Goal: Information Seeking & Learning: Check status

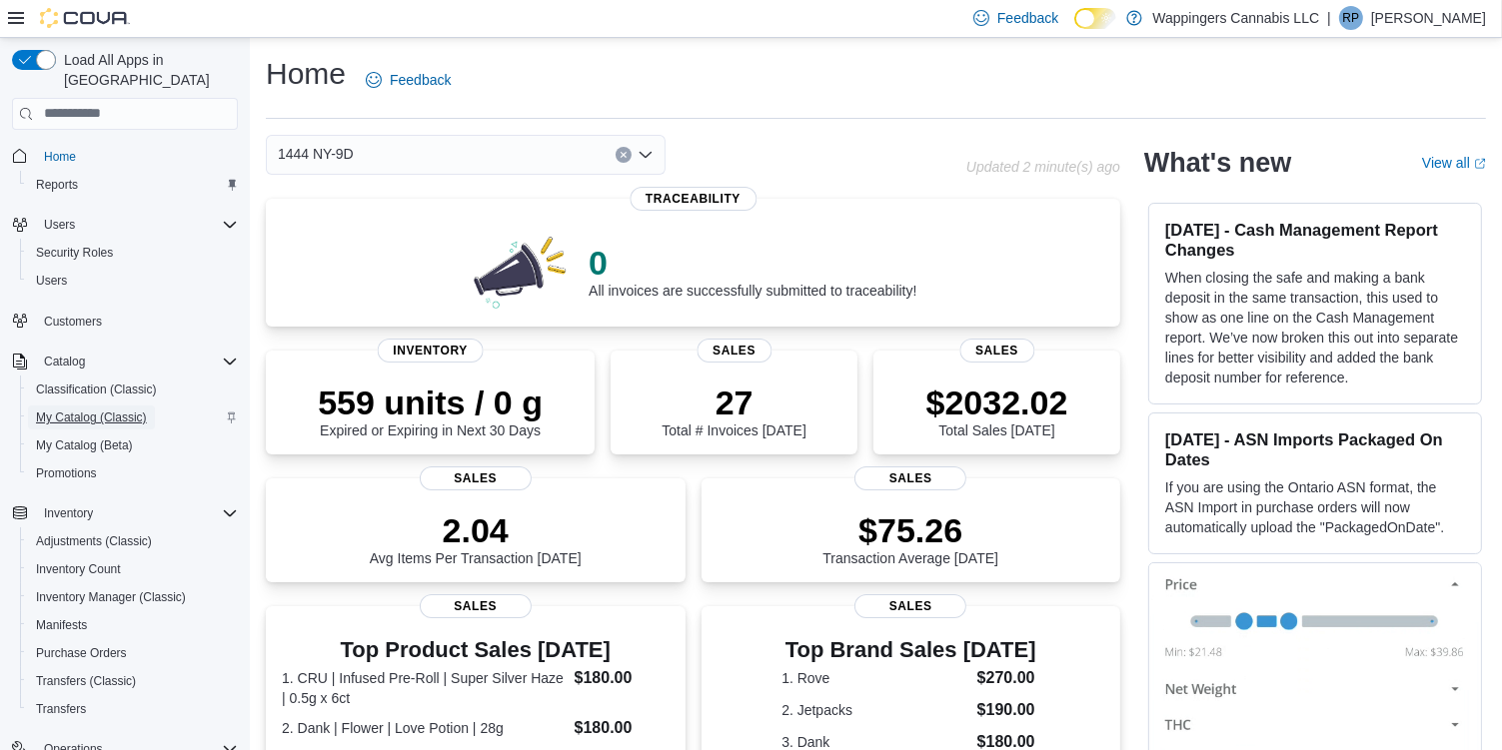
click at [65, 410] on span "My Catalog (Classic)" at bounding box center [91, 418] width 111 height 16
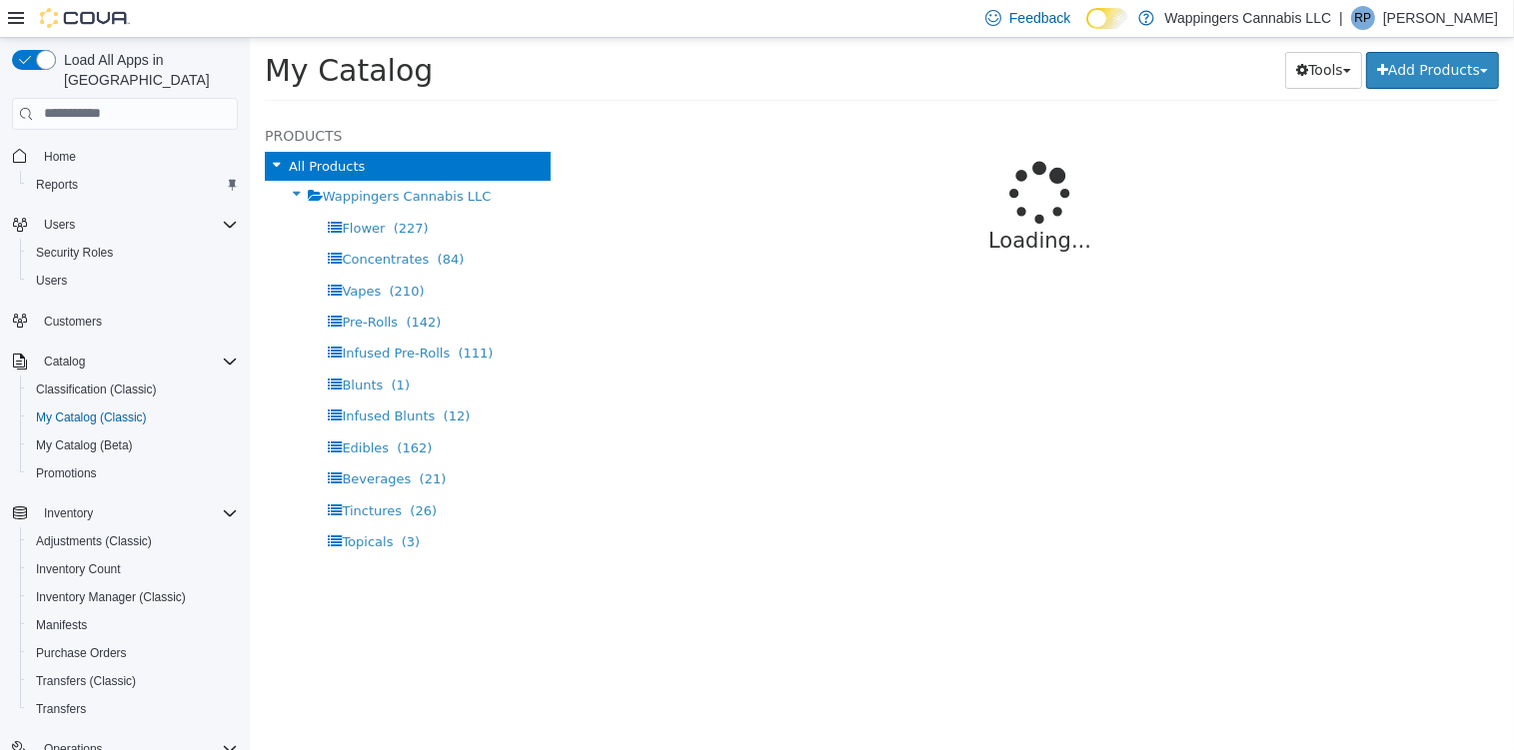
select select "**********"
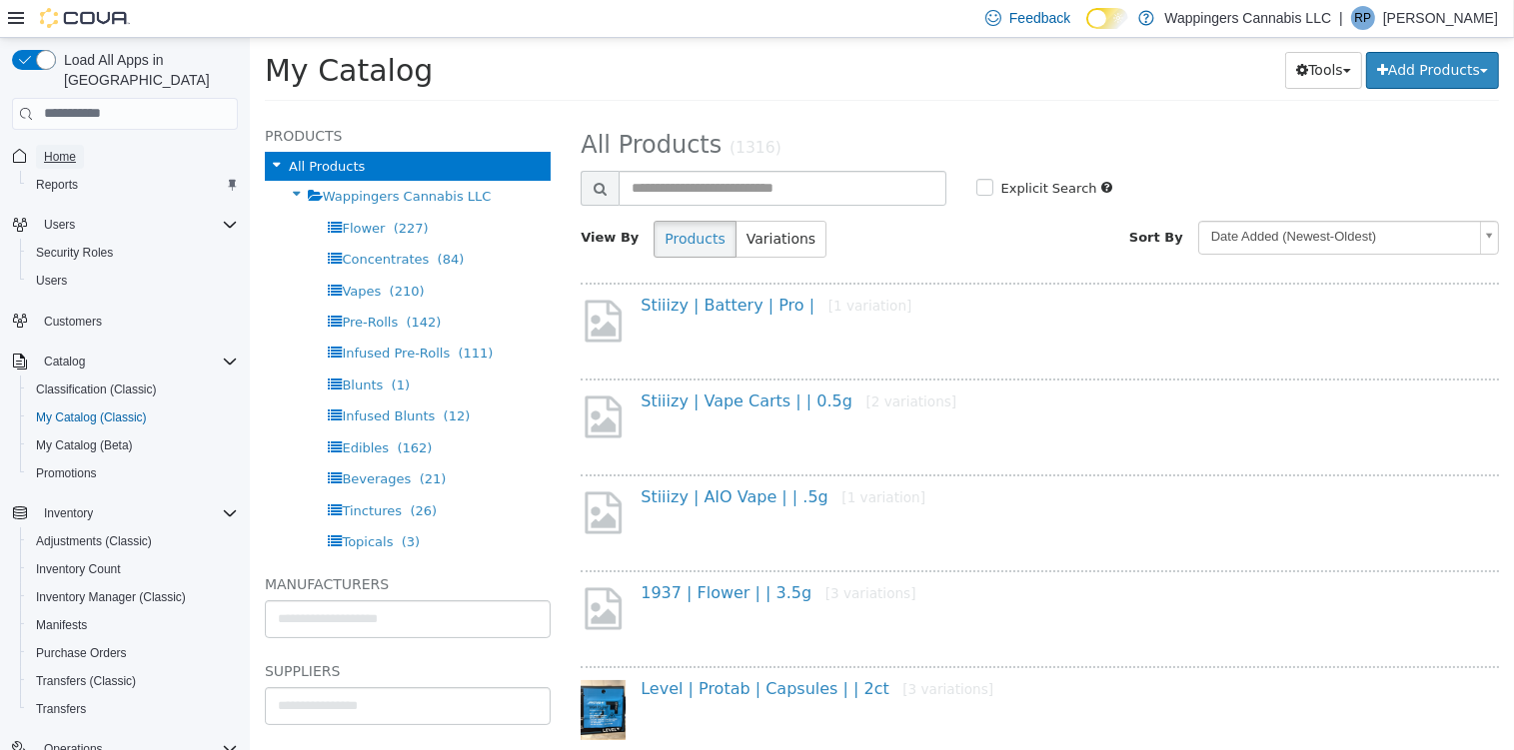
click at [72, 149] on span "Home" at bounding box center [60, 157] width 32 height 16
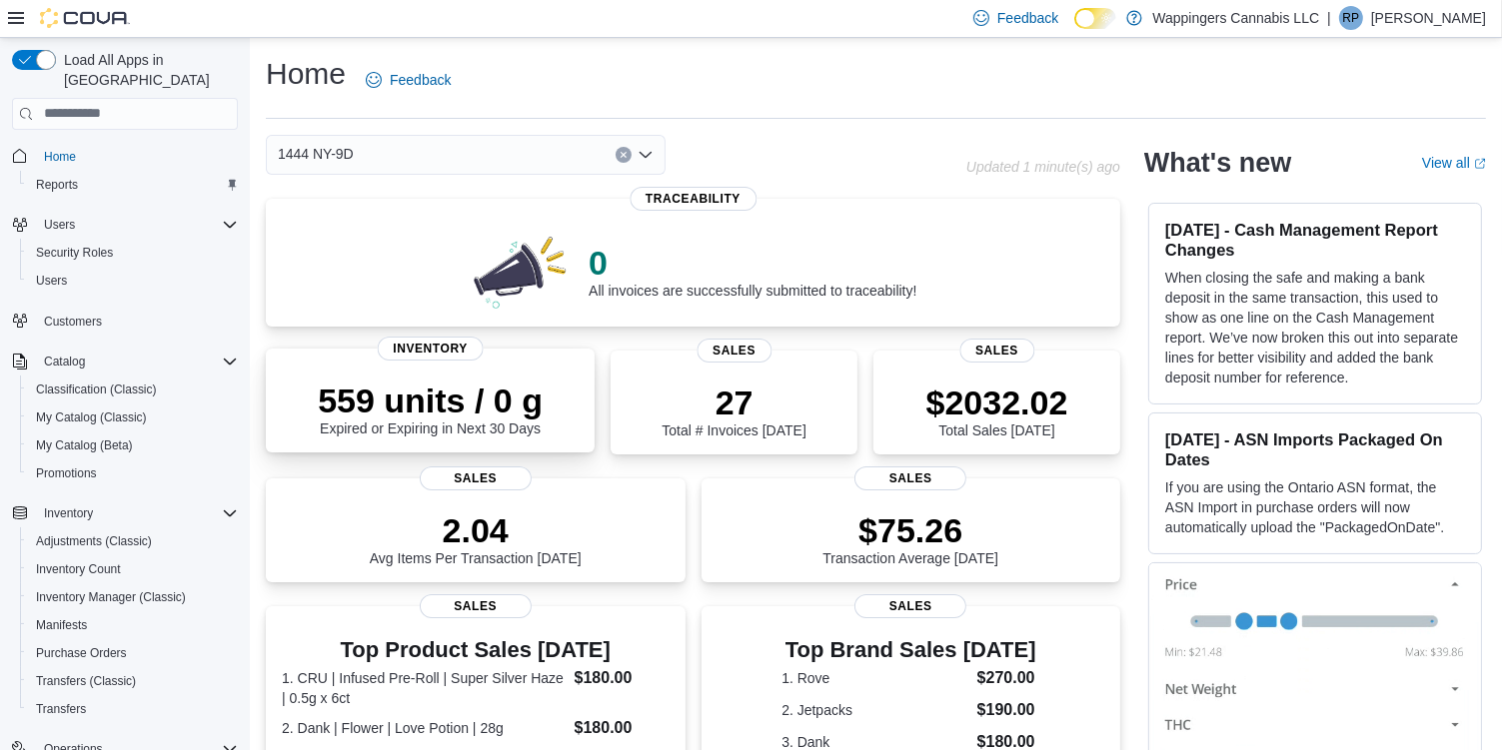
click at [412, 428] on div "559 units / 0 g Expired or Expiring in Next 30 Days" at bounding box center [430, 409] width 225 height 56
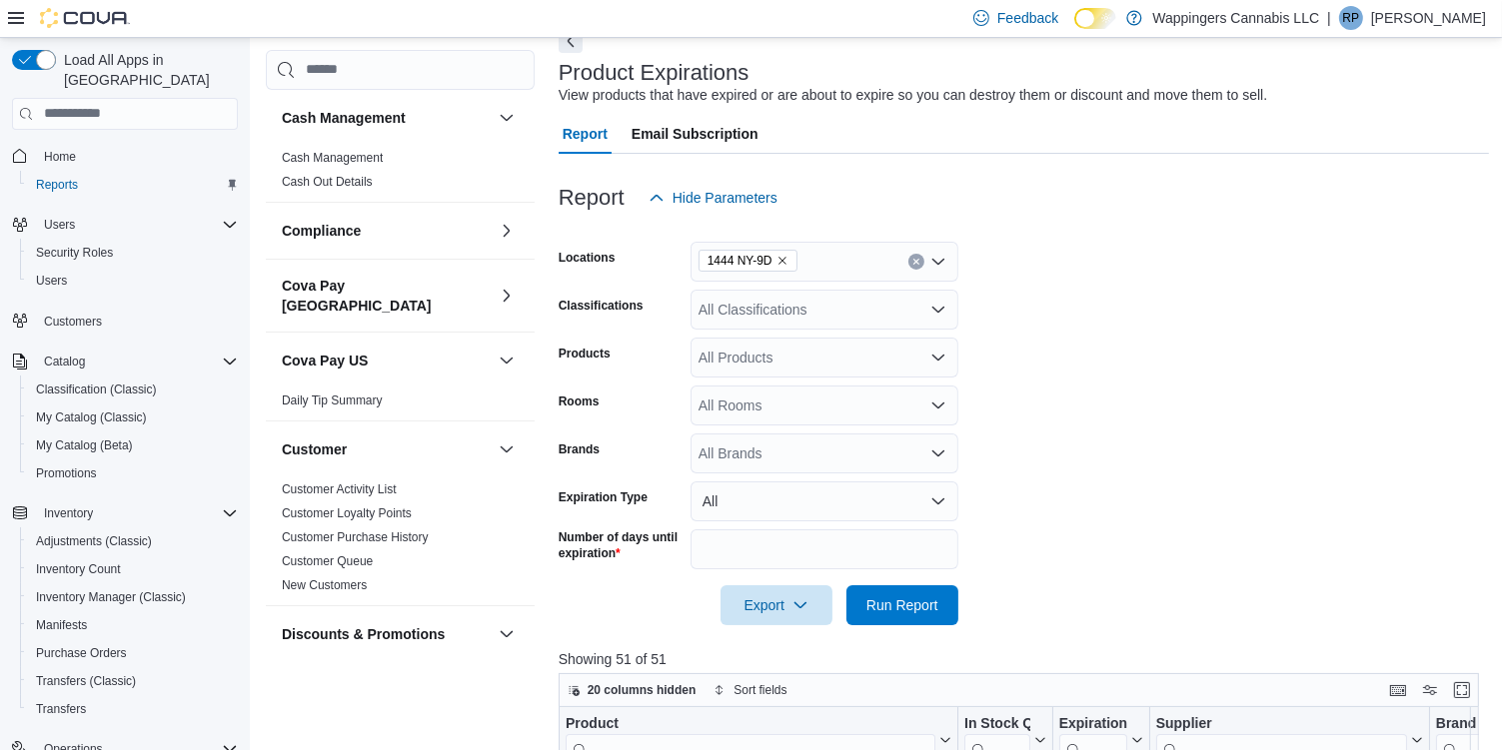
scroll to position [260, 0]
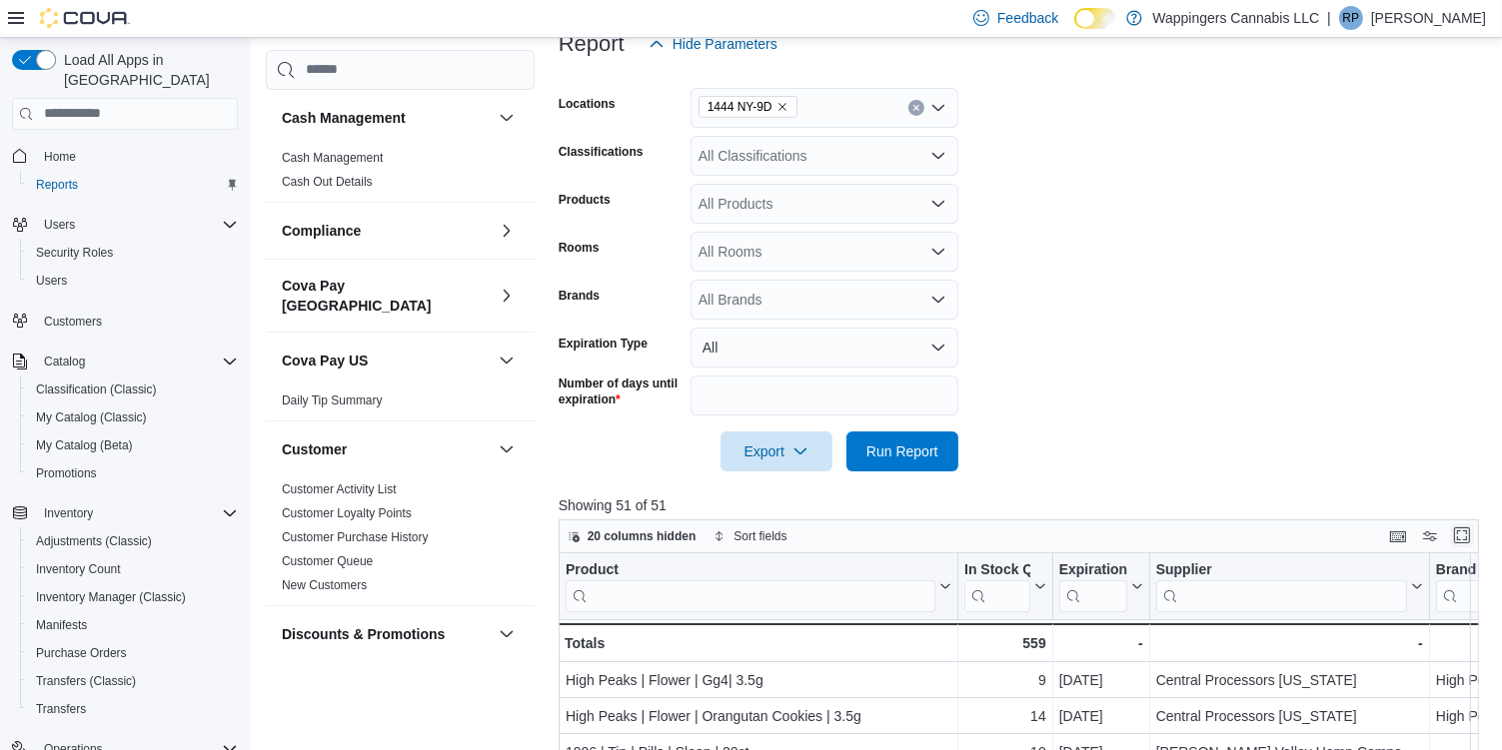
click at [1474, 536] on button "Enter fullscreen" at bounding box center [1462, 536] width 24 height 24
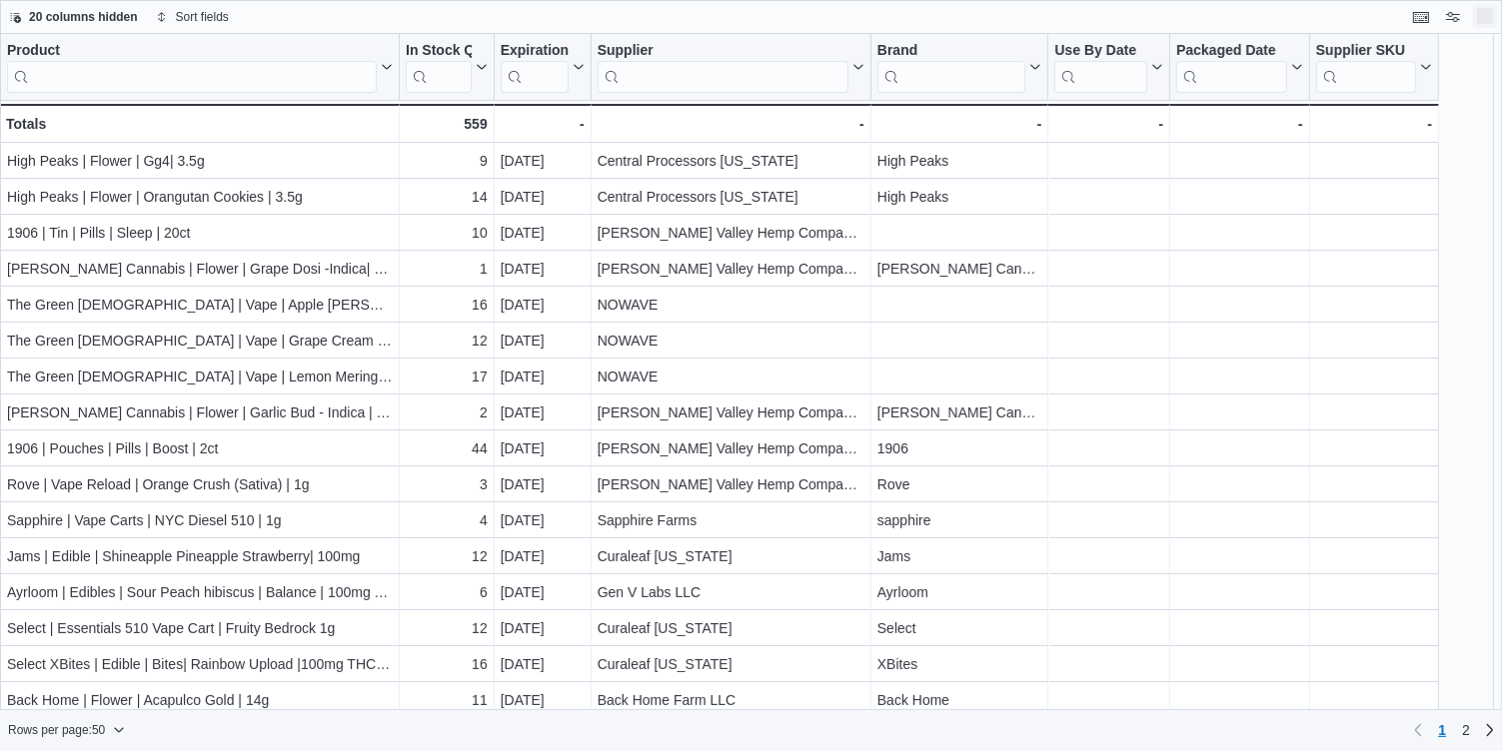
scroll to position [0, 0]
click at [1498, 23] on button "Exit fullscreen" at bounding box center [1497, 17] width 24 height 24
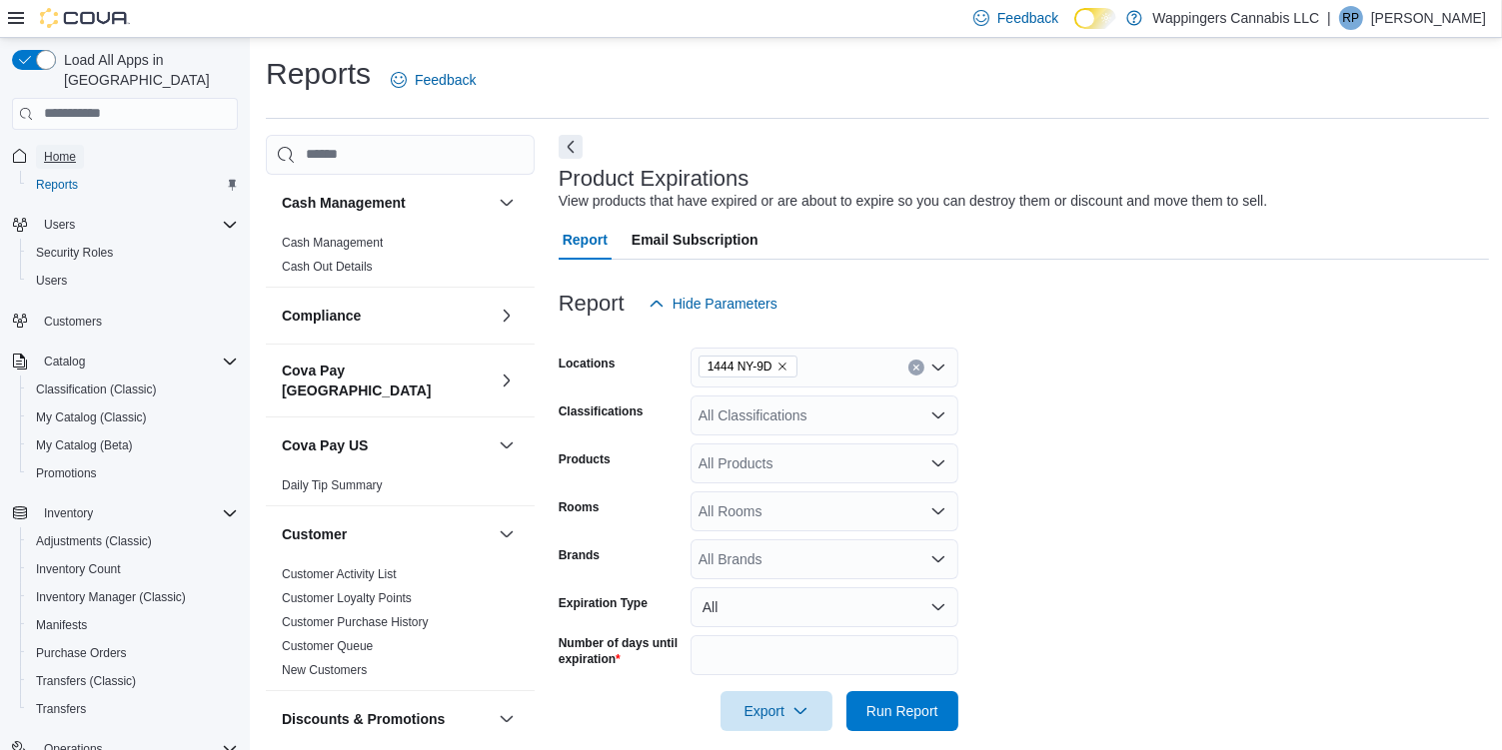
click at [57, 149] on span "Home" at bounding box center [60, 157] width 32 height 16
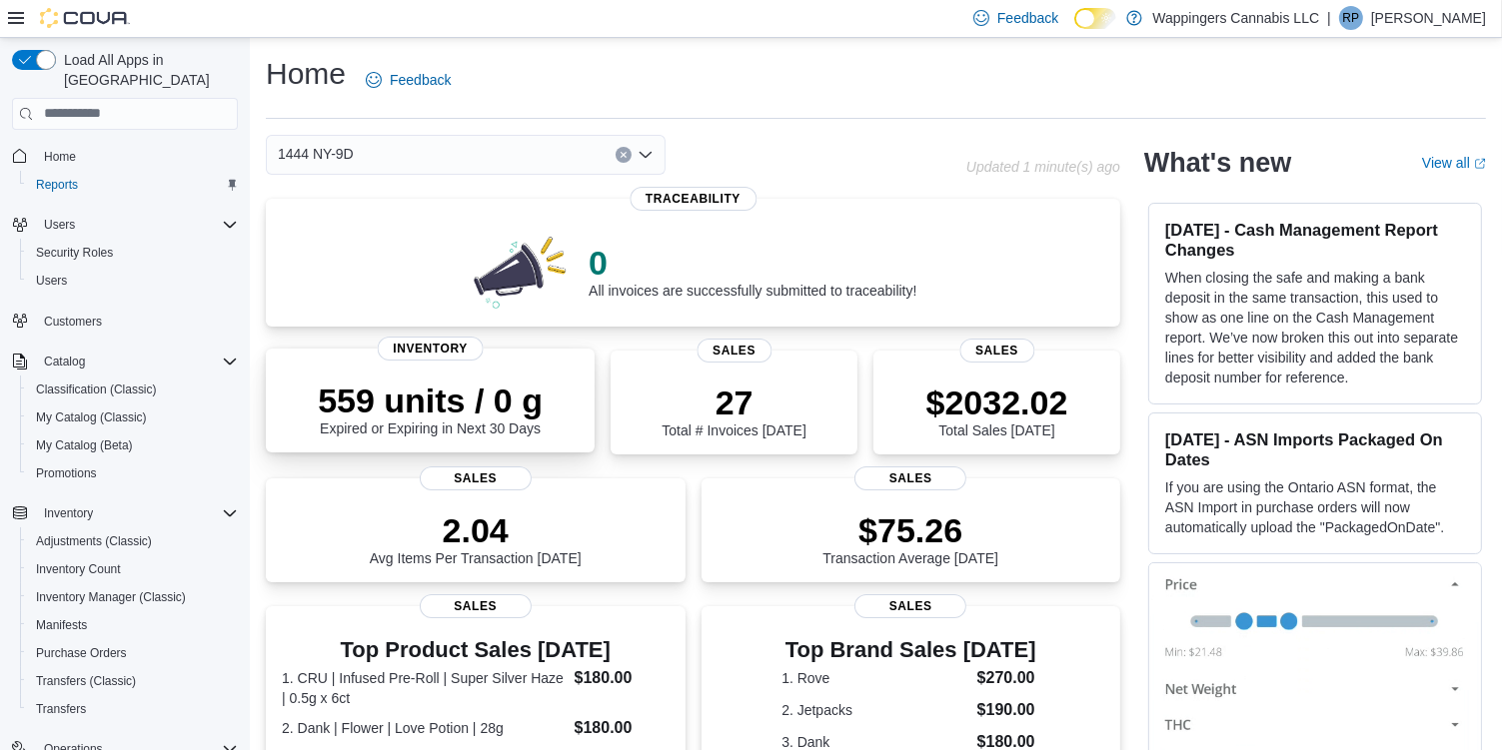
click at [438, 434] on div "559 units / 0 g Expired or Expiring in Next 30 Days" at bounding box center [430, 409] width 225 height 56
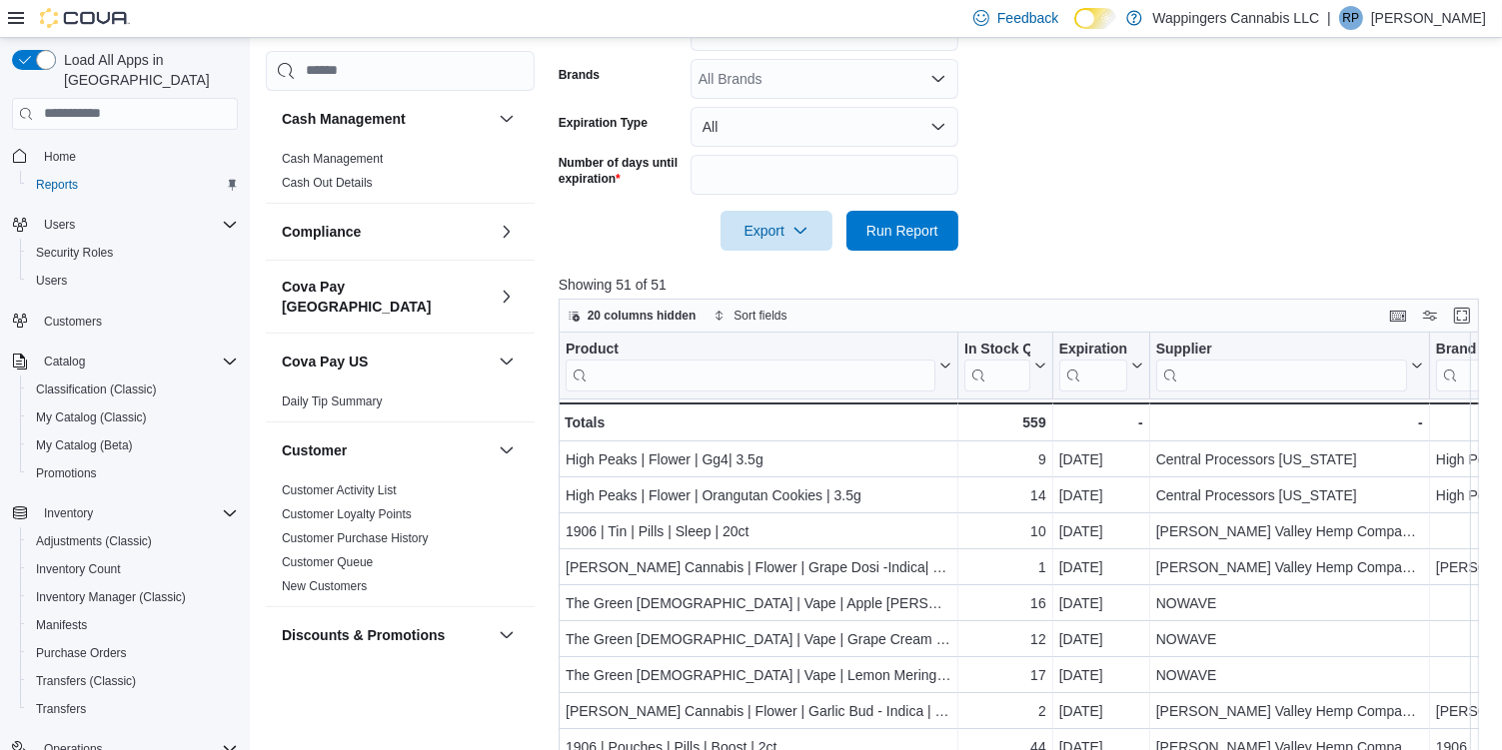
scroll to position [500, 0]
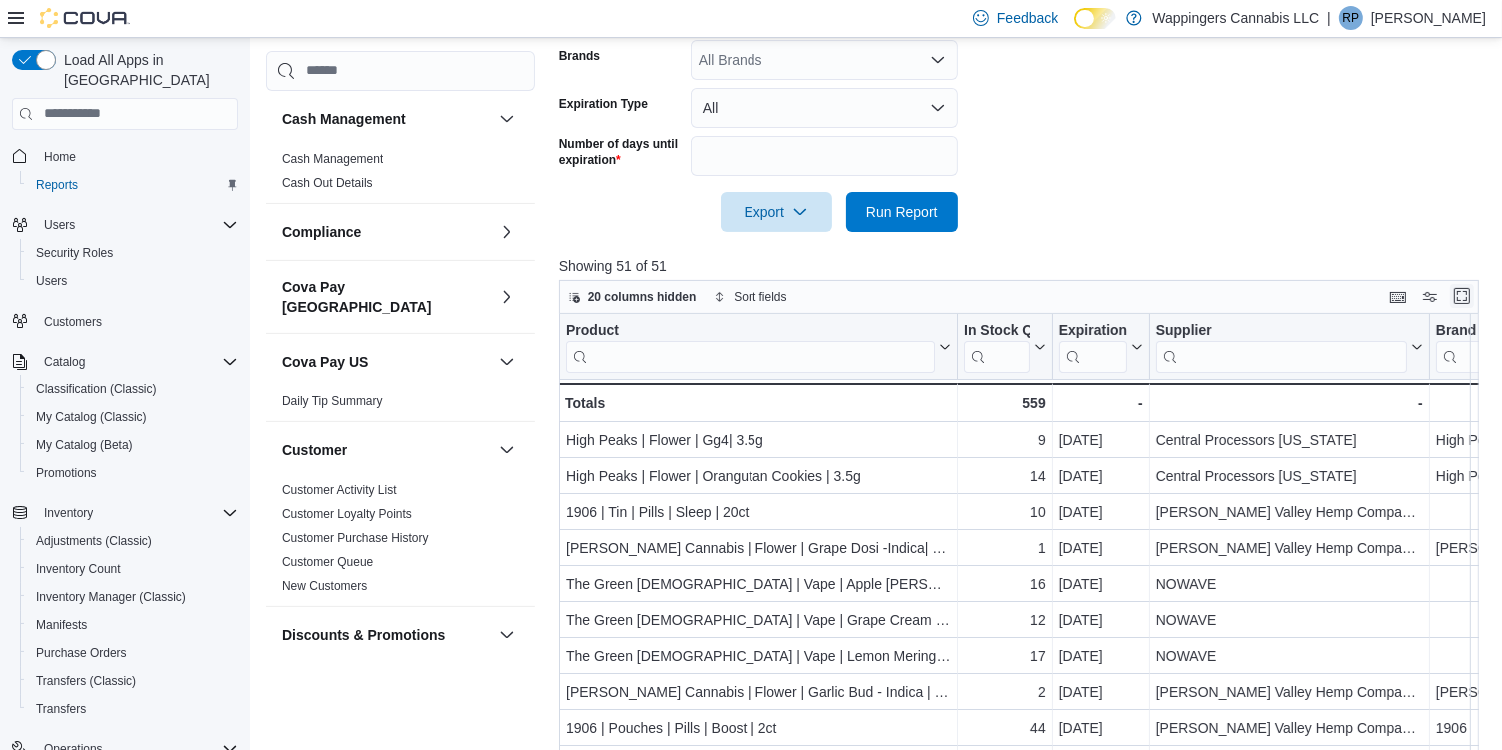
click at [1474, 298] on button "Enter fullscreen" at bounding box center [1462, 296] width 24 height 24
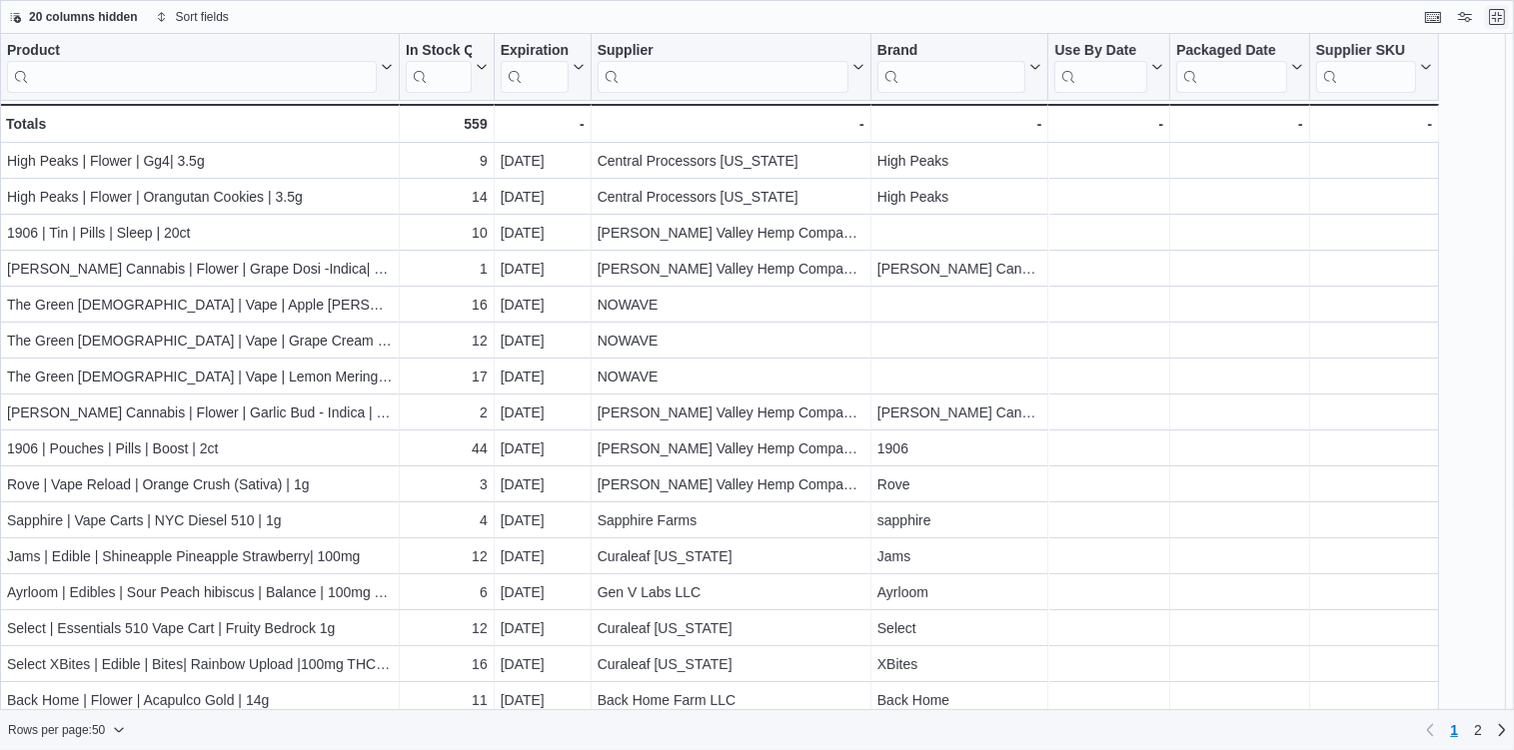
drag, startPoint x: 1496, startPoint y: 18, endPoint x: 328, endPoint y: 0, distance: 1168.2
click at [1496, 18] on button "Exit fullscreen" at bounding box center [1497, 17] width 24 height 24
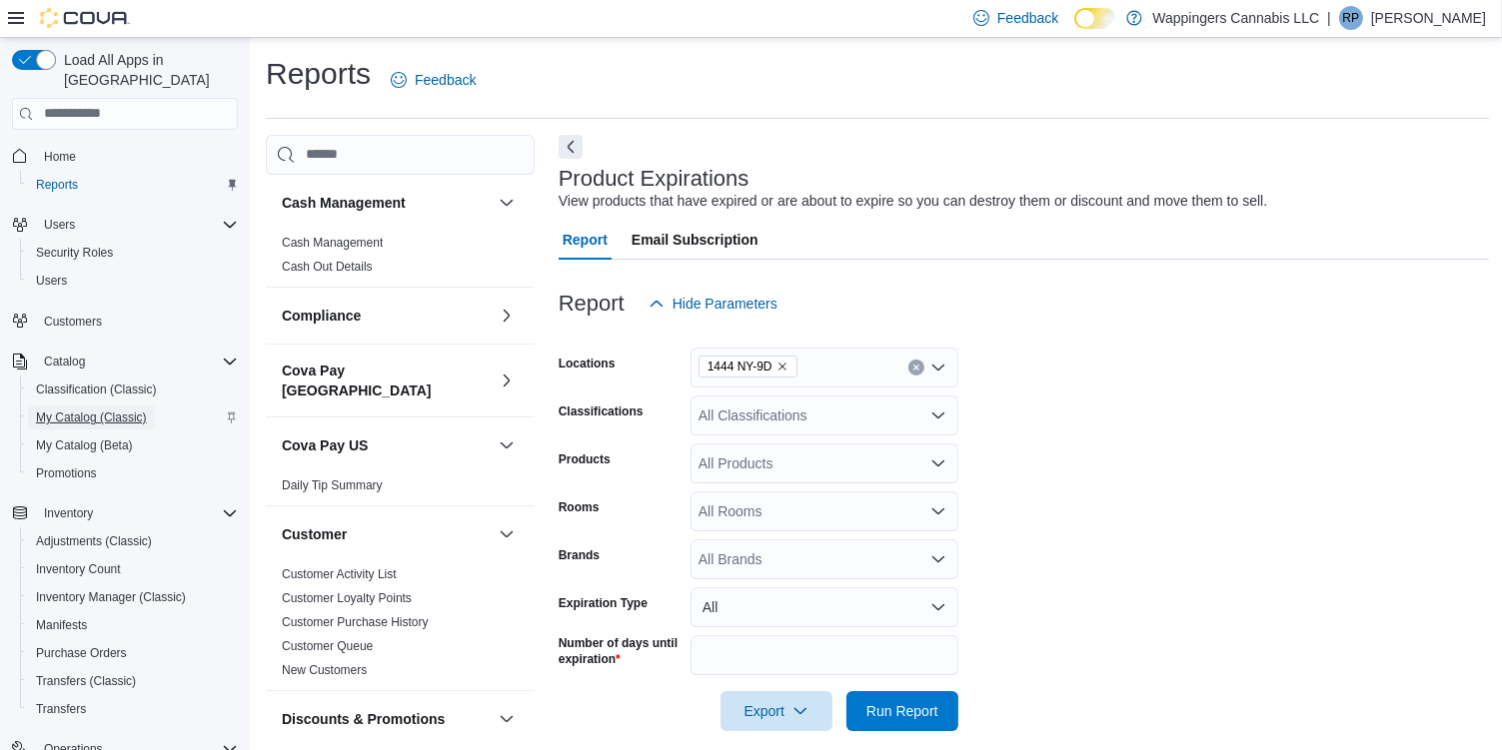
click at [71, 410] on span "My Catalog (Classic)" at bounding box center [91, 418] width 111 height 16
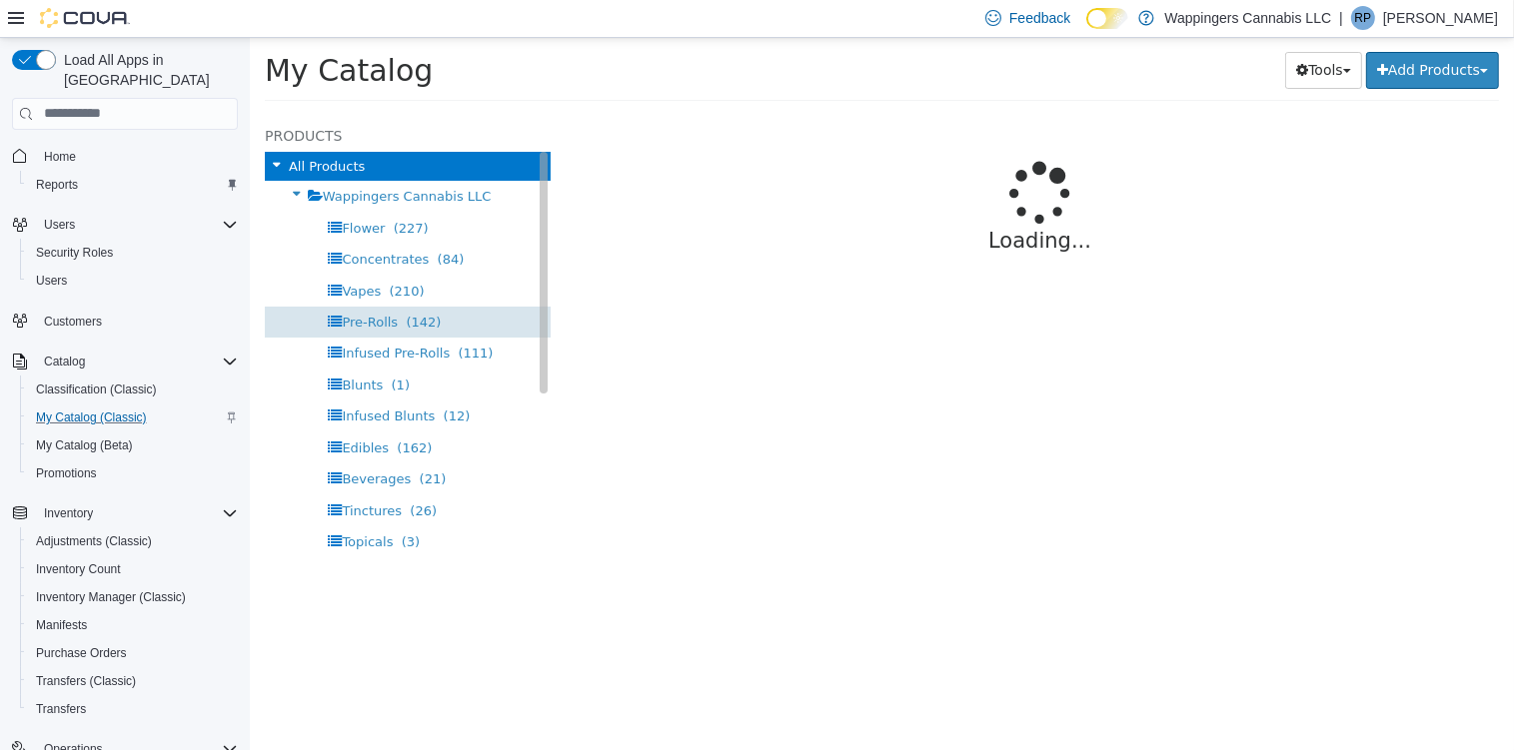
select select "**********"
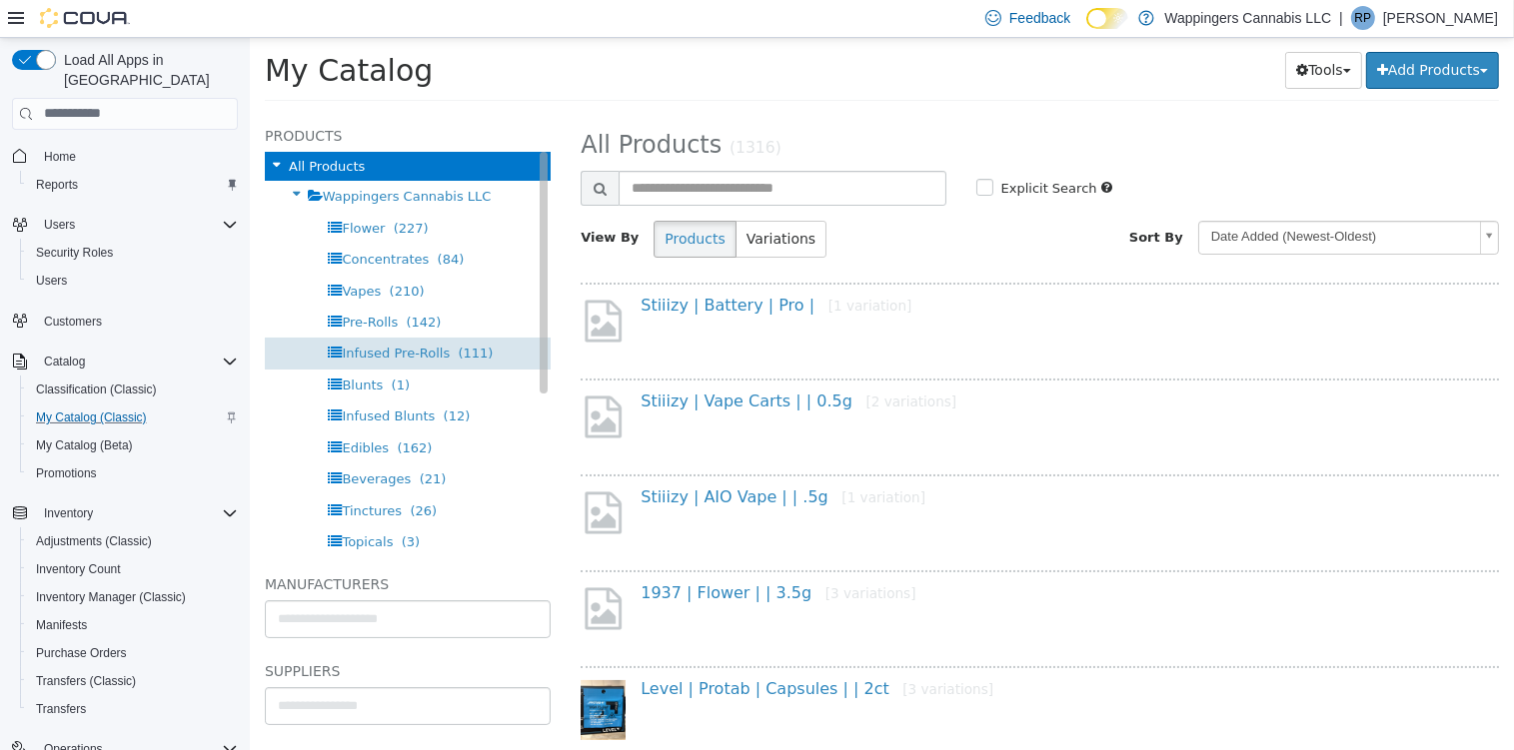
click at [378, 349] on span "Infused Pre-Rolls" at bounding box center [395, 352] width 108 height 15
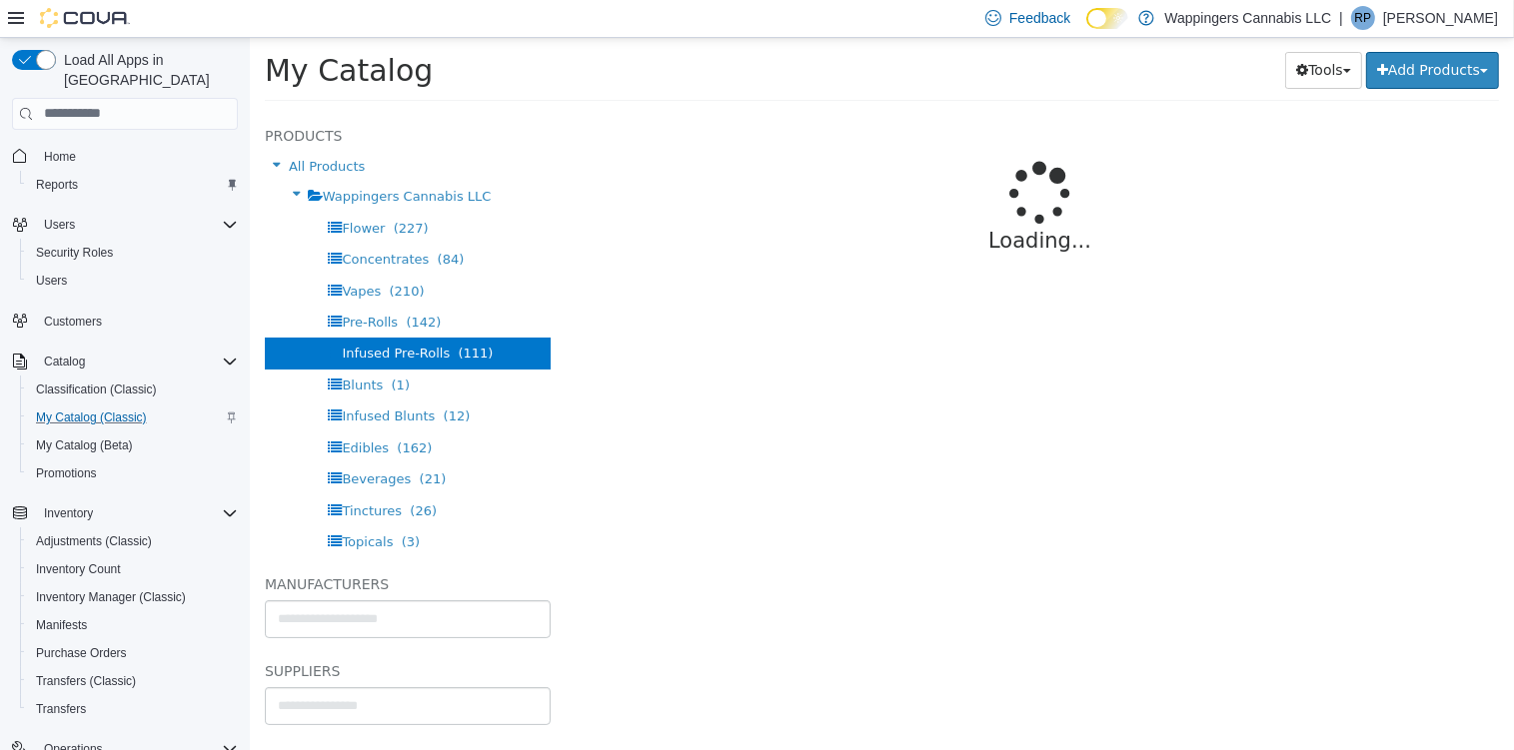
select select "**********"
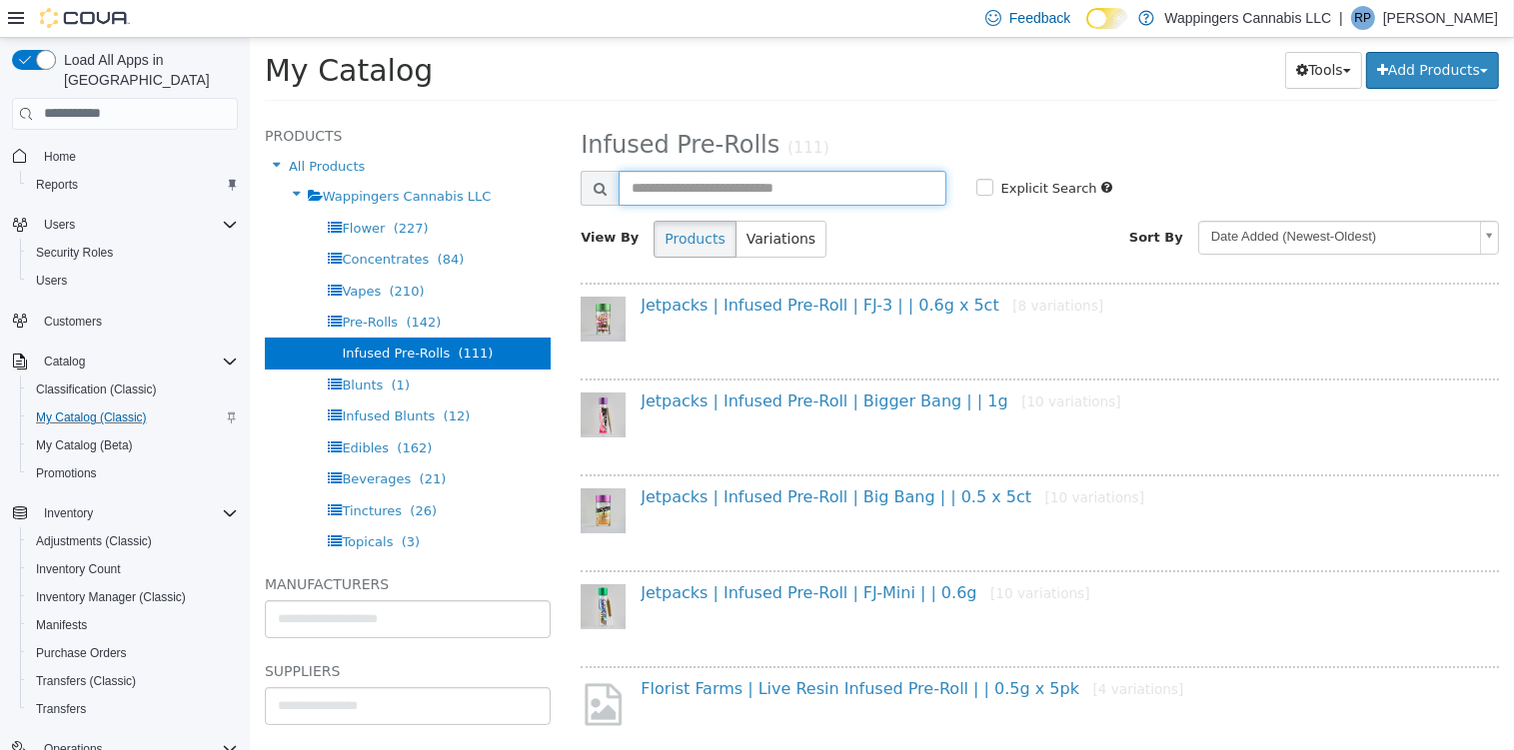
click at [691, 174] on input "text" at bounding box center [781, 187] width 327 height 35
type input "***"
select select "**********"
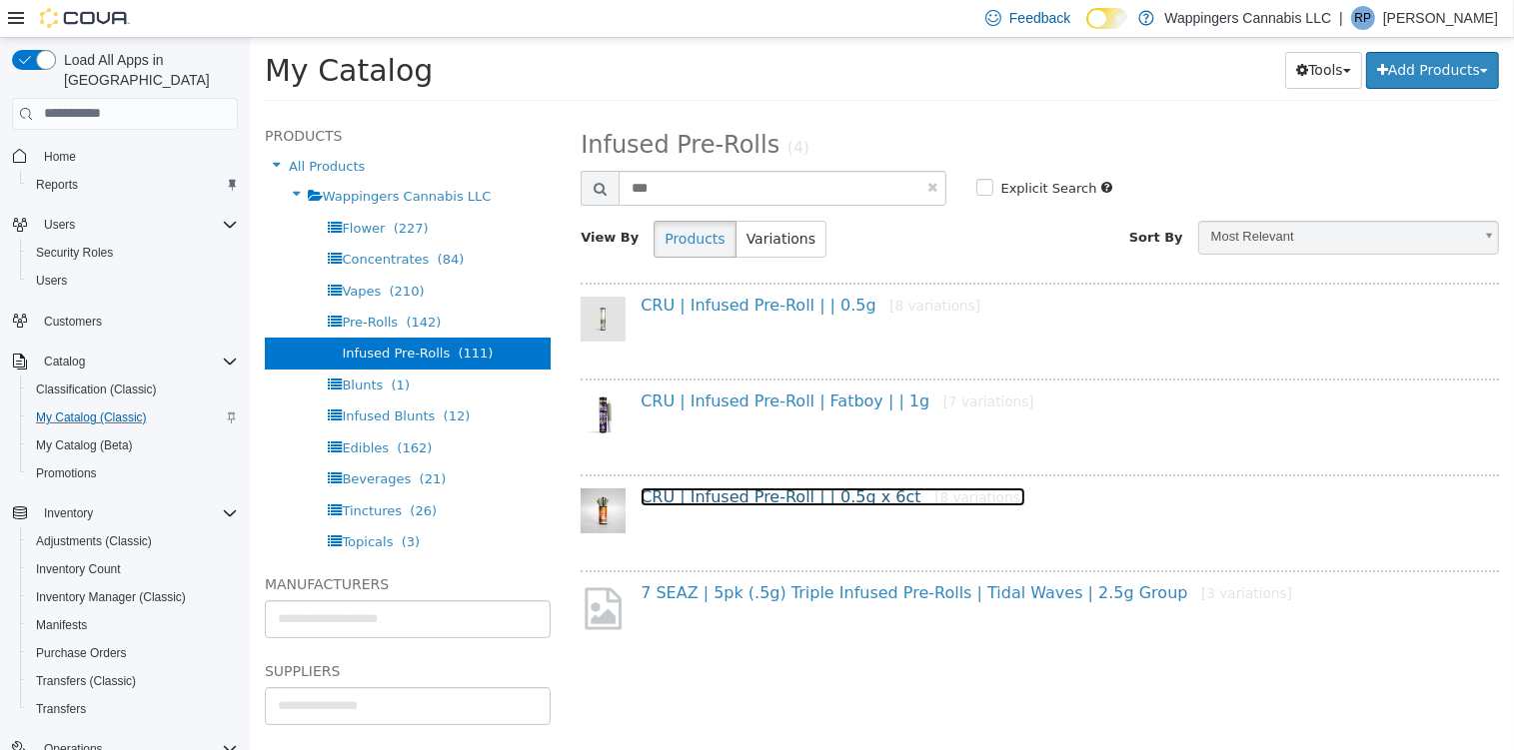
click at [740, 500] on link "CRU | Infused Pre-Roll | | 0.5g x 6ct [8 variations]" at bounding box center [832, 496] width 385 height 19
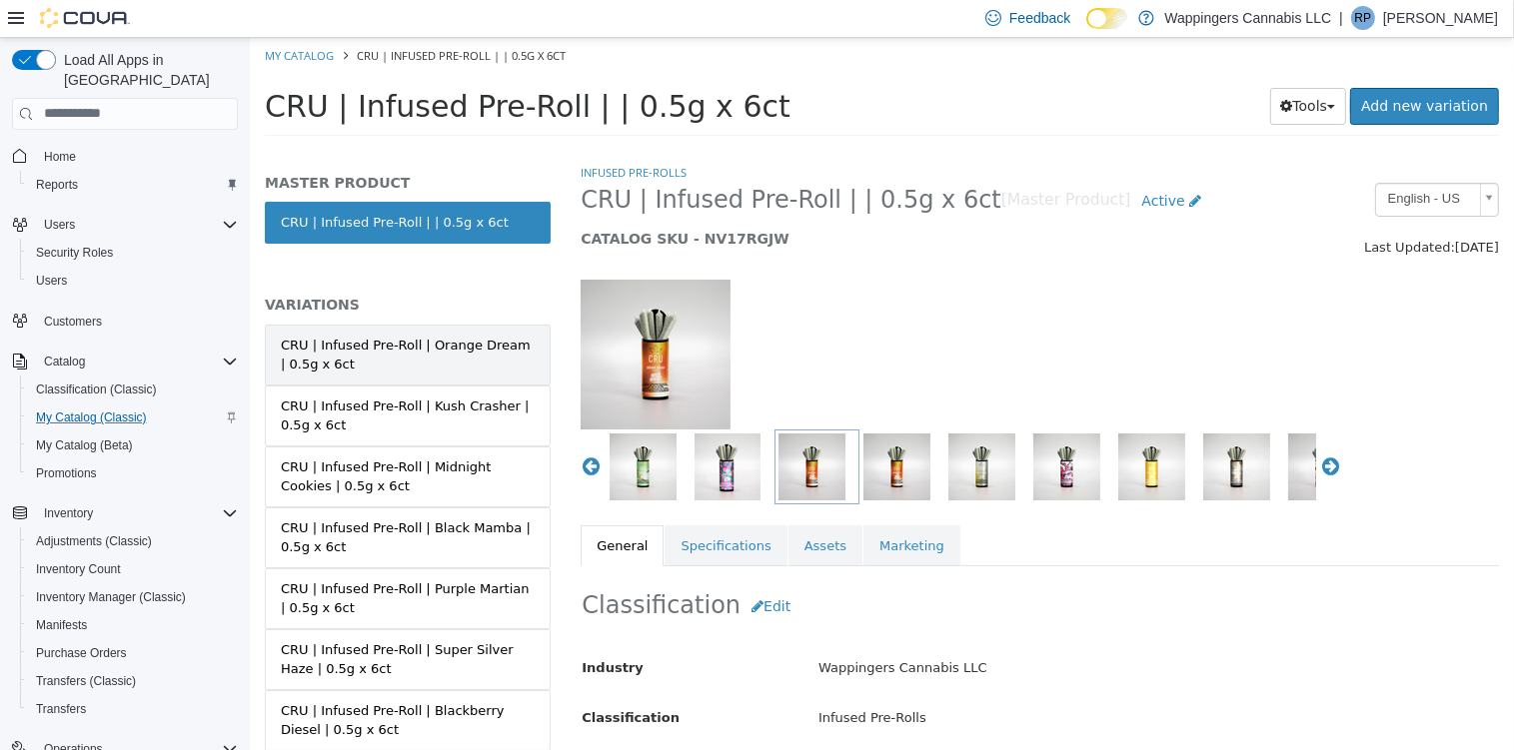
click at [367, 361] on div "CRU | Infused Pre-Roll | Orange Dream | 0.5g x 6ct" at bounding box center [407, 354] width 254 height 39
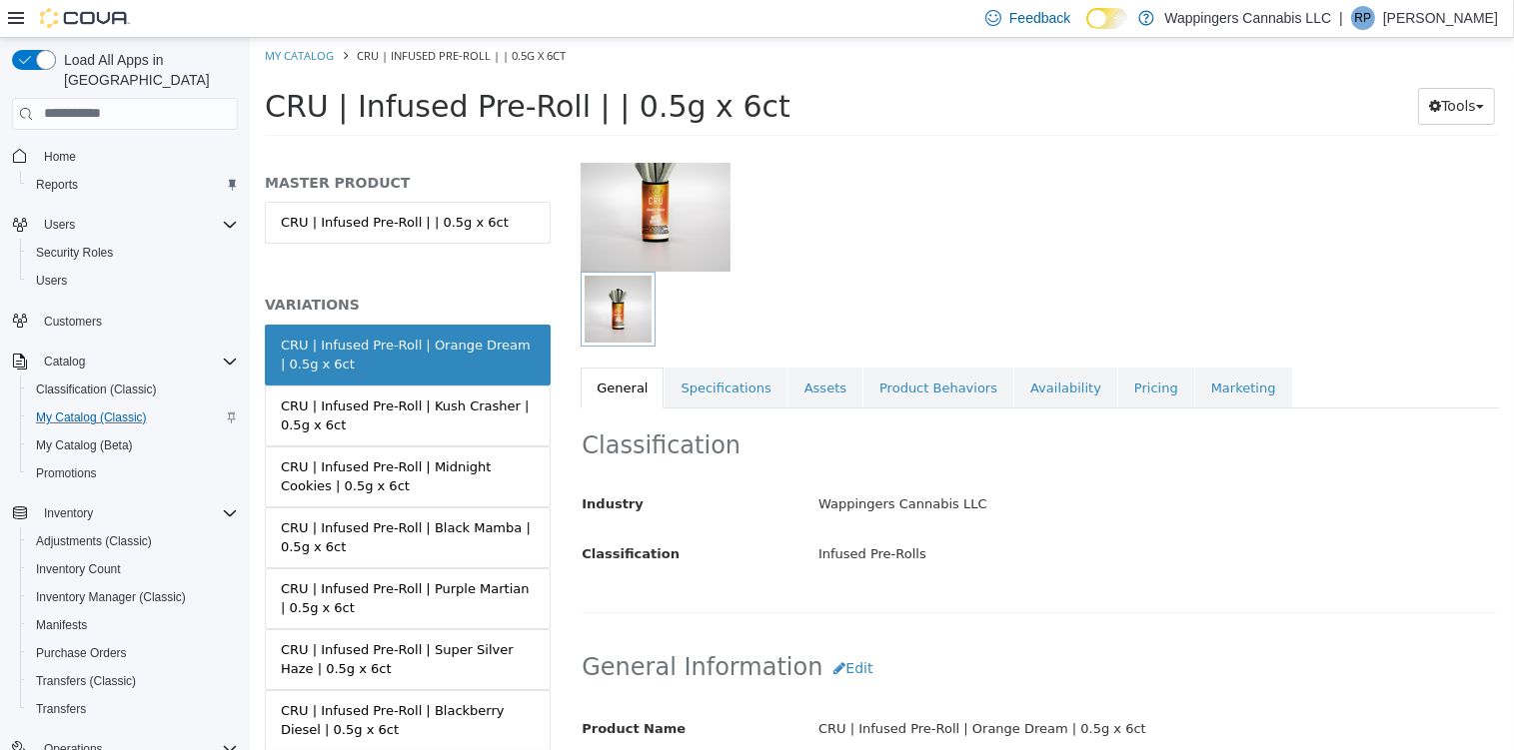
scroll to position [160, 0]
click at [1015, 391] on link "Availability" at bounding box center [1064, 386] width 103 height 42
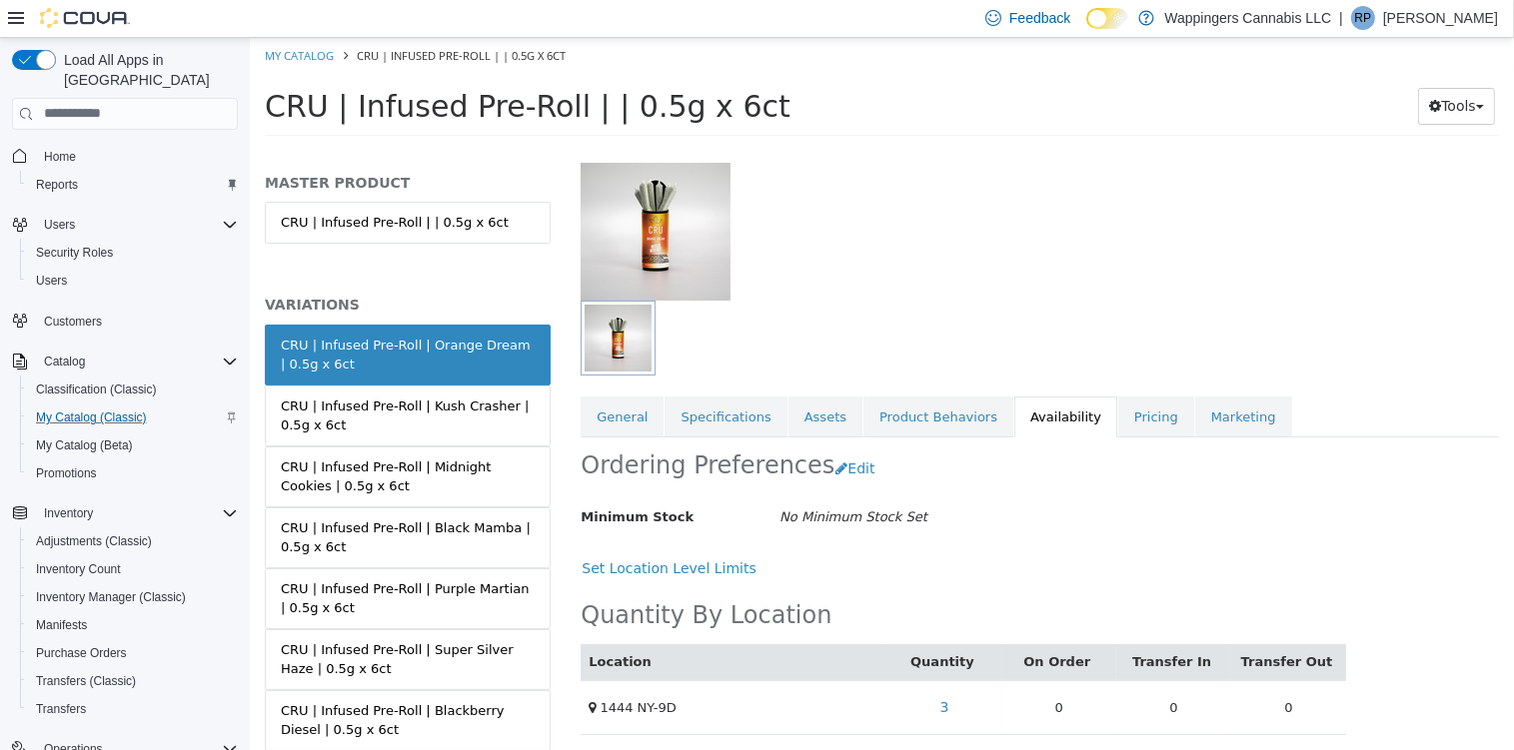
scroll to position [132, 0]
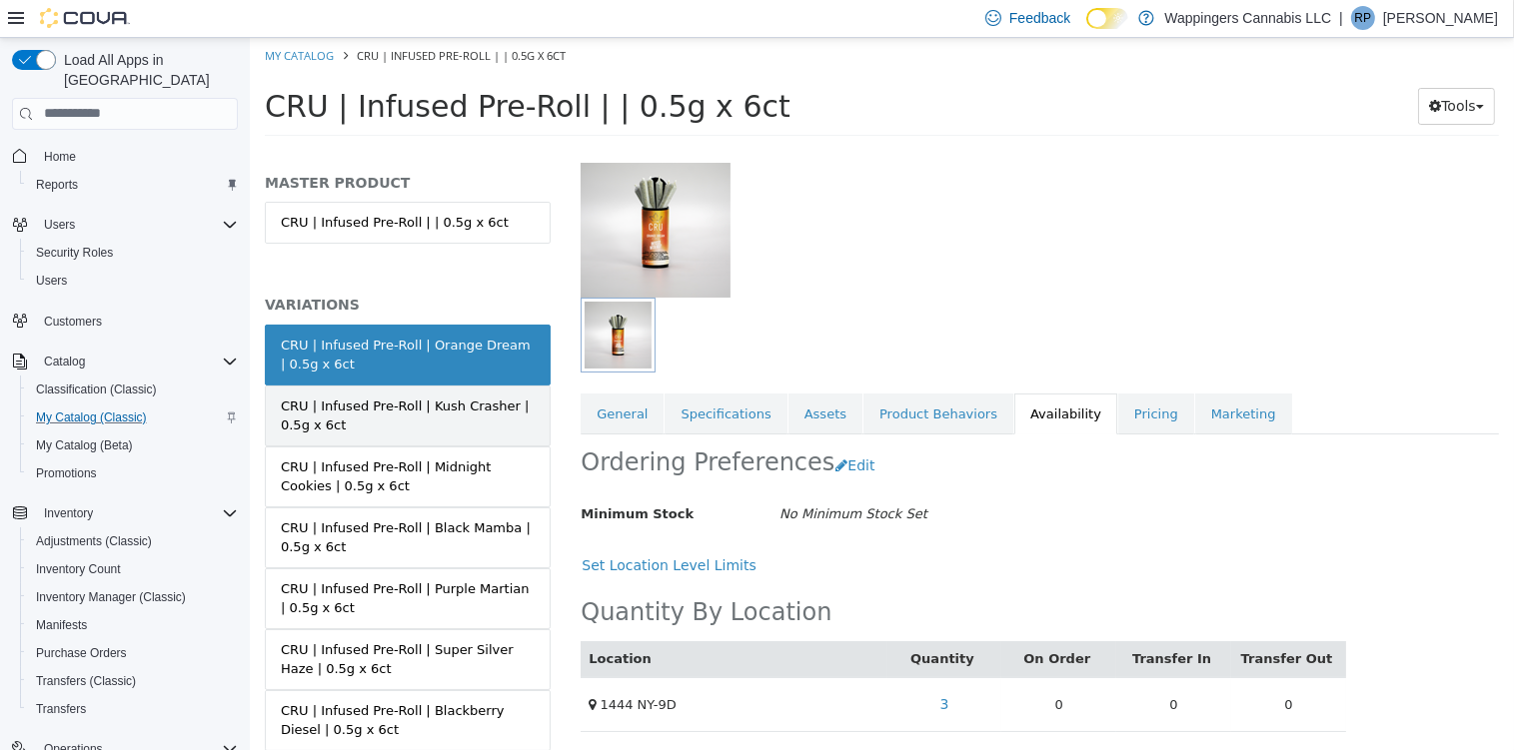
click at [459, 425] on div "CRU | Infused Pre-Roll | Kush Crasher | 0.5g x 6ct" at bounding box center [407, 415] width 254 height 39
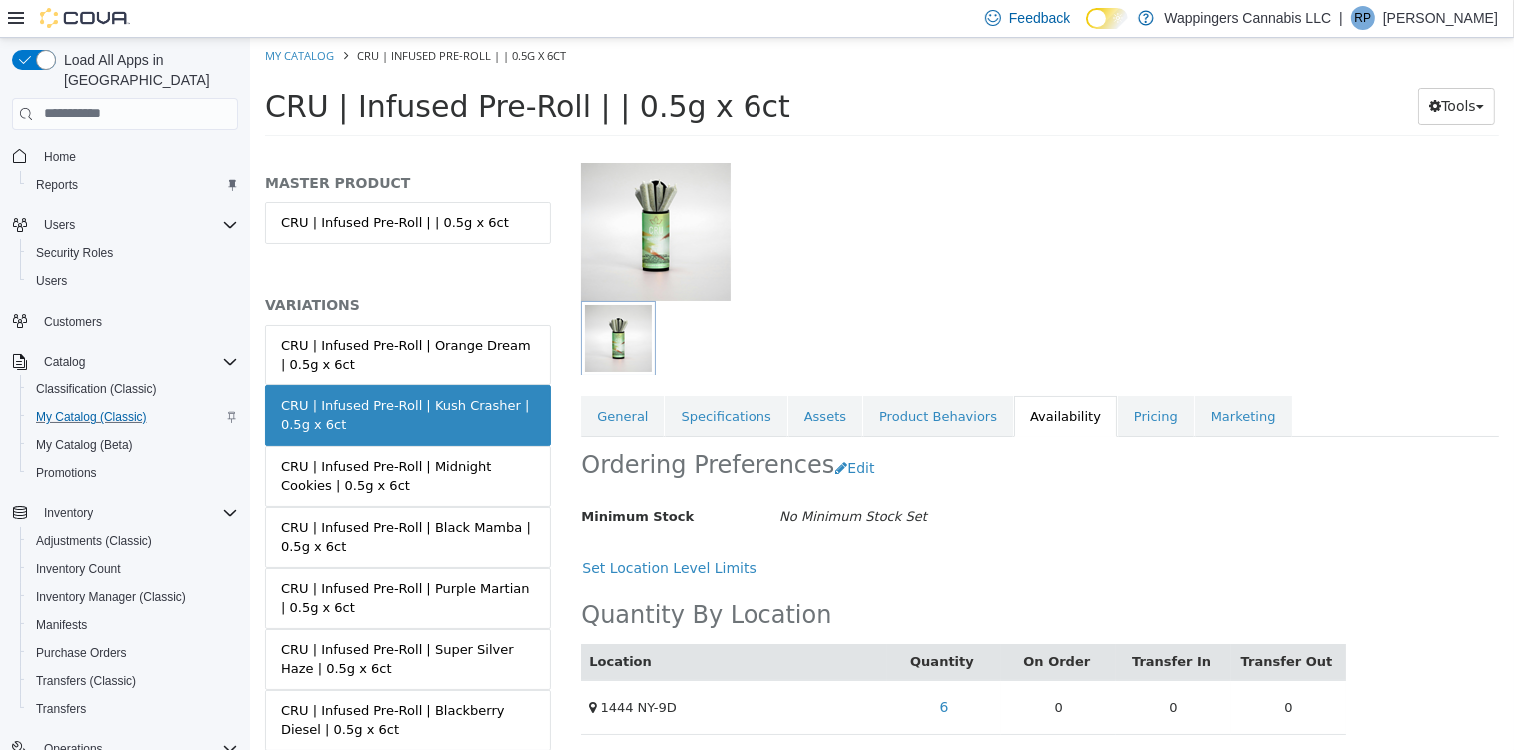
scroll to position [132, 0]
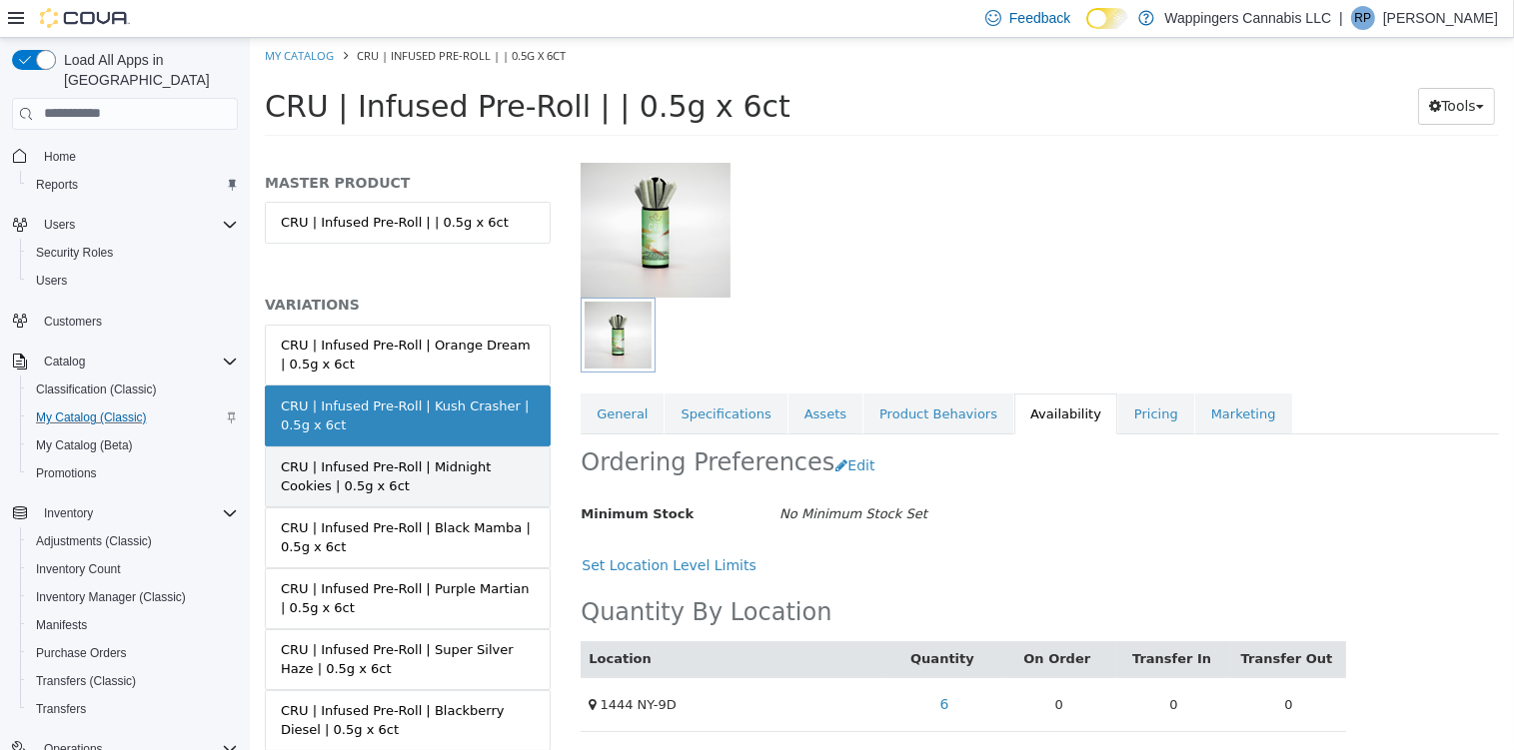
click at [382, 457] on div "CRU | Infused Pre-Roll | Midnight Cookies | 0.5g x 6ct" at bounding box center [407, 476] width 254 height 39
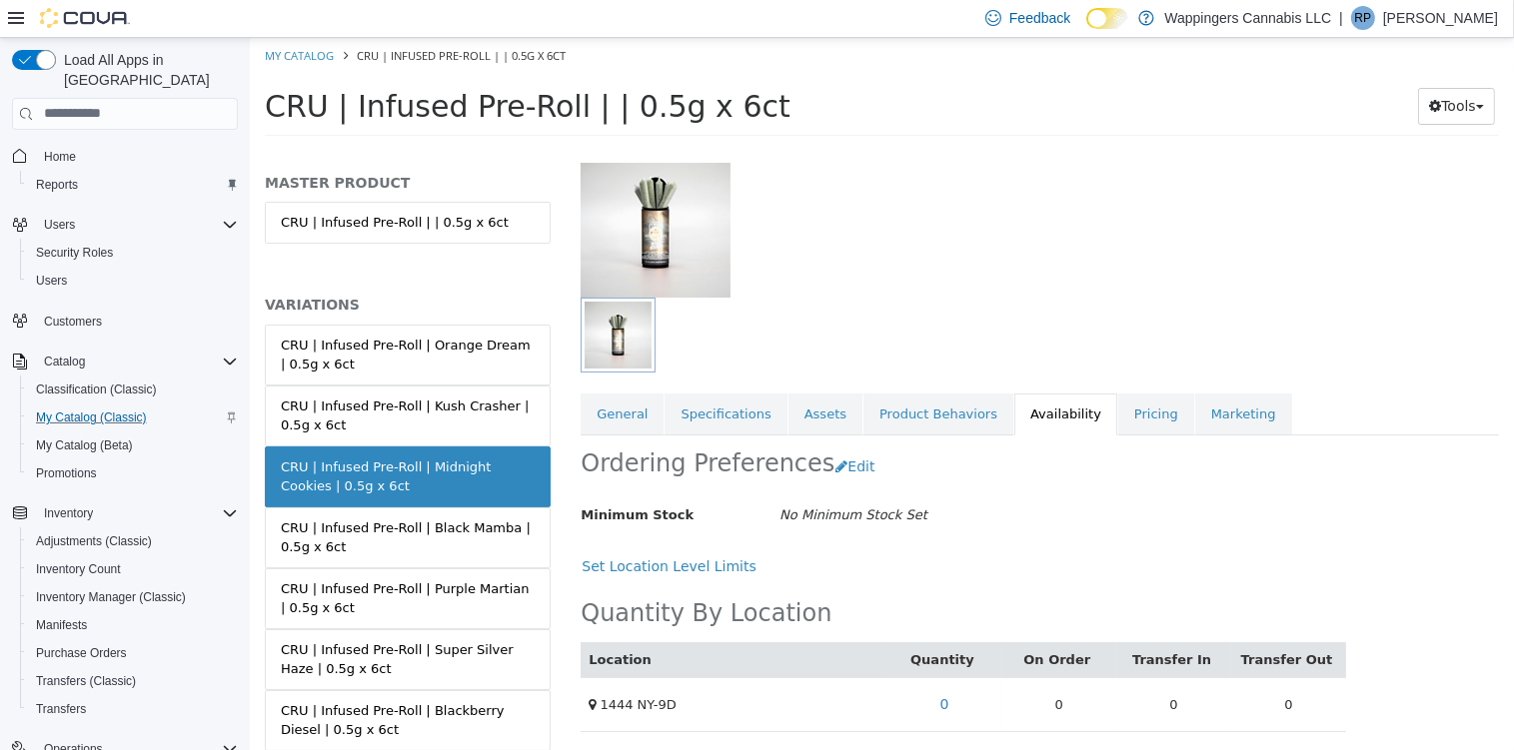
scroll to position [132, 0]
click at [397, 541] on div "CRU | Infused Pre-Roll | Black Mamba | 0.5g x 6ct" at bounding box center [407, 537] width 254 height 39
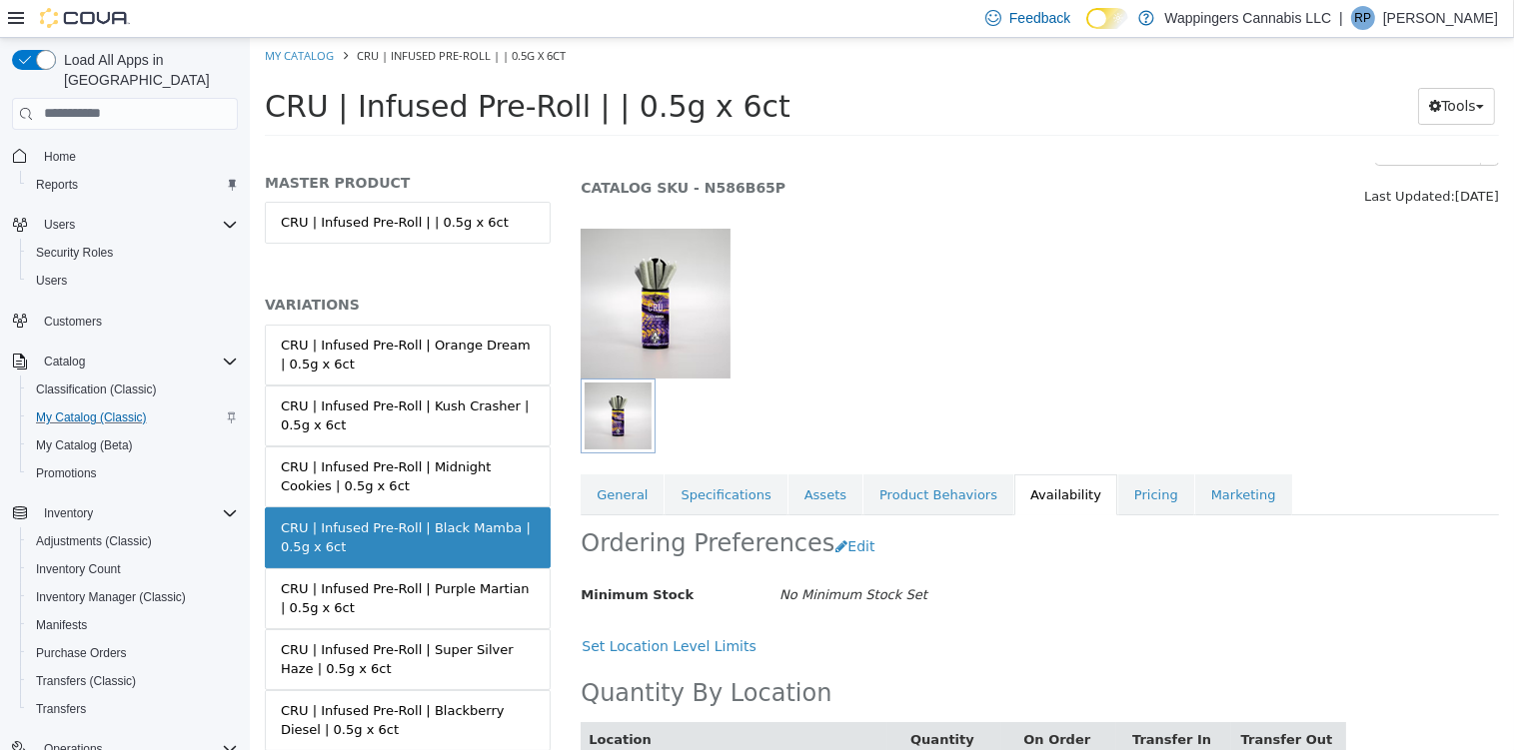
scroll to position [105, 0]
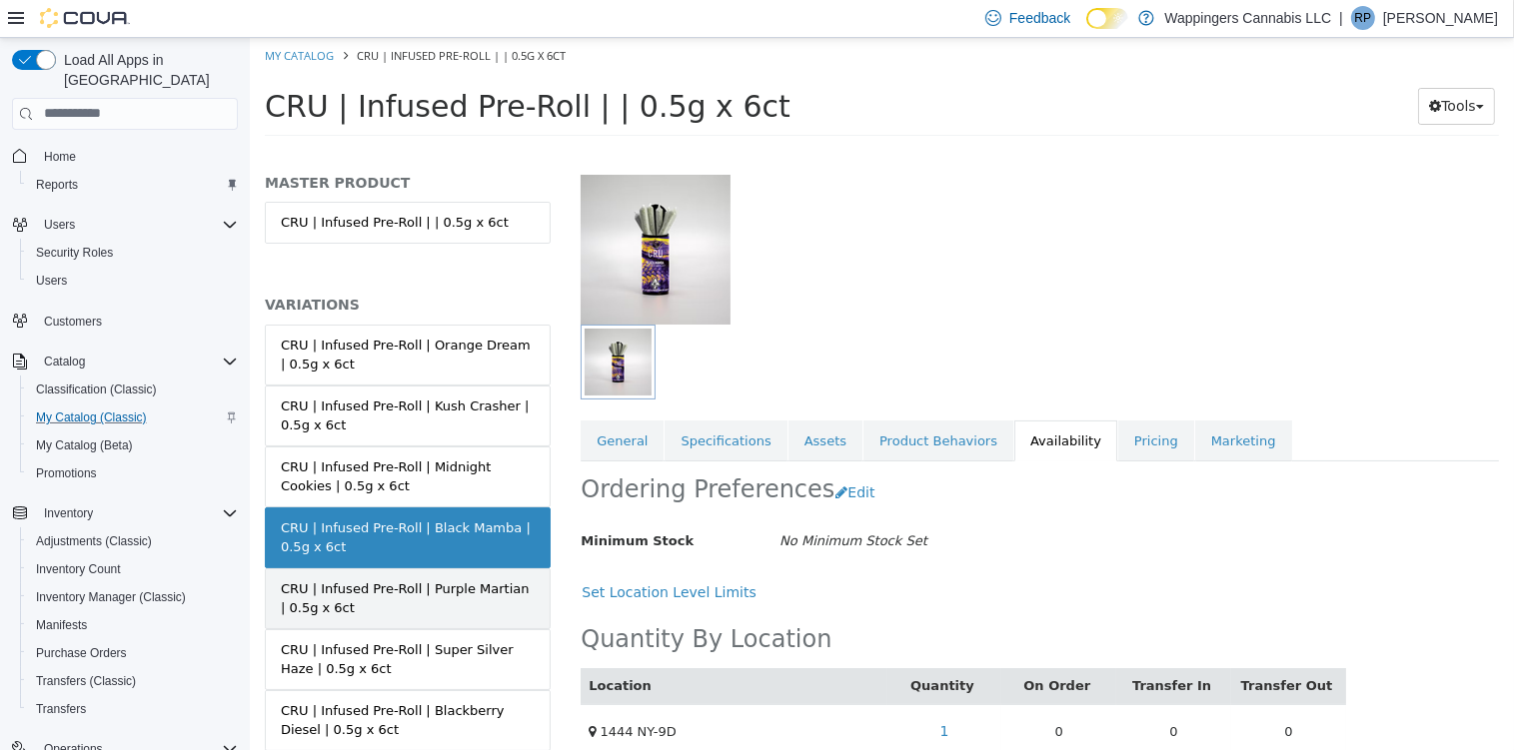
click at [334, 592] on div "CRU | Infused Pre-Roll | Purple Martian | 0.5g x 6ct" at bounding box center [407, 598] width 254 height 39
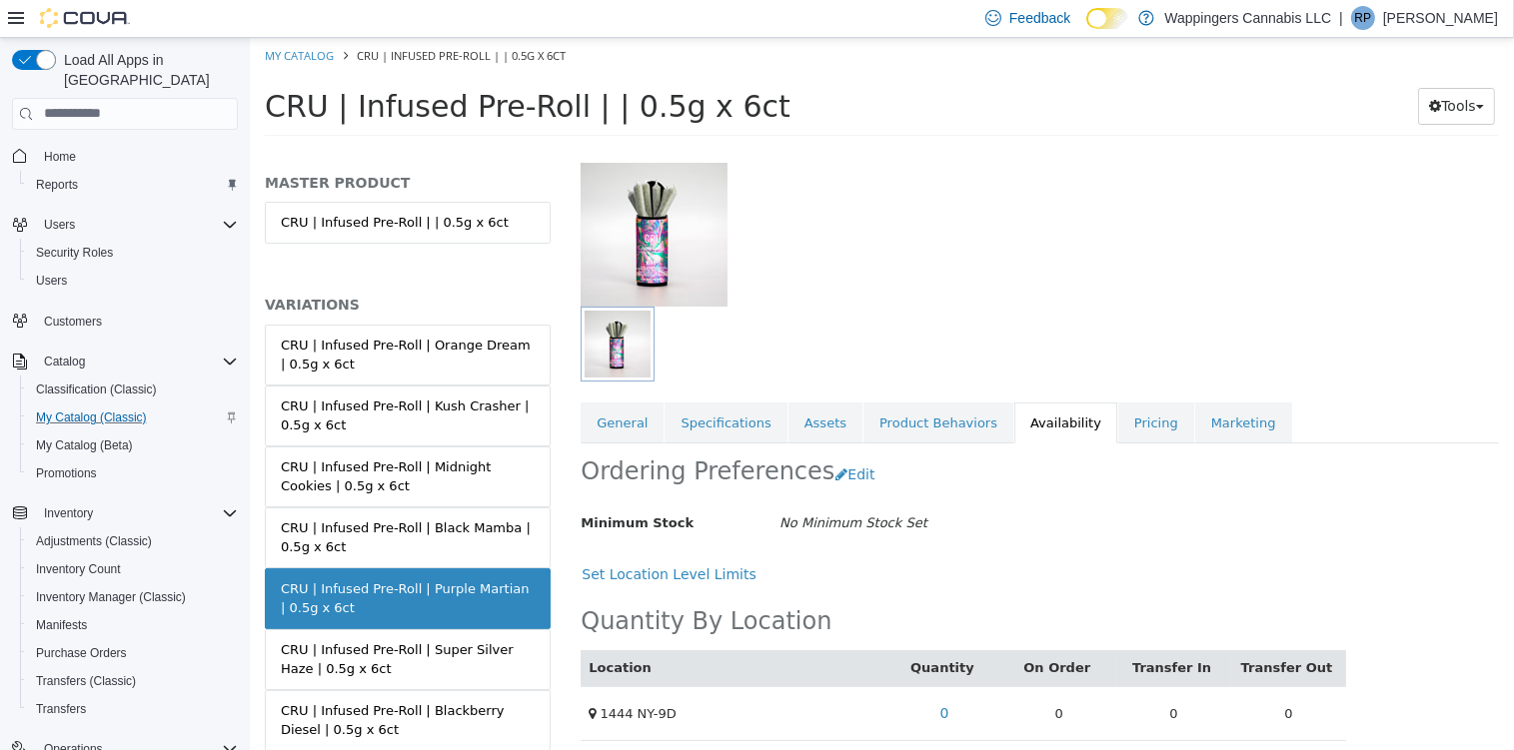
scroll to position [132, 0]
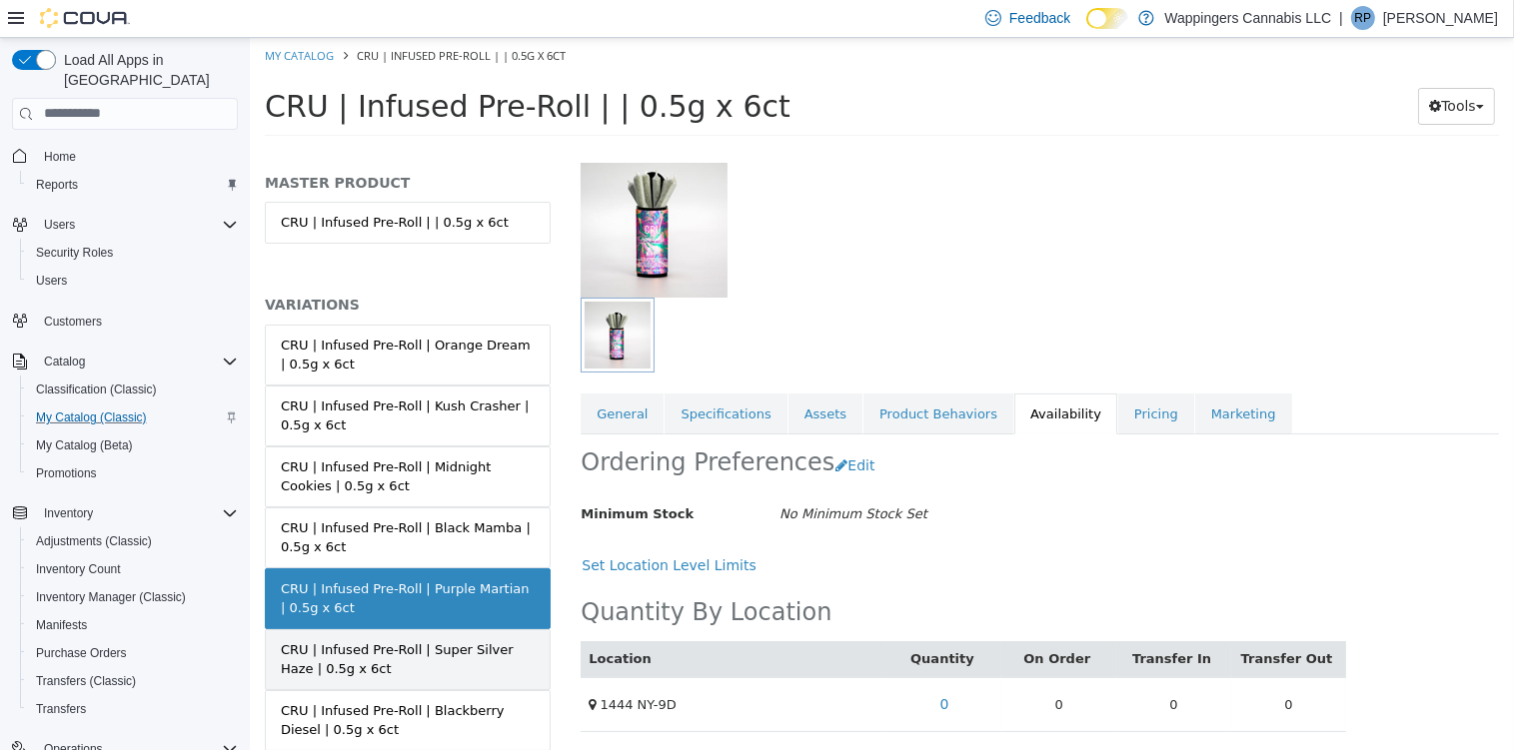
click at [452, 656] on div "CRU | Infused Pre-Roll | Super Silver Haze | 0.5g x 6ct" at bounding box center [407, 659] width 254 height 39
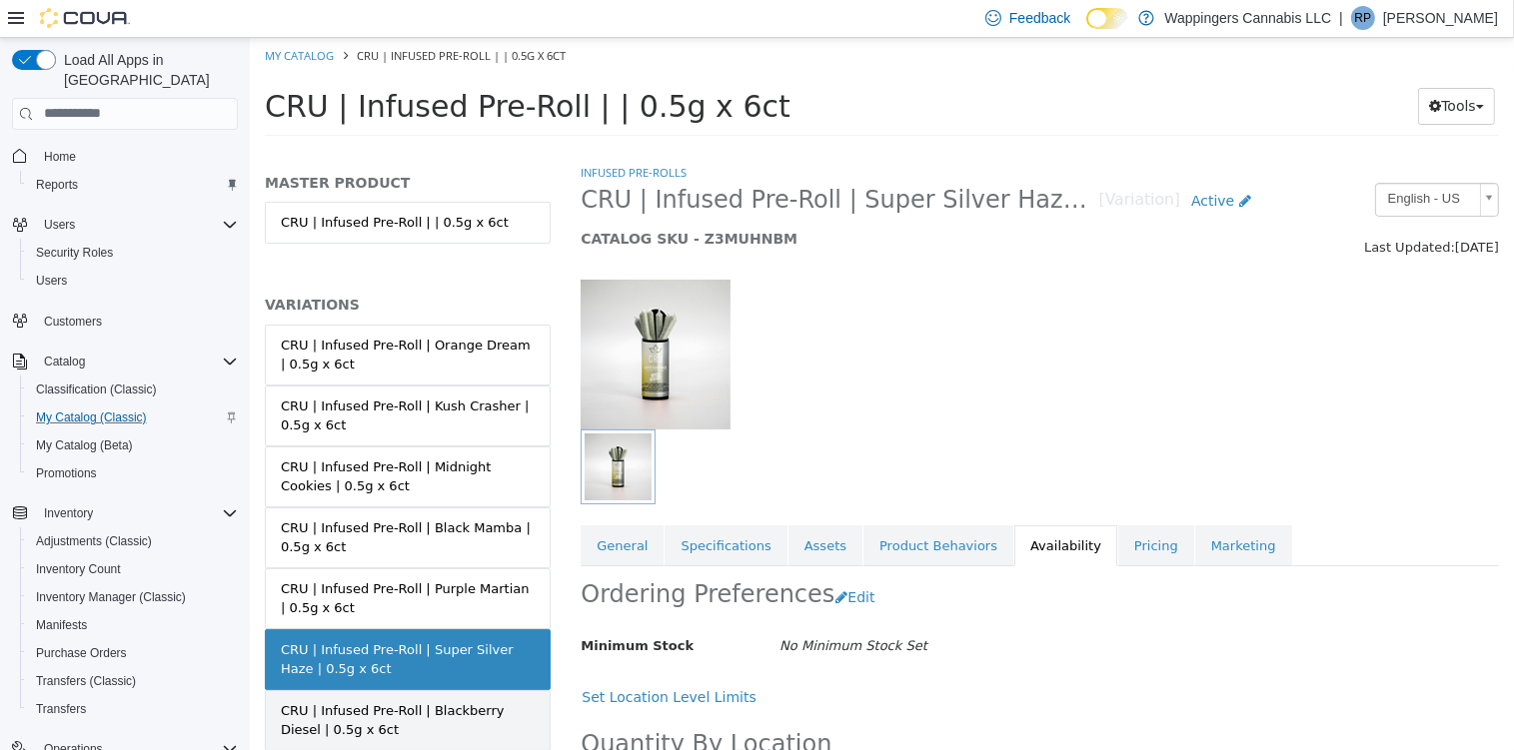
click at [375, 714] on div "CRU | Infused Pre-Roll | Blackberry Diesel | 0.5g x 6ct" at bounding box center [407, 719] width 254 height 39
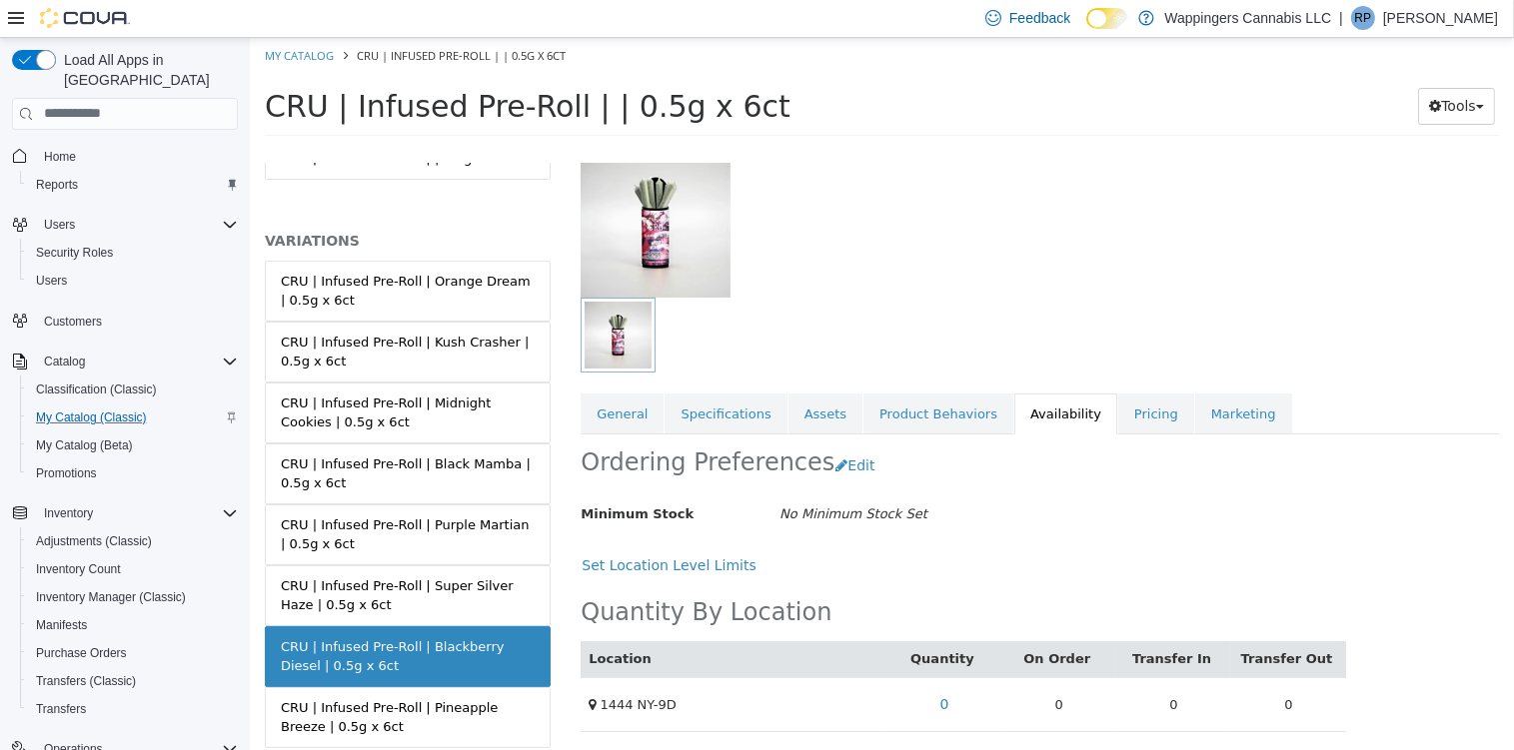
scroll to position [125, 0]
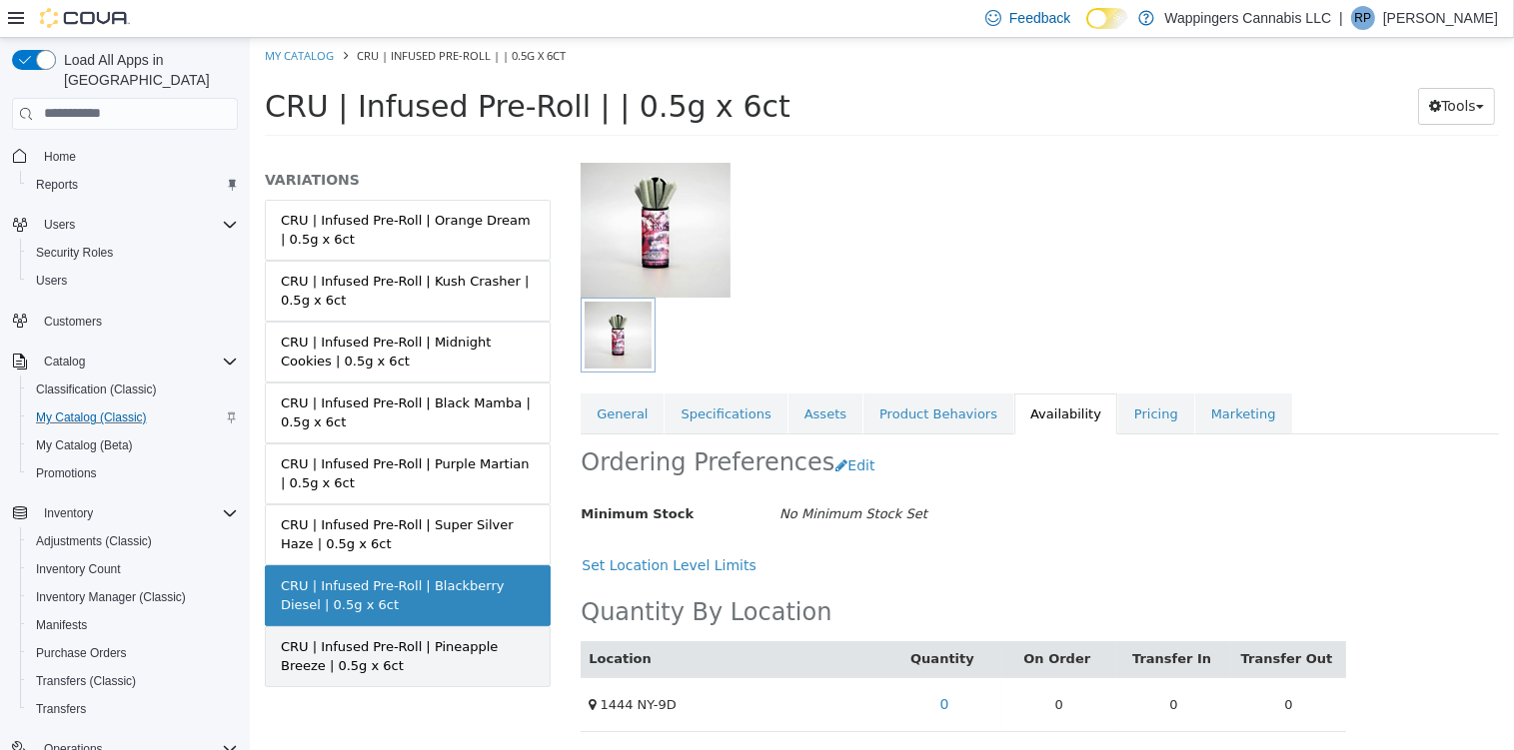
click at [389, 647] on div "CRU | Infused Pre-Roll | Pineapple Breeze | 0.5g x 6ct" at bounding box center [407, 656] width 254 height 39
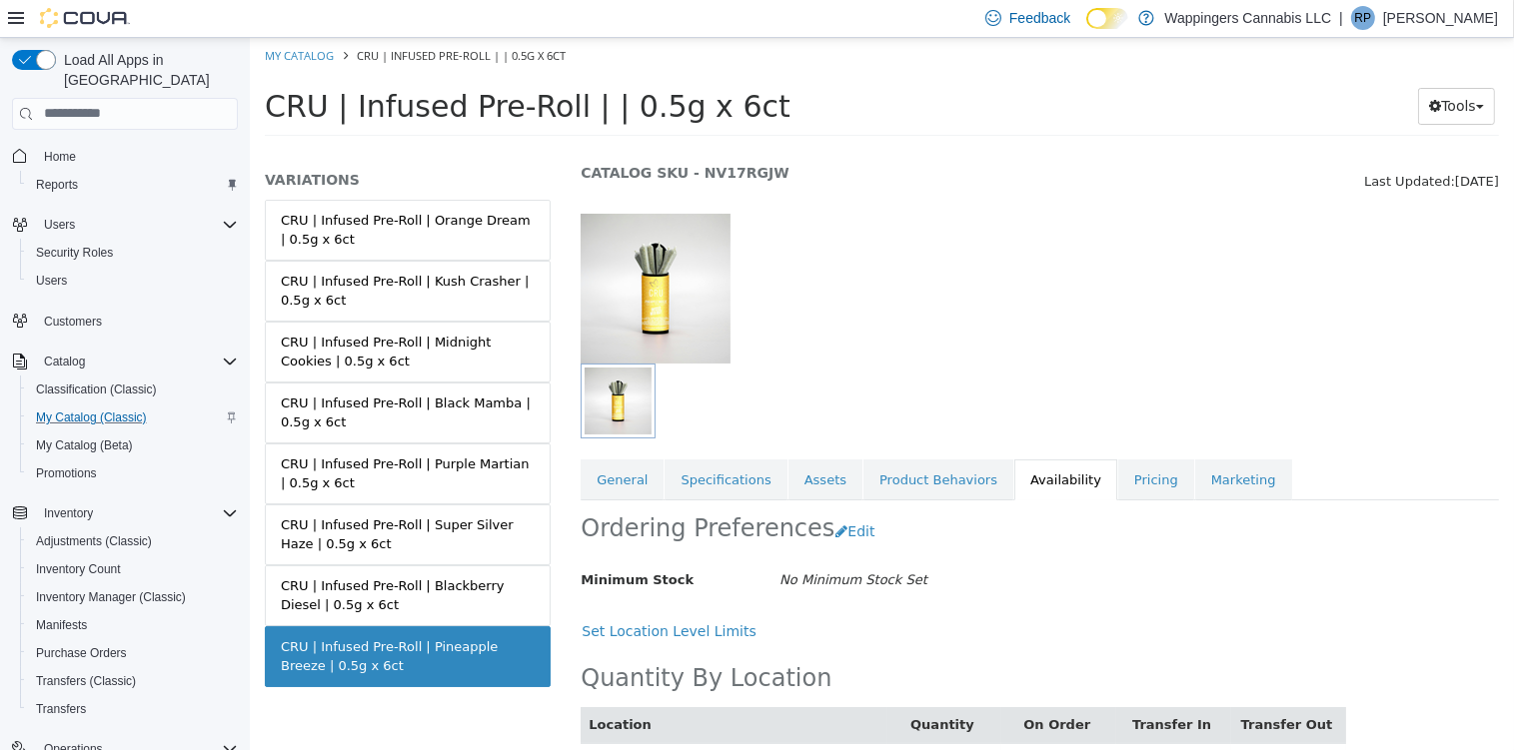
scroll to position [132, 0]
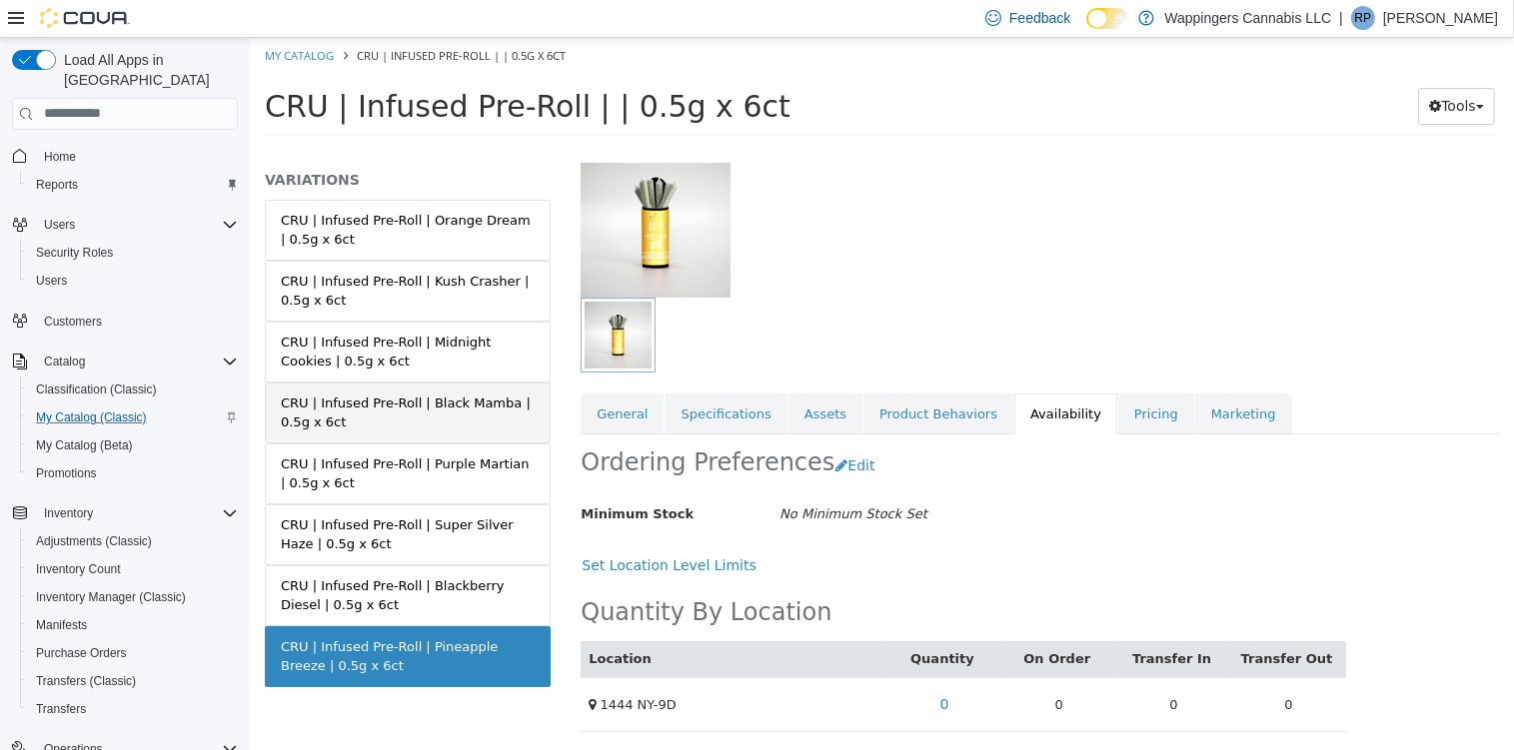
click at [397, 403] on div "CRU | Infused Pre-Roll | Black Mamba | 0.5g x 6ct" at bounding box center [407, 412] width 254 height 39
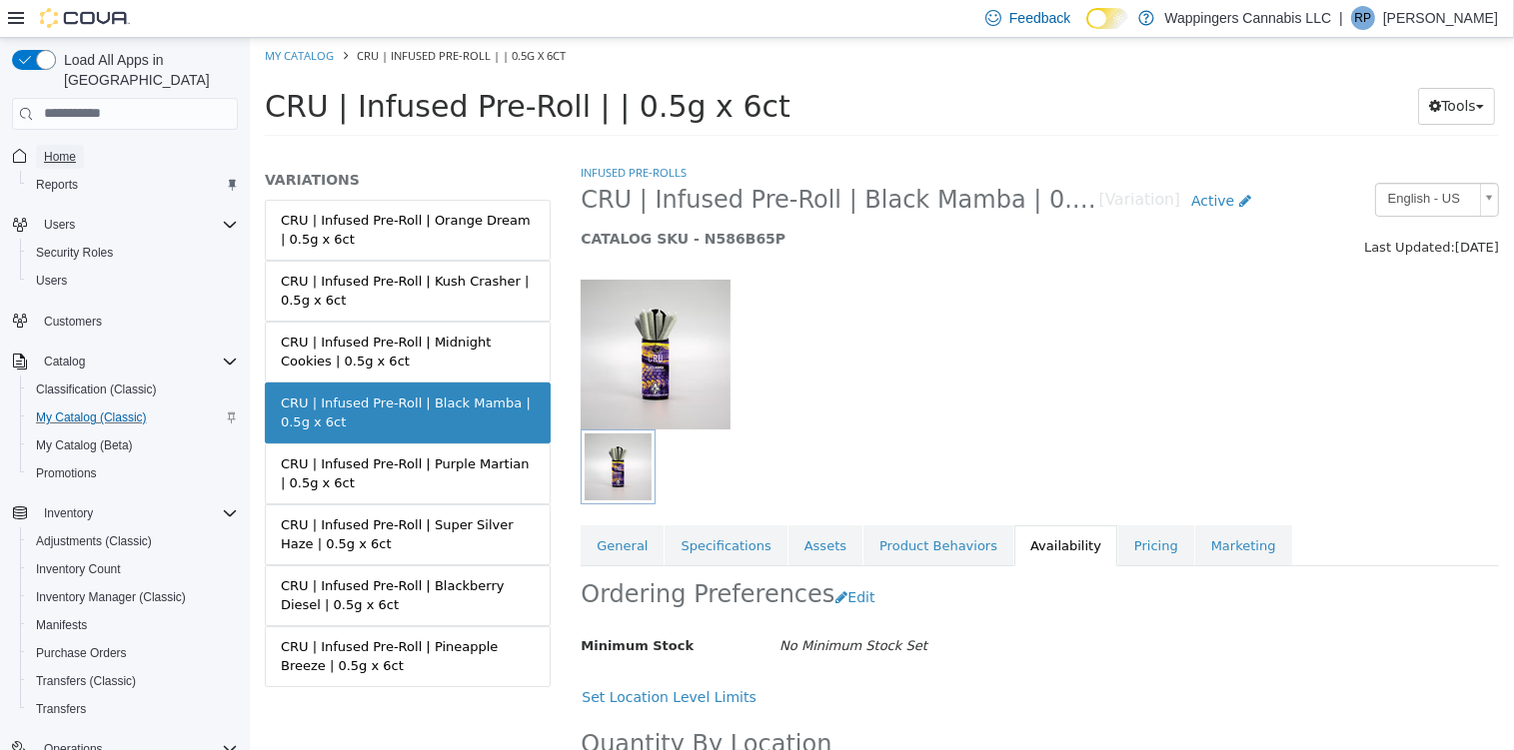
click at [48, 145] on span "Home" at bounding box center [60, 157] width 32 height 24
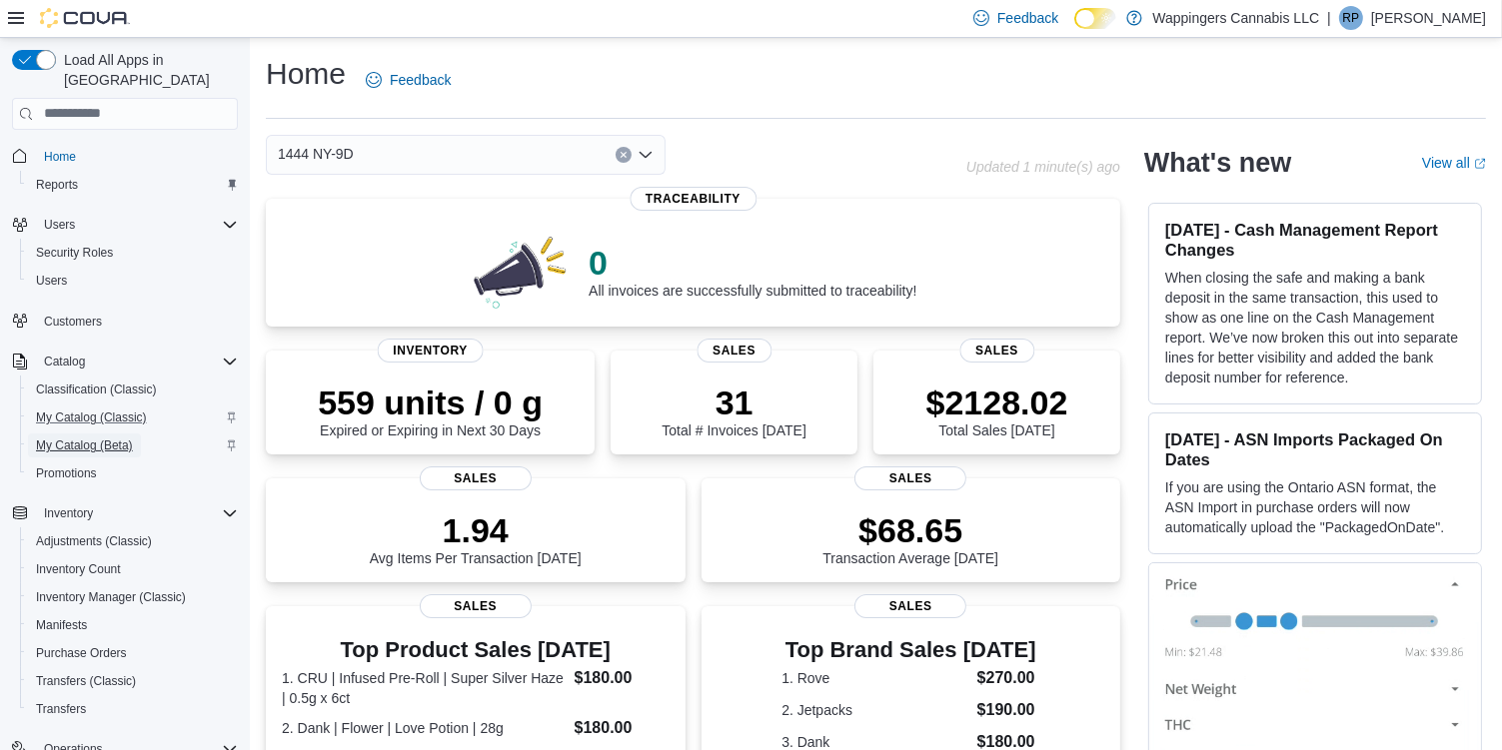
click at [80, 438] on span "My Catalog (Beta)" at bounding box center [84, 446] width 97 height 16
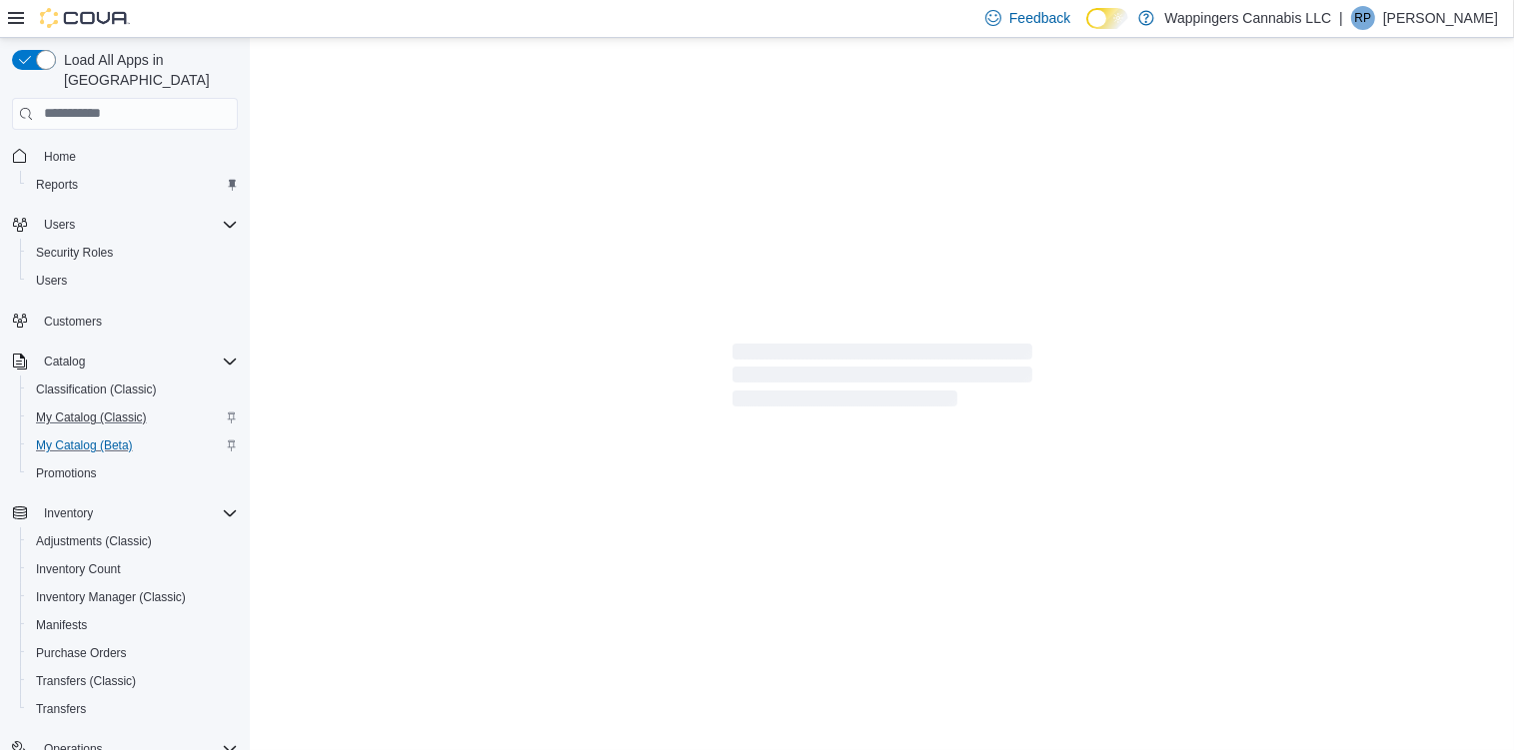
select select "**********"
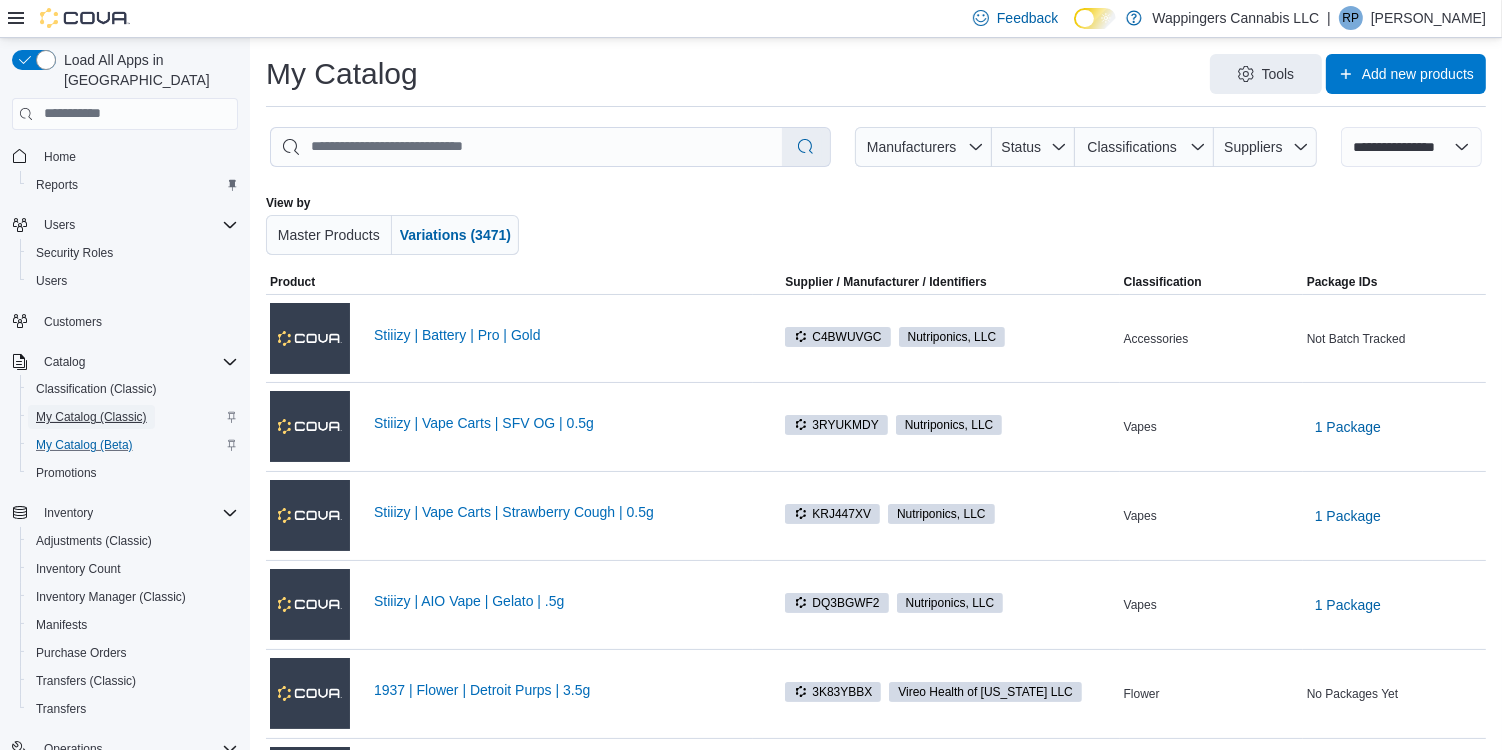
click at [76, 410] on span "My Catalog (Classic)" at bounding box center [91, 418] width 111 height 16
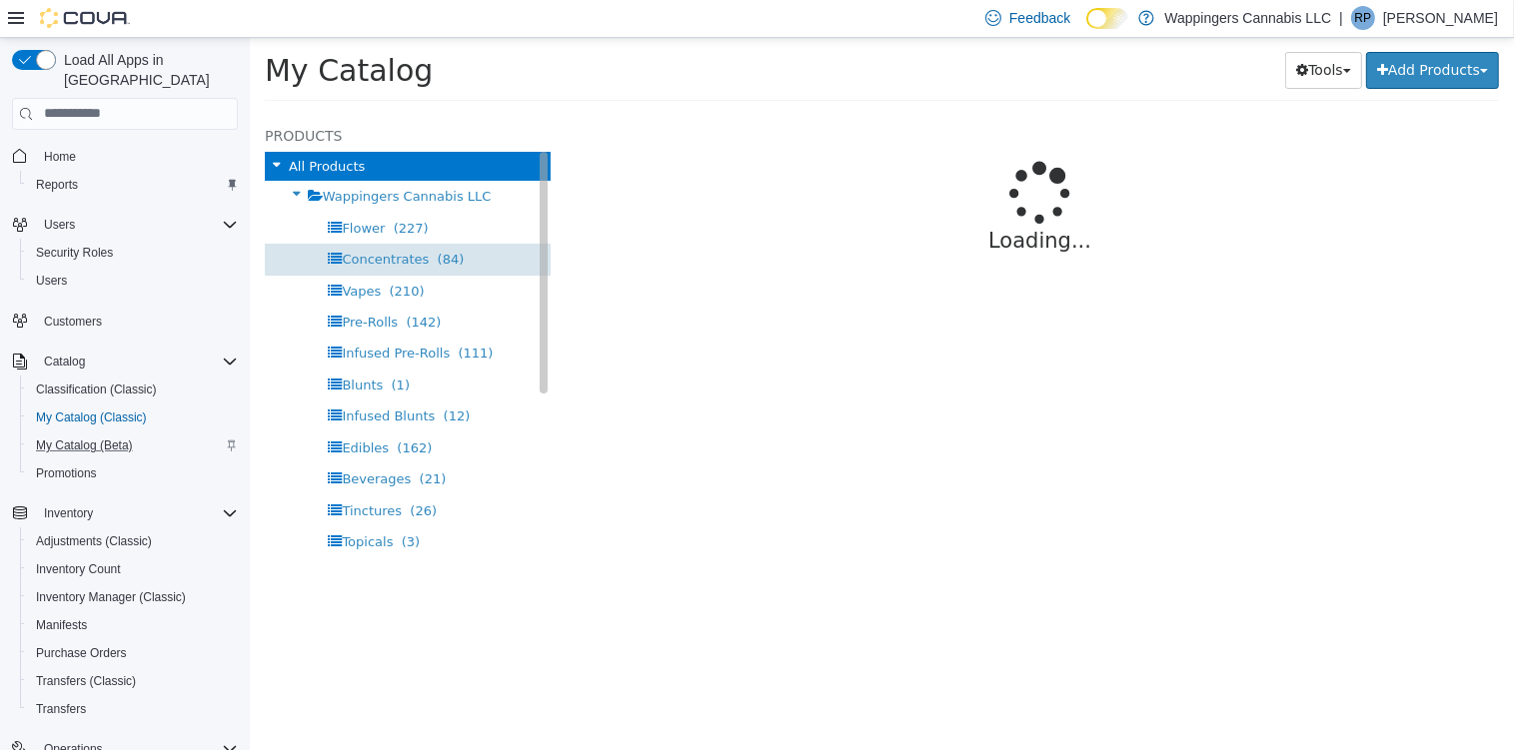
select select "**********"
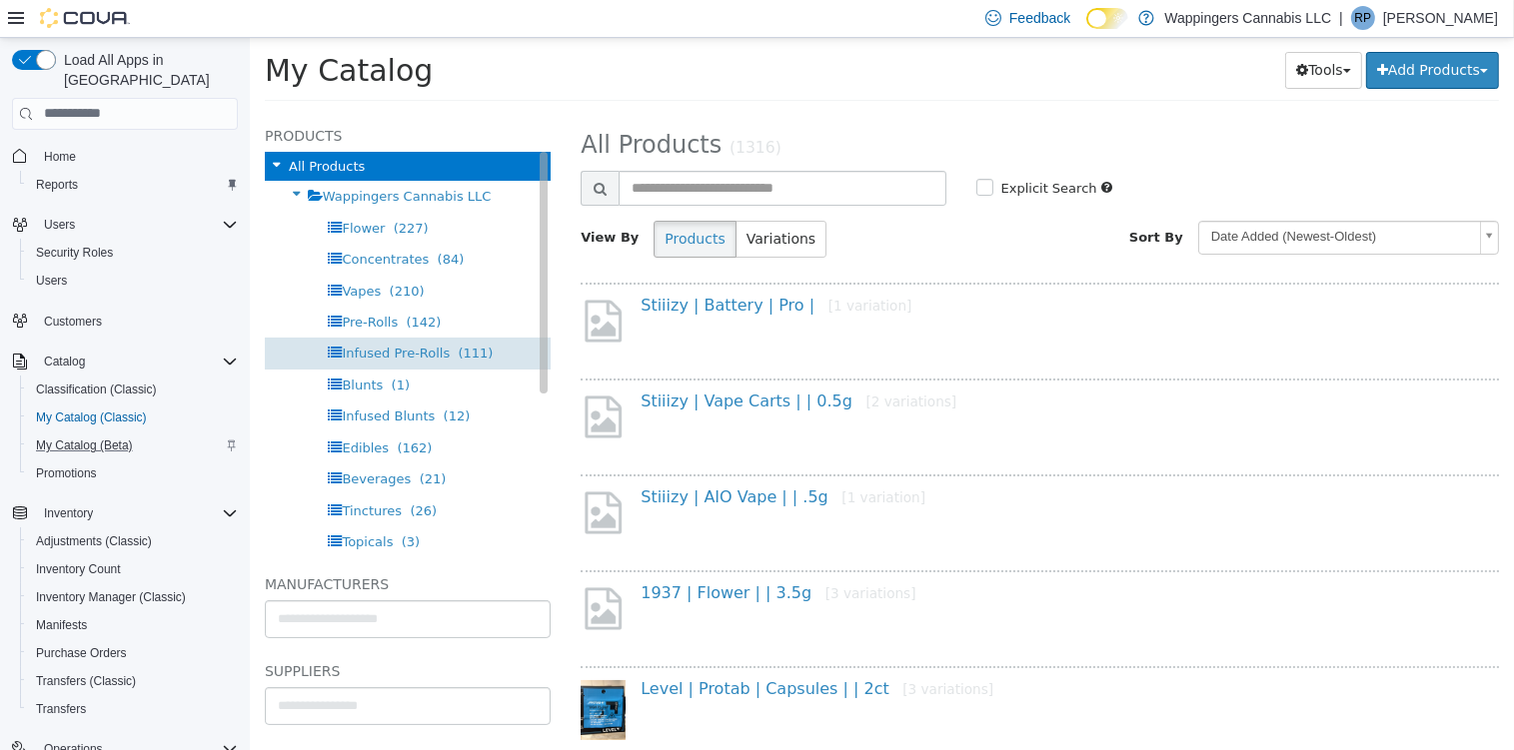
click at [370, 353] on span "Infused Pre-Rolls" at bounding box center [395, 352] width 108 height 15
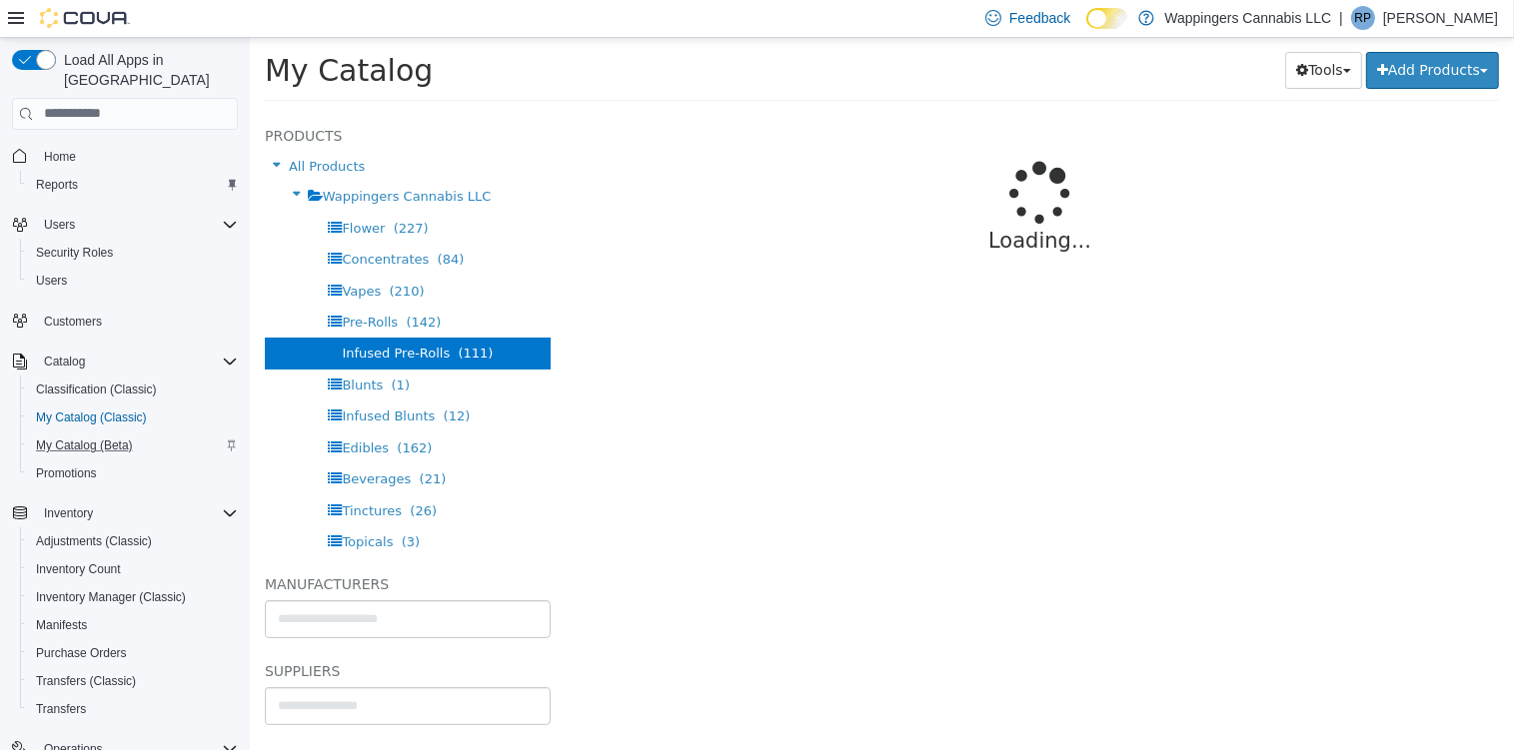
select select "**********"
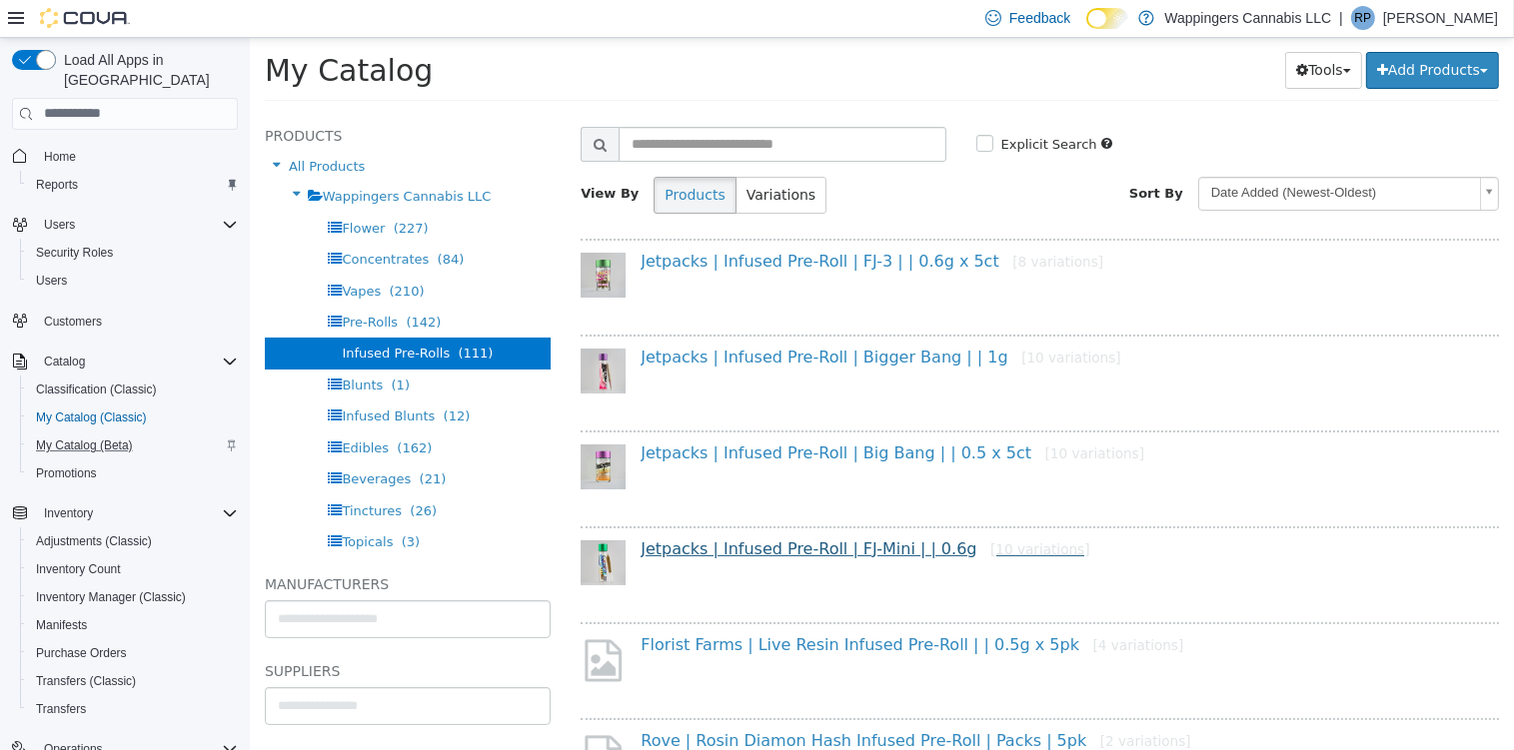
scroll to position [80, 0]
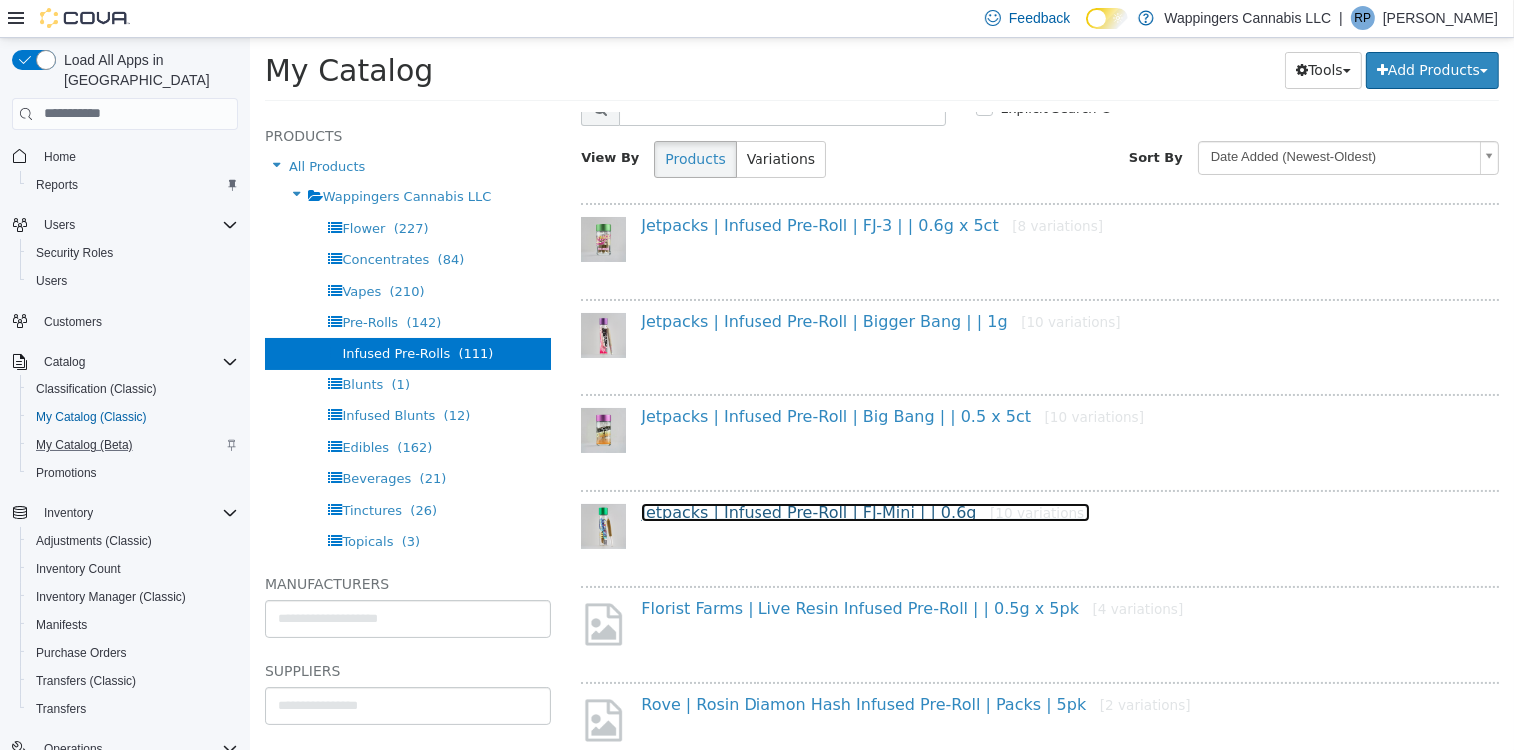
click at [874, 514] on link "Jetpacks | Infused Pre-Roll | FJ-Mini | | 0.6g [10 variations]" at bounding box center [864, 512] width 449 height 19
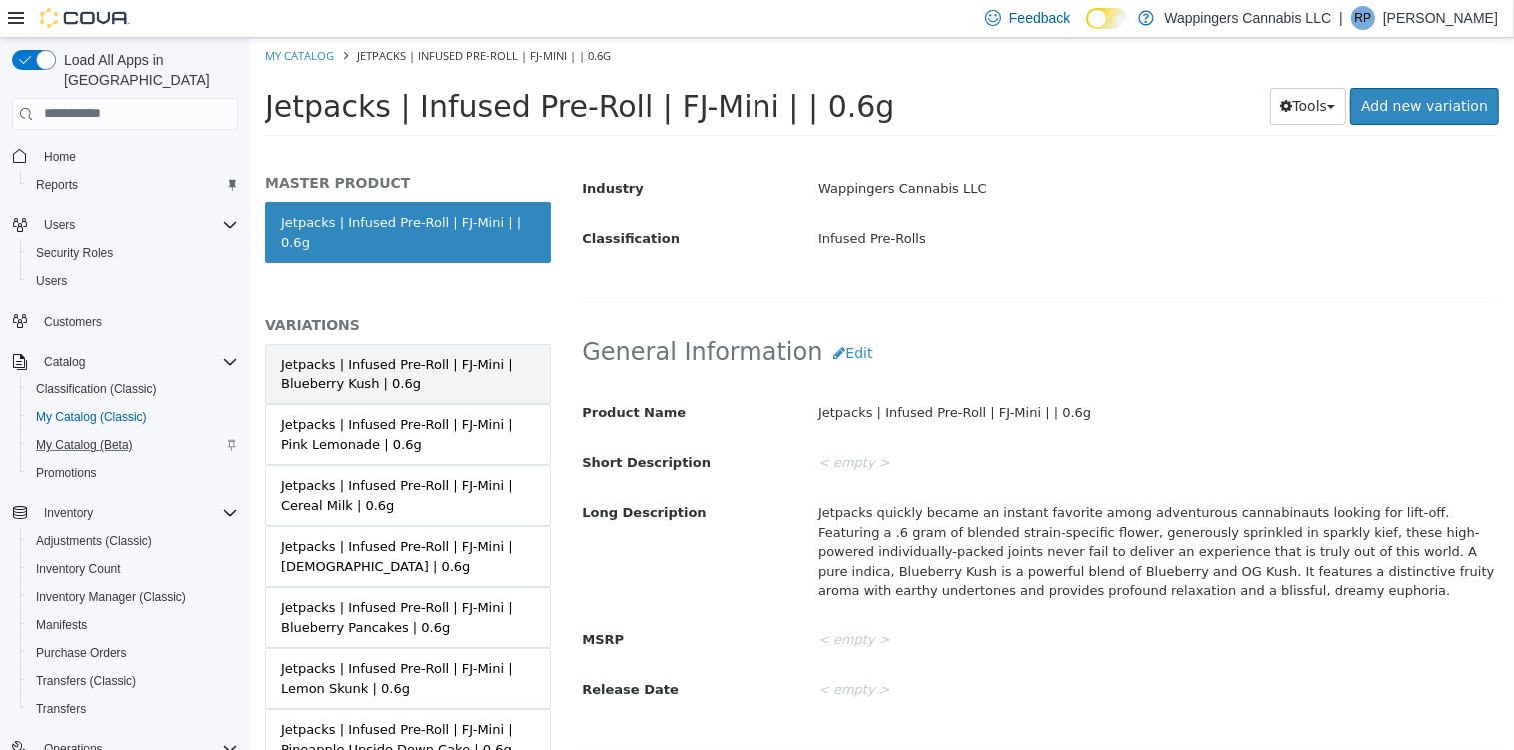
click at [443, 354] on div "Jetpacks | Infused Pre-Roll | FJ-Mini | Blueberry Kush | 0.6g" at bounding box center [407, 373] width 254 height 39
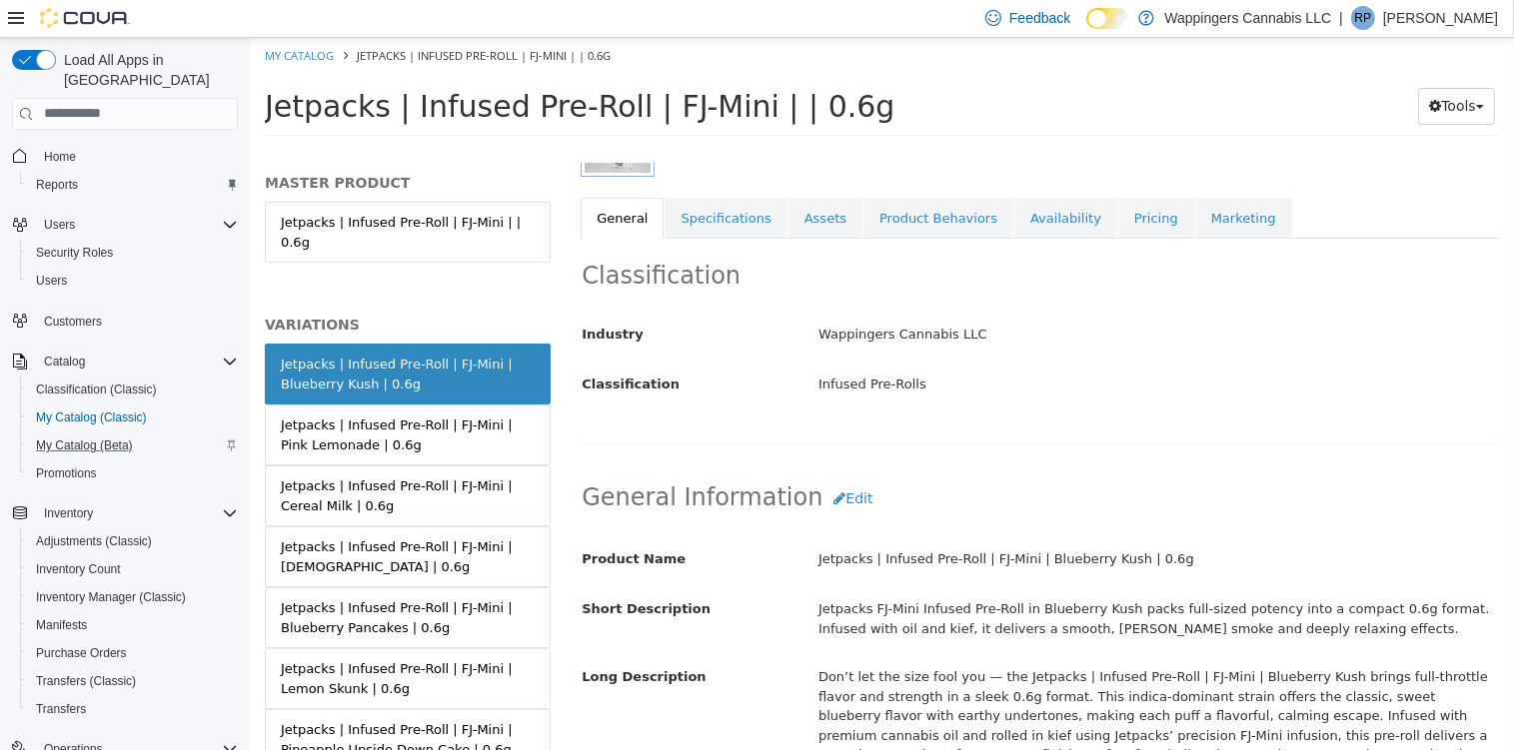
scroll to position [318, 0]
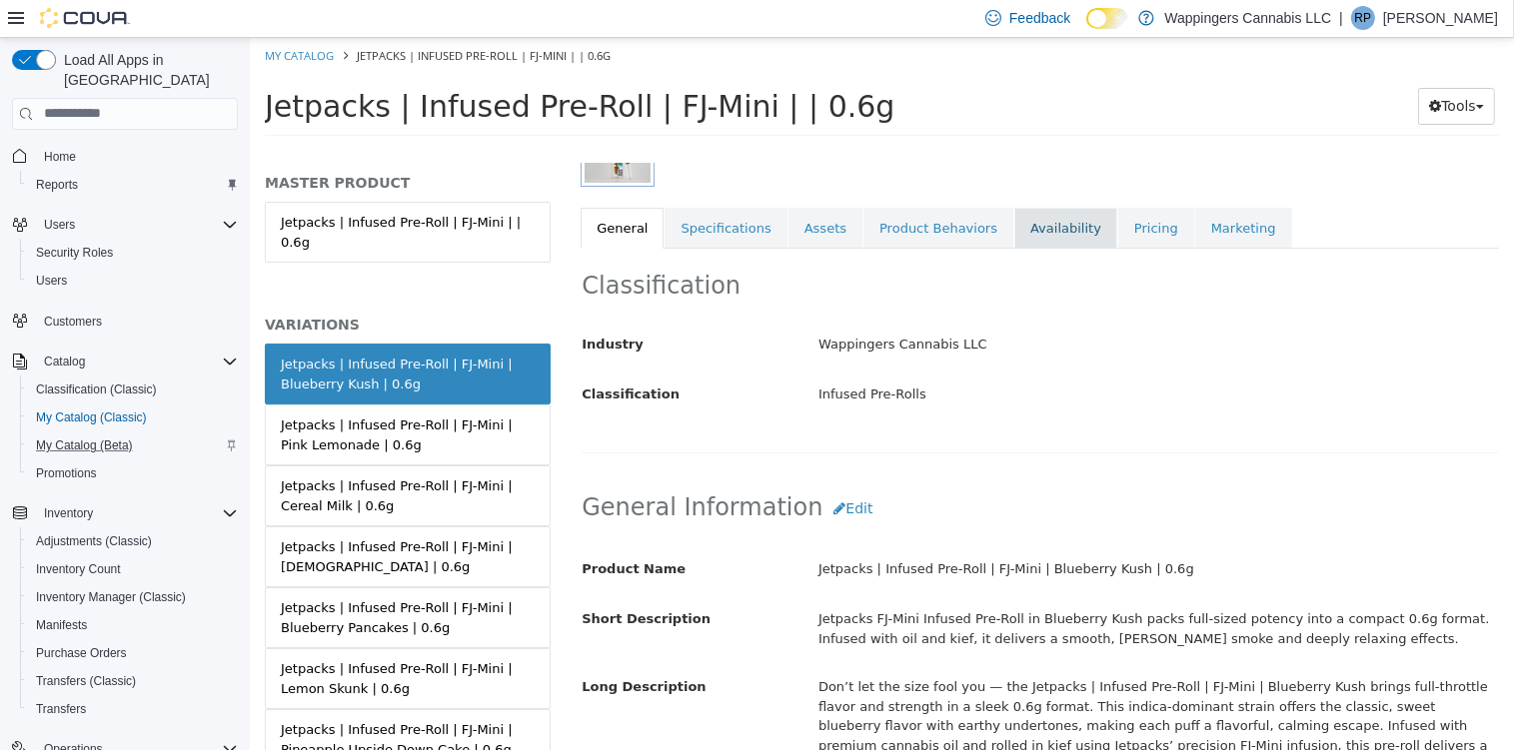
click at [1014, 229] on link "Availability" at bounding box center [1064, 228] width 103 height 42
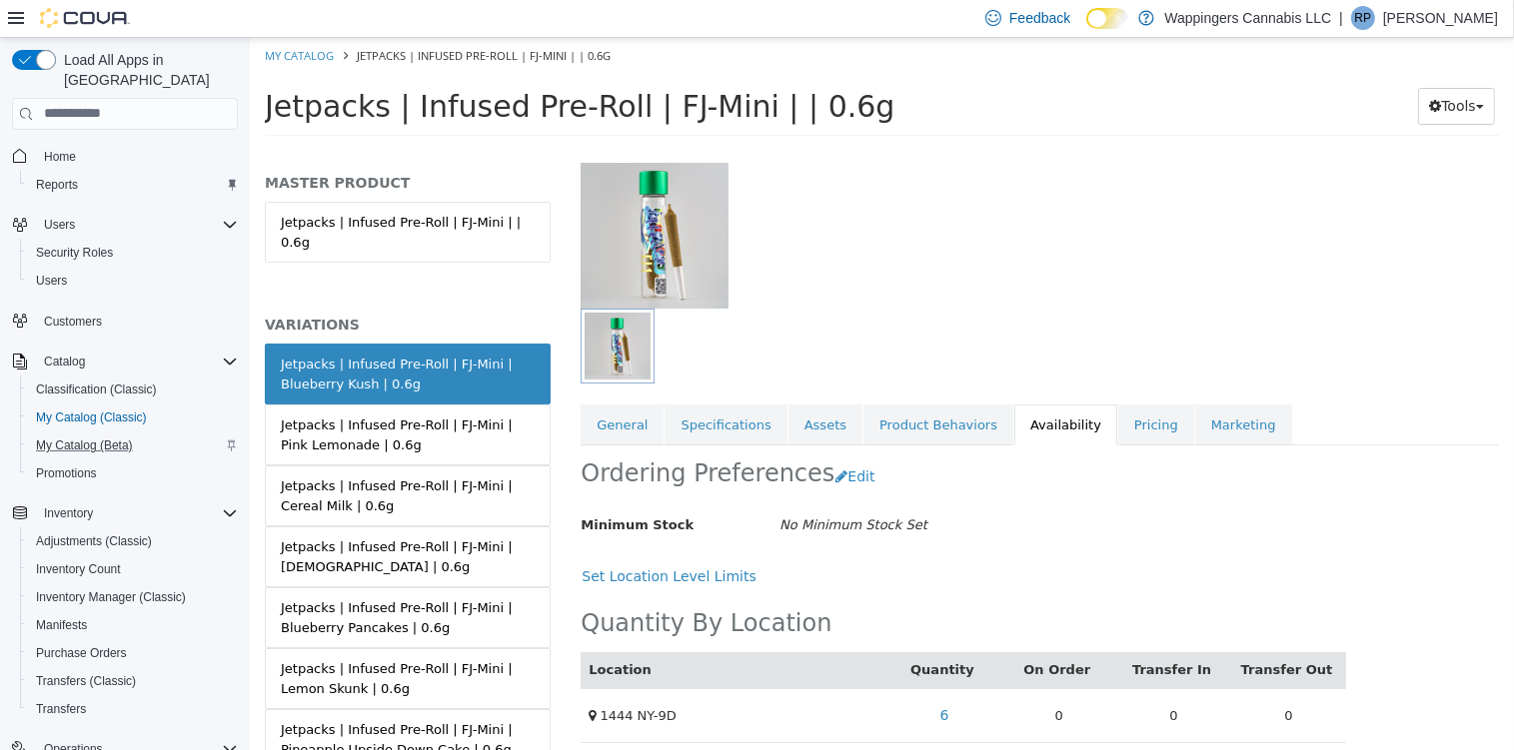
scroll to position [132, 0]
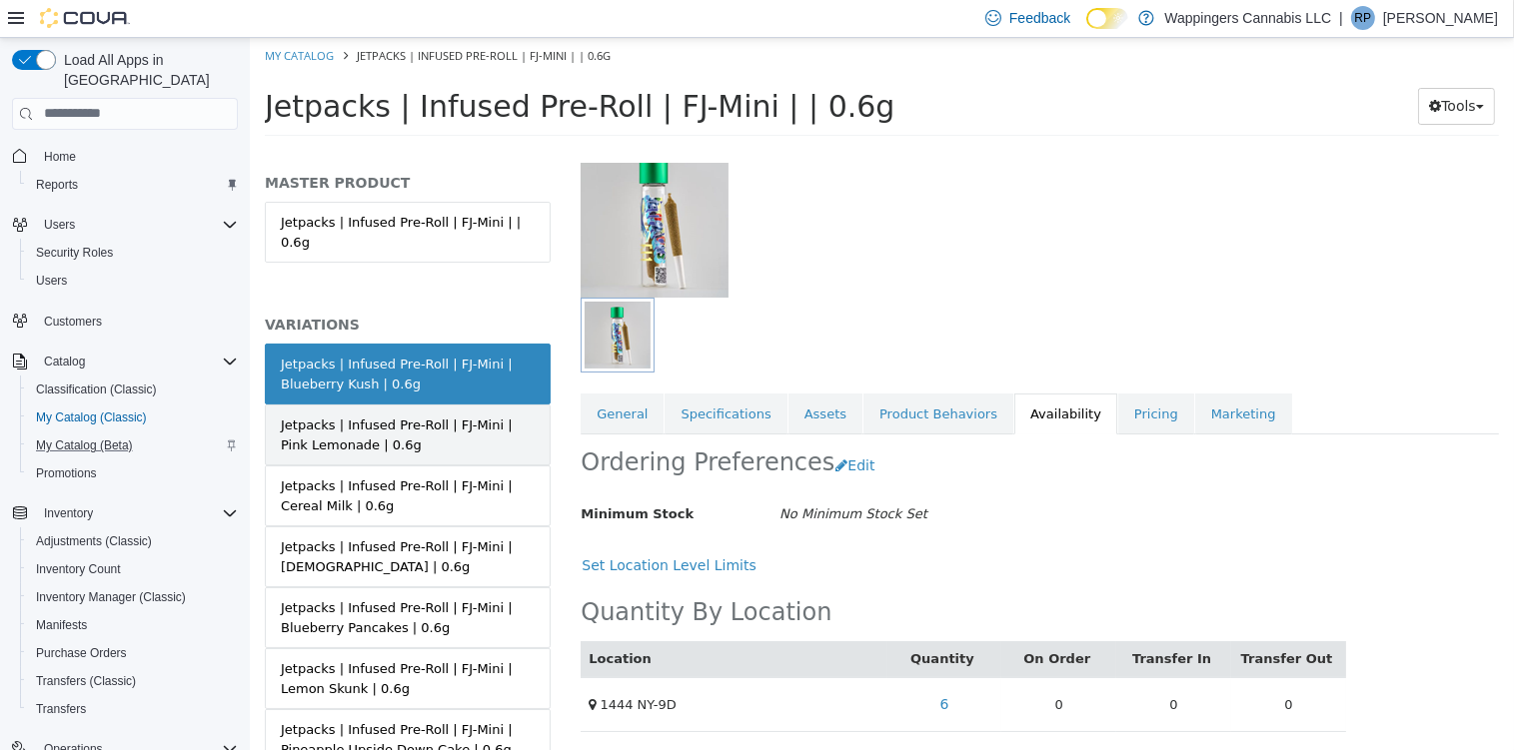
click at [380, 416] on div "Jetpacks | Infused Pre-Roll | FJ-Mini | Pink Lemonade | 0.6g" at bounding box center [407, 434] width 254 height 39
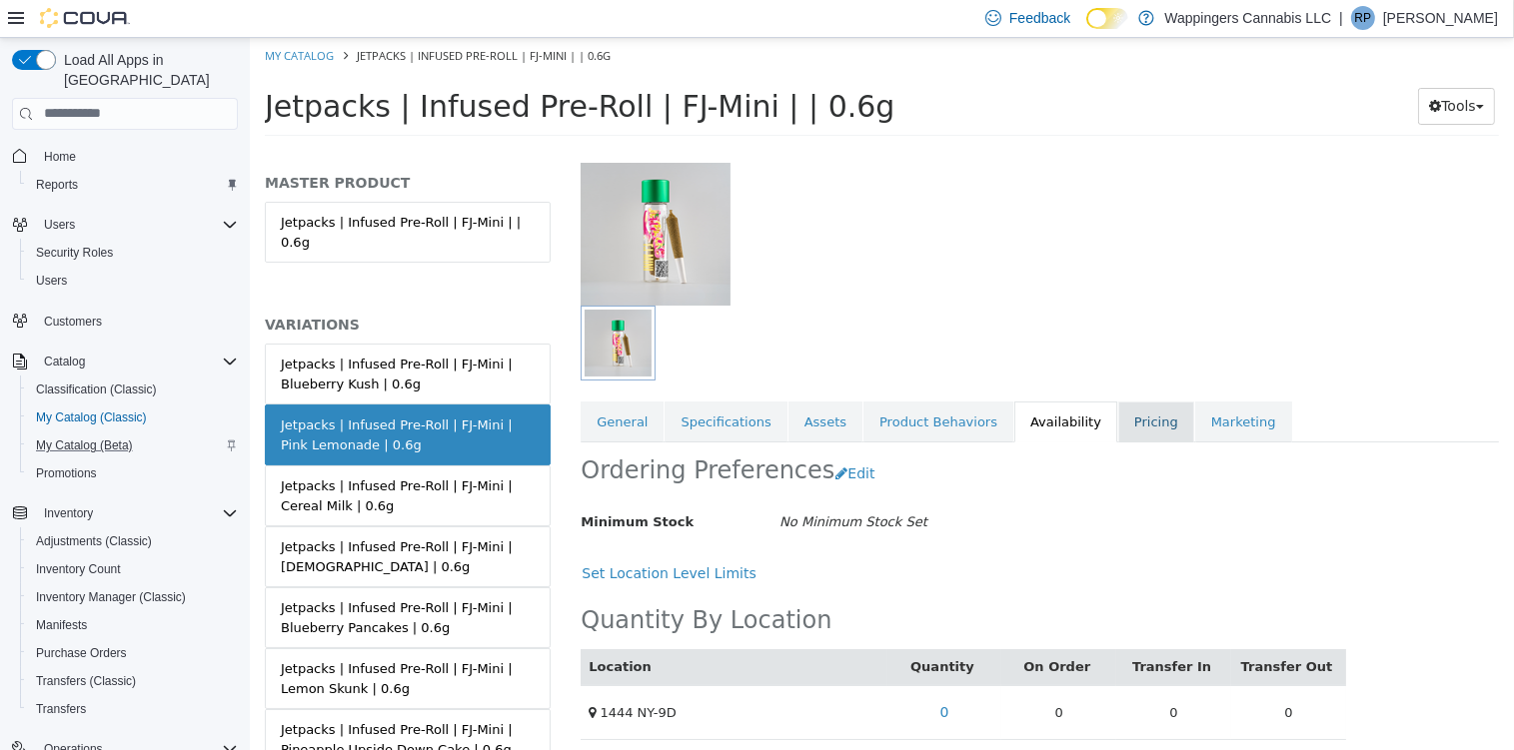
scroll to position [132, 0]
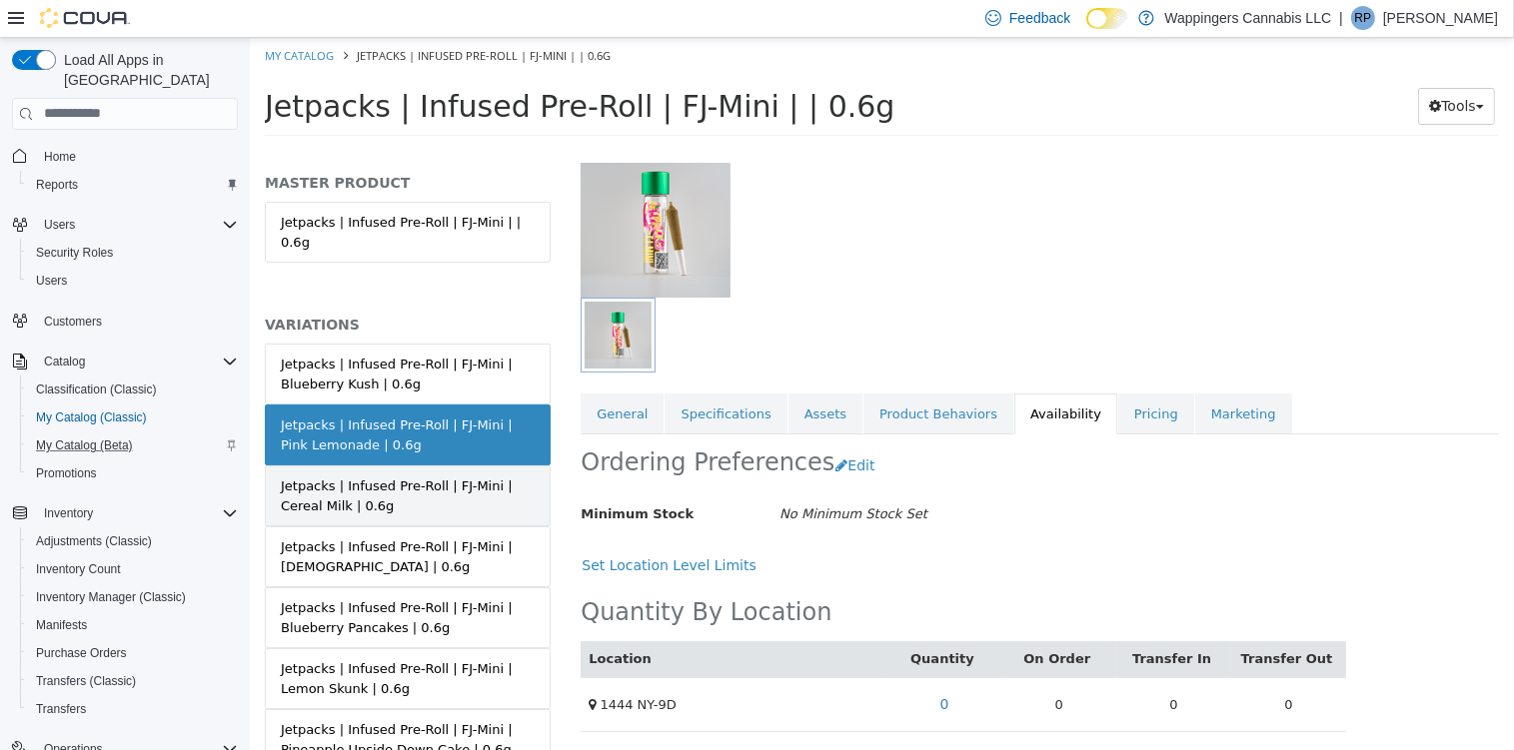
click at [317, 479] on div "Jetpacks | Infused Pre-Roll | FJ-Mini | Cereal Milk | 0.6g" at bounding box center [407, 495] width 254 height 39
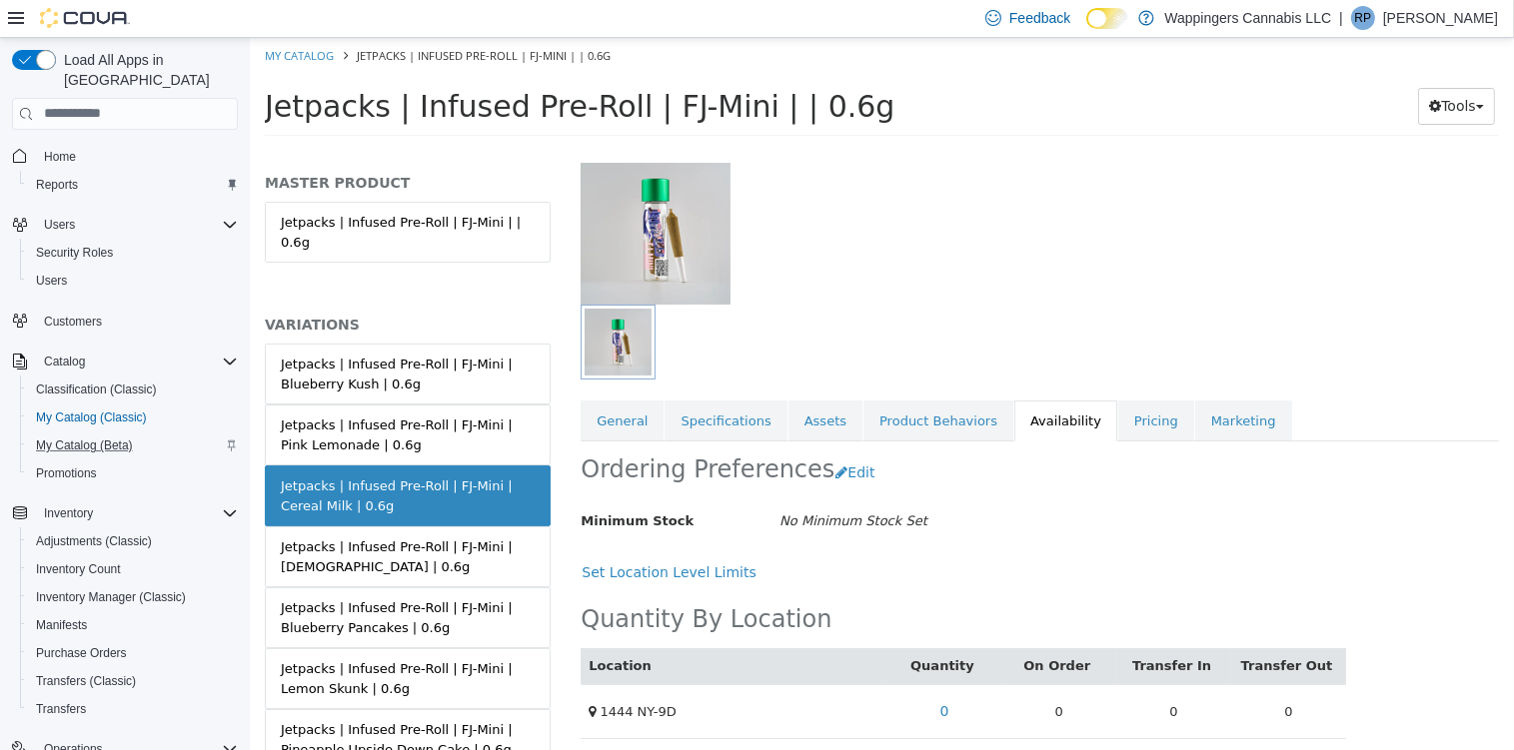
scroll to position [132, 0]
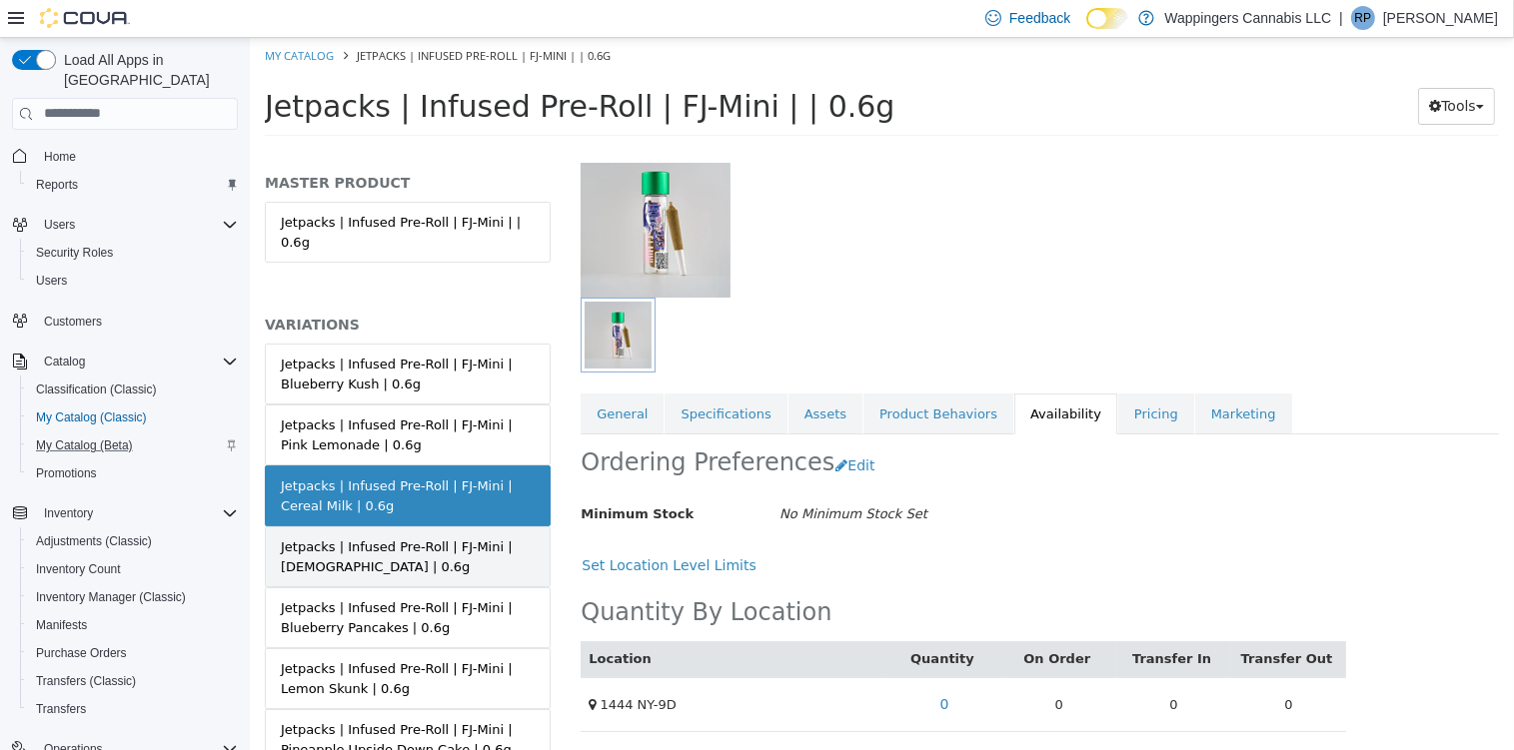
click at [417, 543] on div "Jetpacks | Infused Pre-Roll | FJ-Mini | Afghani | 0.6g" at bounding box center [407, 556] width 254 height 39
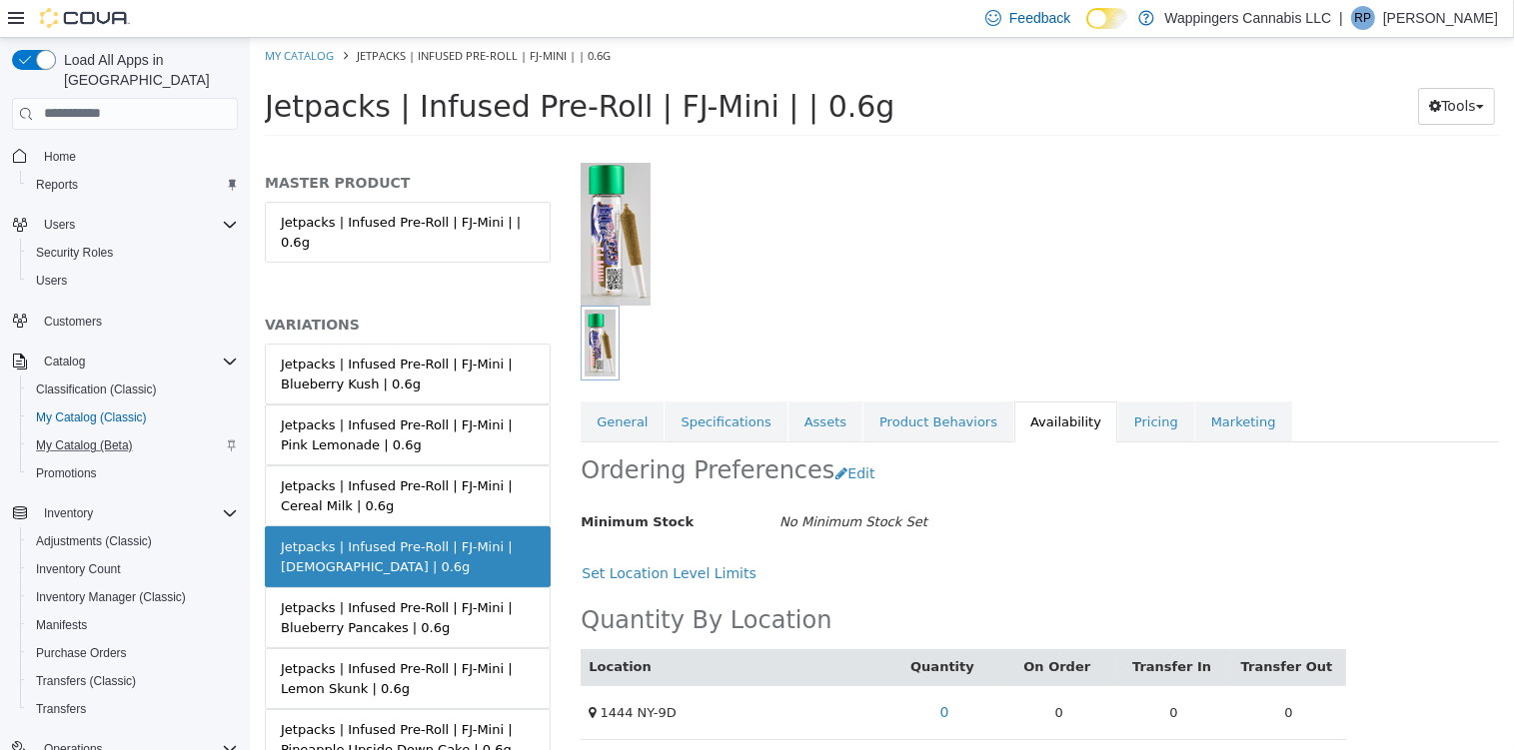
scroll to position [132, 0]
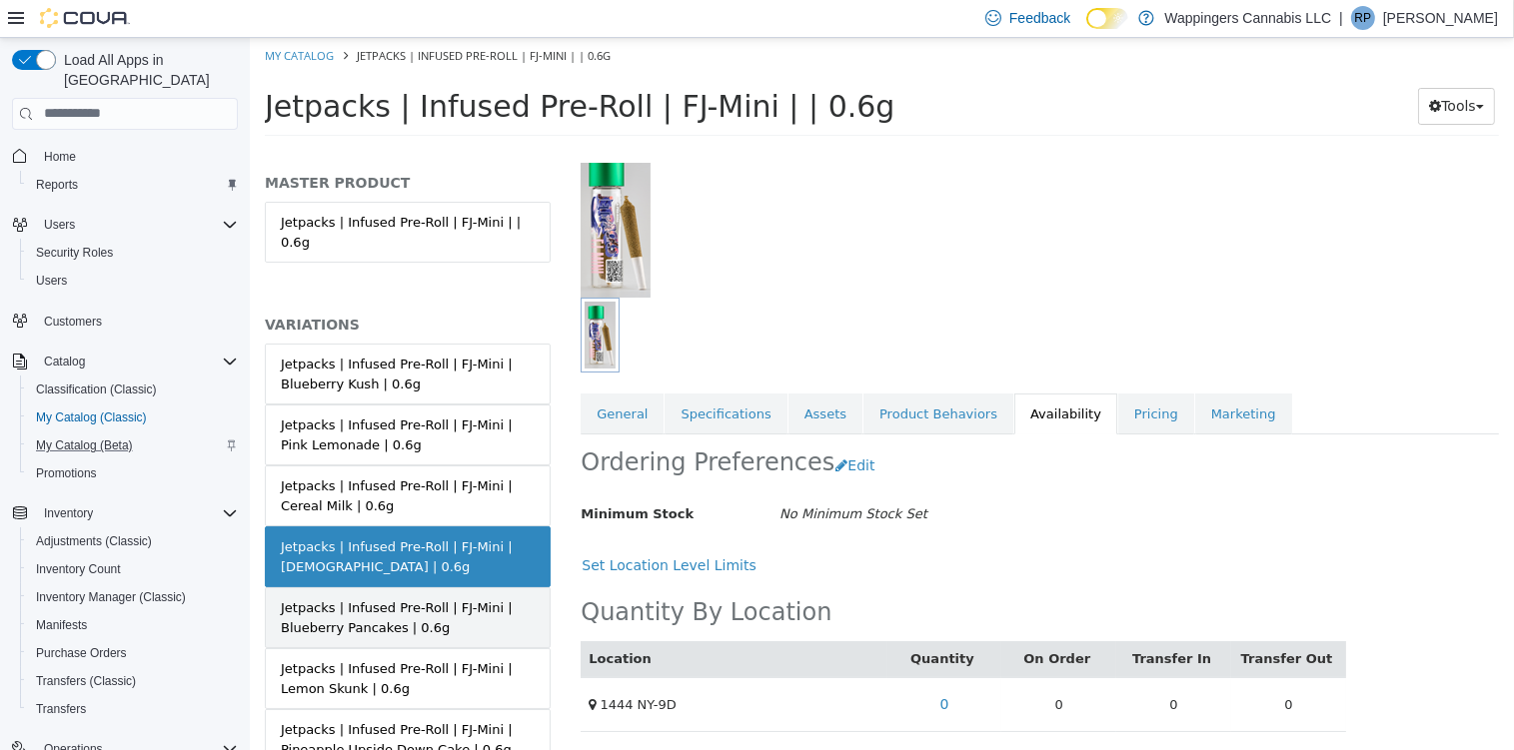
click at [401, 613] on div "Jetpacks | Infused Pre-Roll | FJ-Mini | Blueberry Pancakes | 0.6g" at bounding box center [407, 617] width 254 height 39
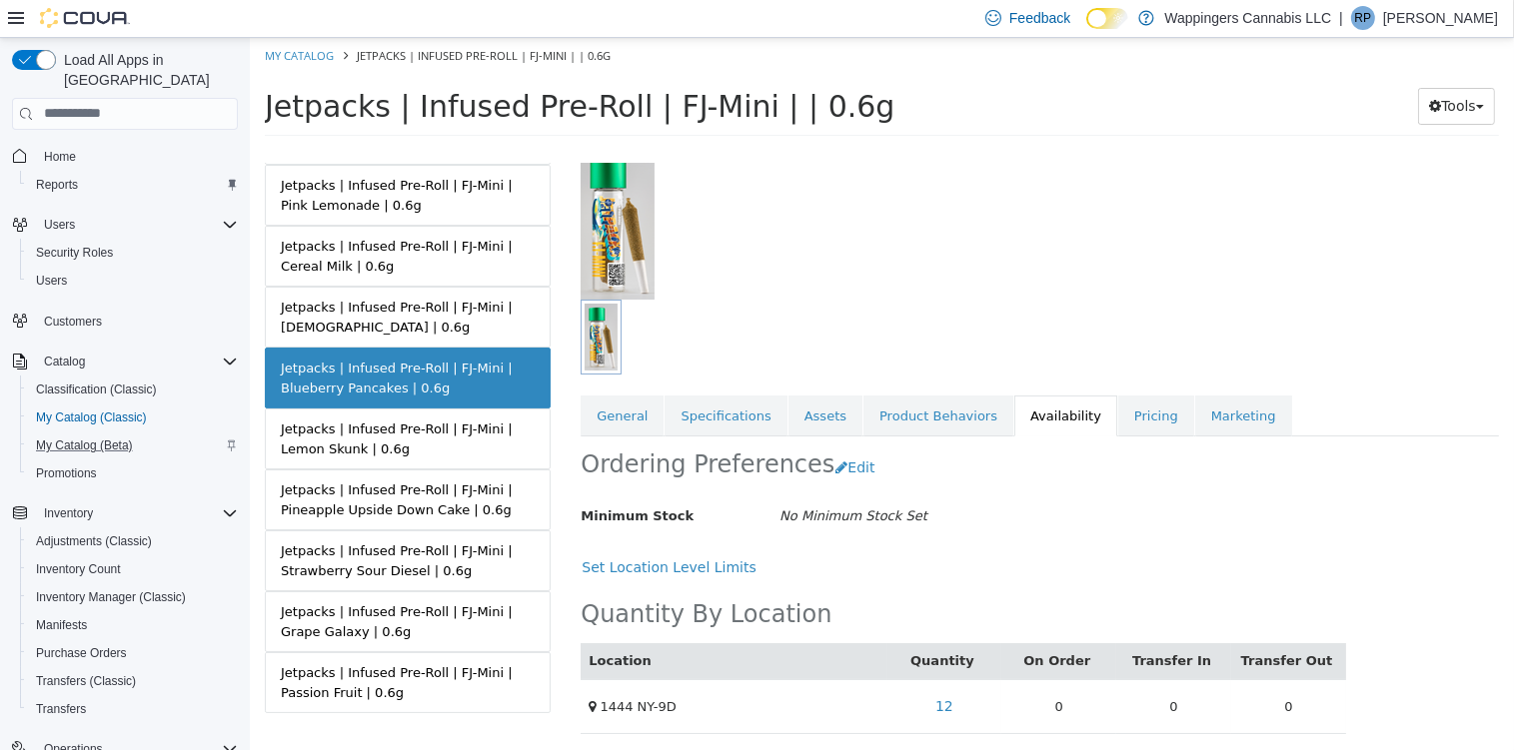
scroll to position [132, 0]
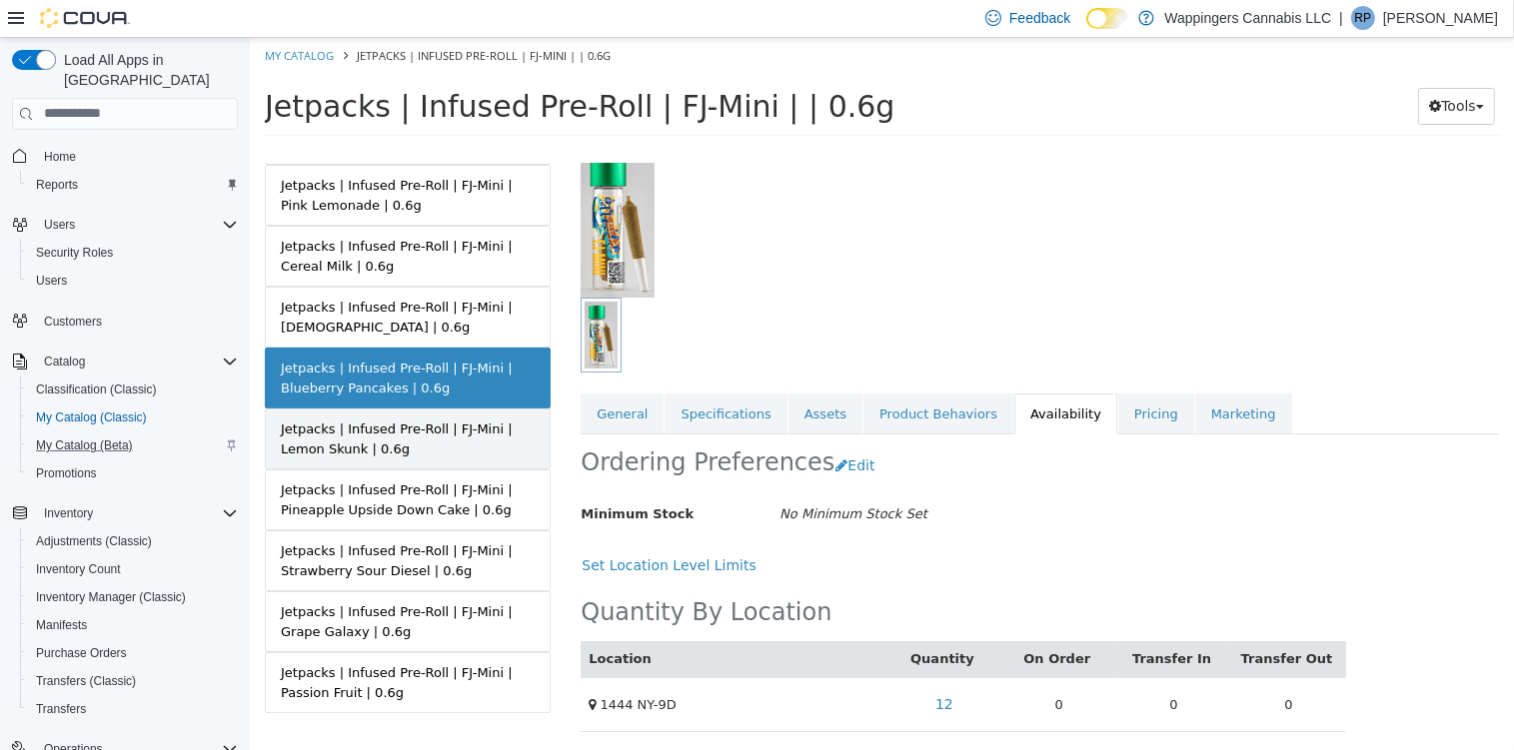
click at [417, 426] on div "Jetpacks | Infused Pre-Roll | FJ-Mini | Lemon Skunk | 0.6g" at bounding box center [407, 438] width 254 height 39
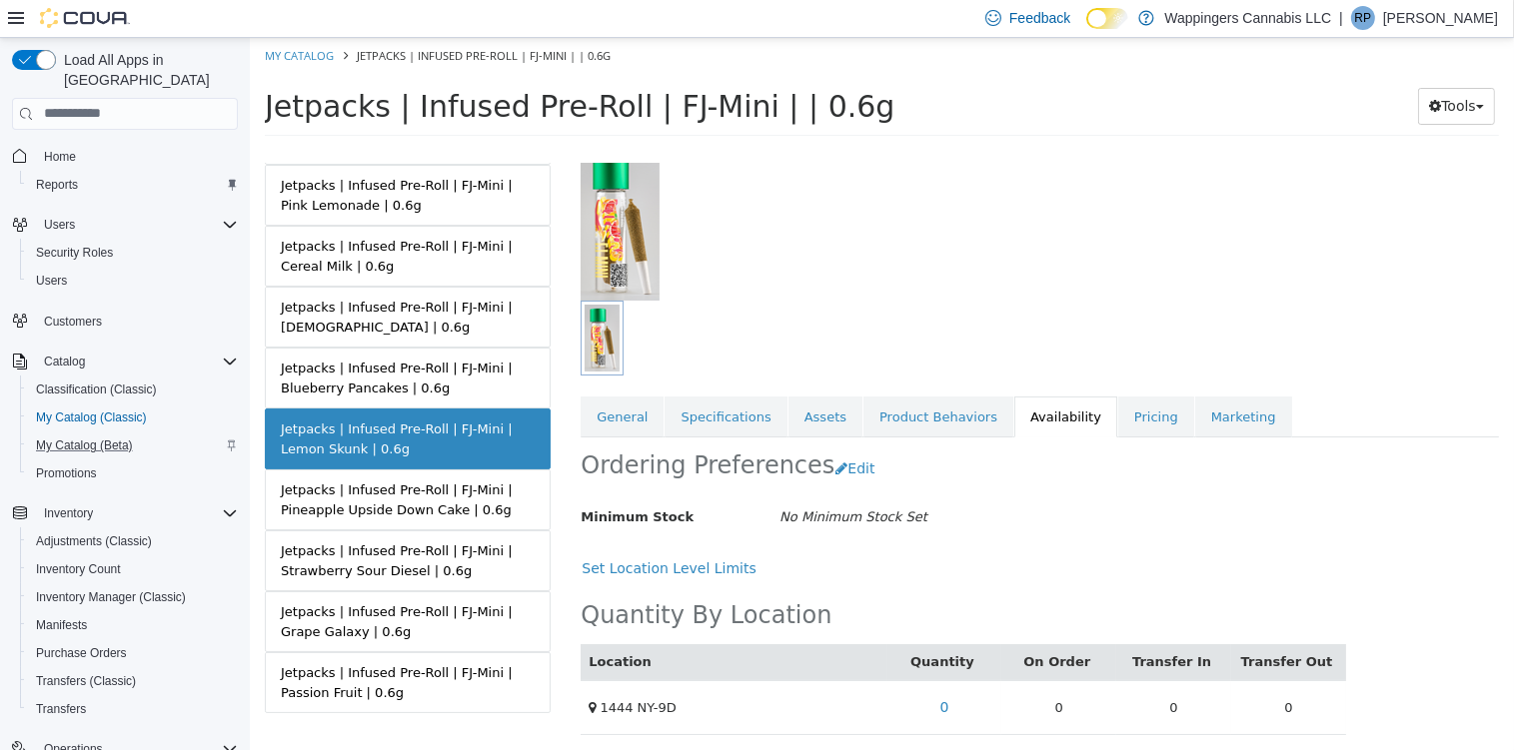
scroll to position [132, 0]
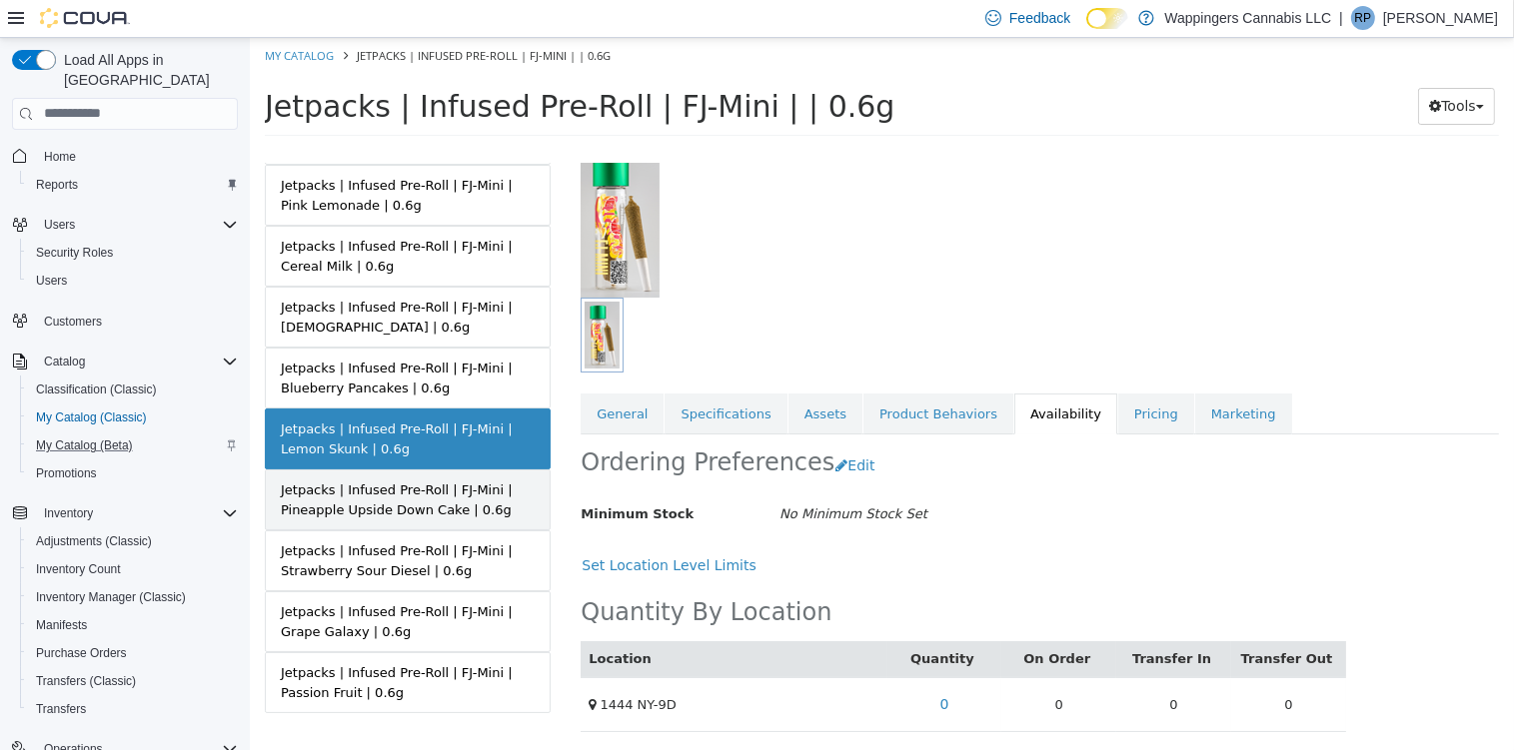
click at [451, 480] on div "Jetpacks | Infused Pre-Roll | FJ-Mini | Pineapple Upside Down Cake | 0.6g" at bounding box center [407, 499] width 254 height 39
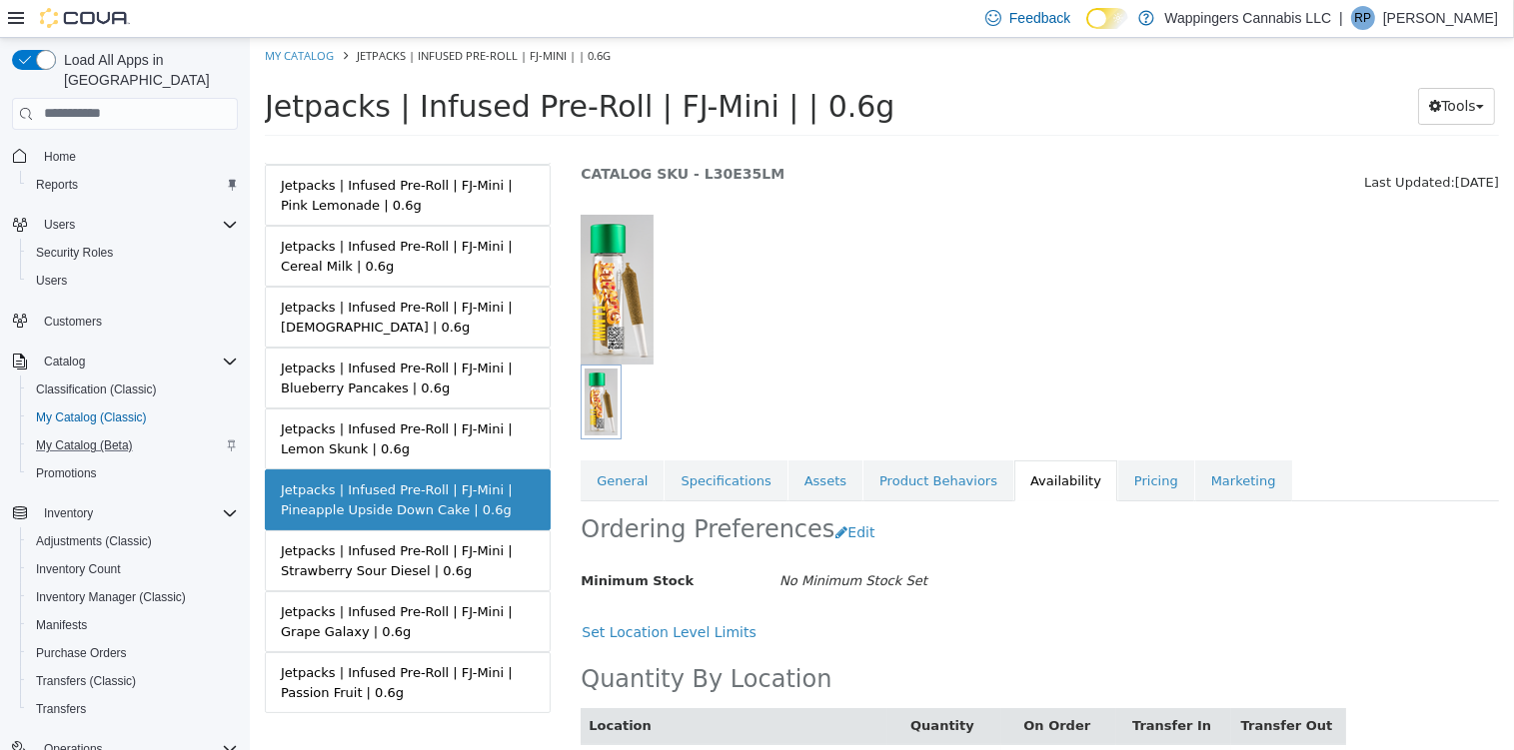
scroll to position [132, 0]
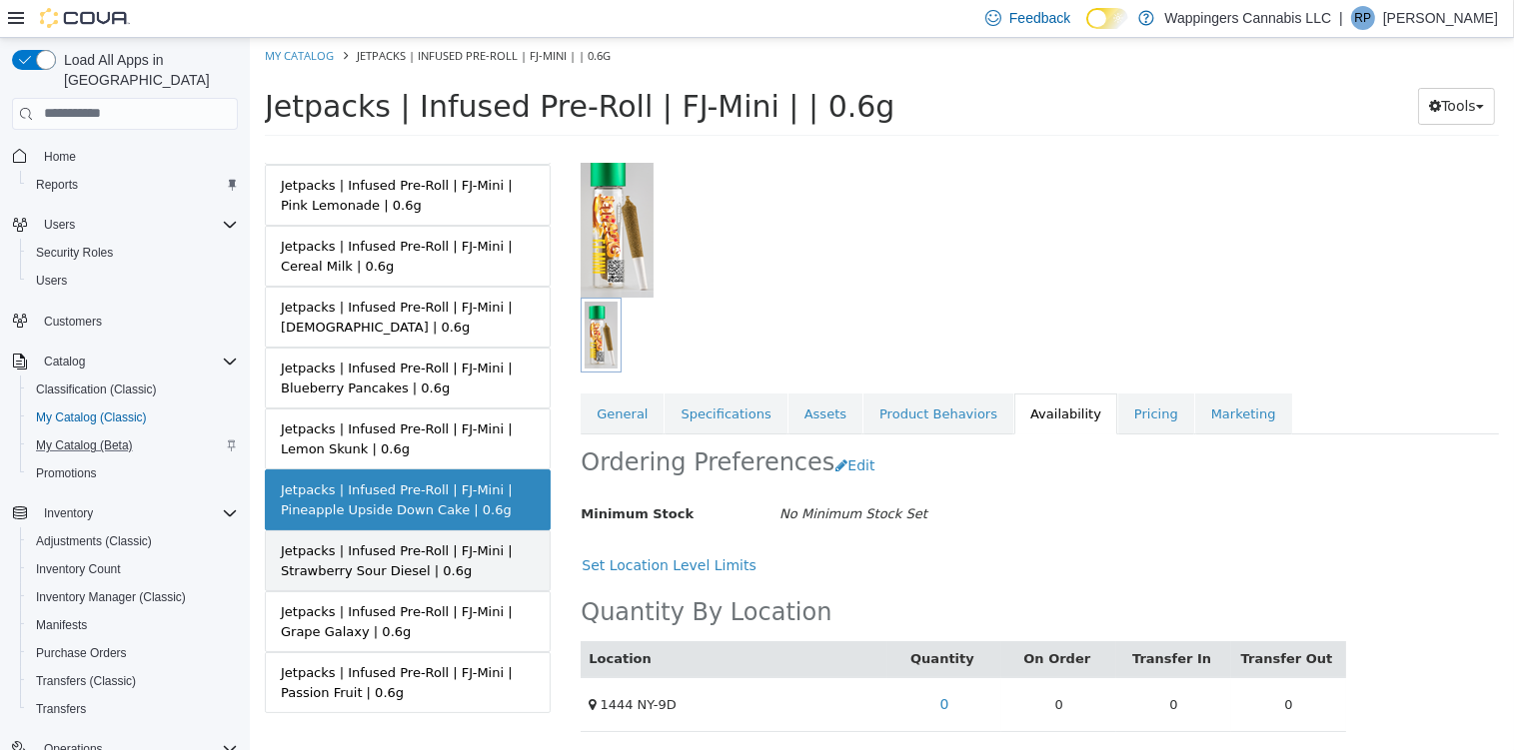
click at [407, 541] on div "Jetpacks | Infused Pre-Roll | FJ-Mini | Strawberry Sour Diesel | 0.6g" at bounding box center [407, 560] width 254 height 39
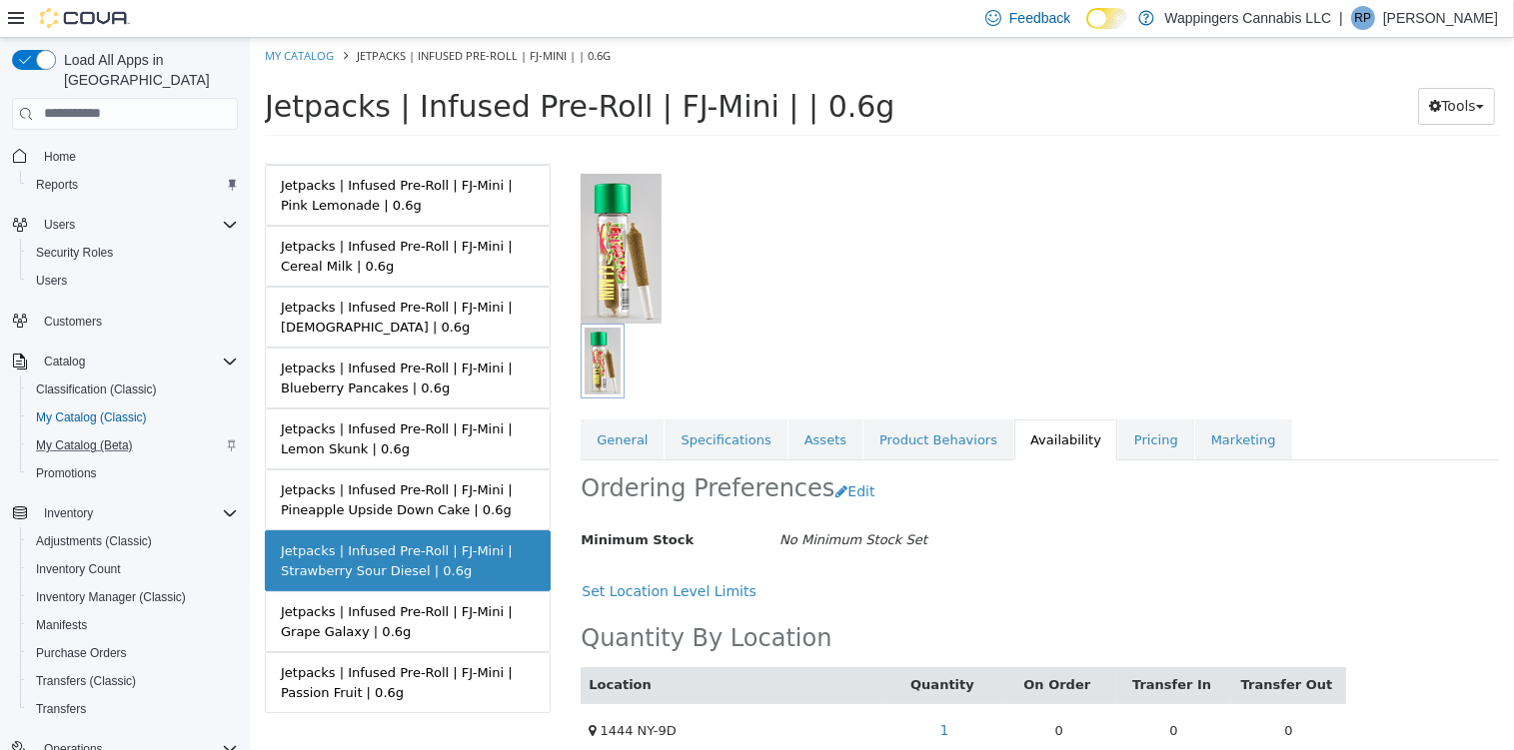
scroll to position [132, 0]
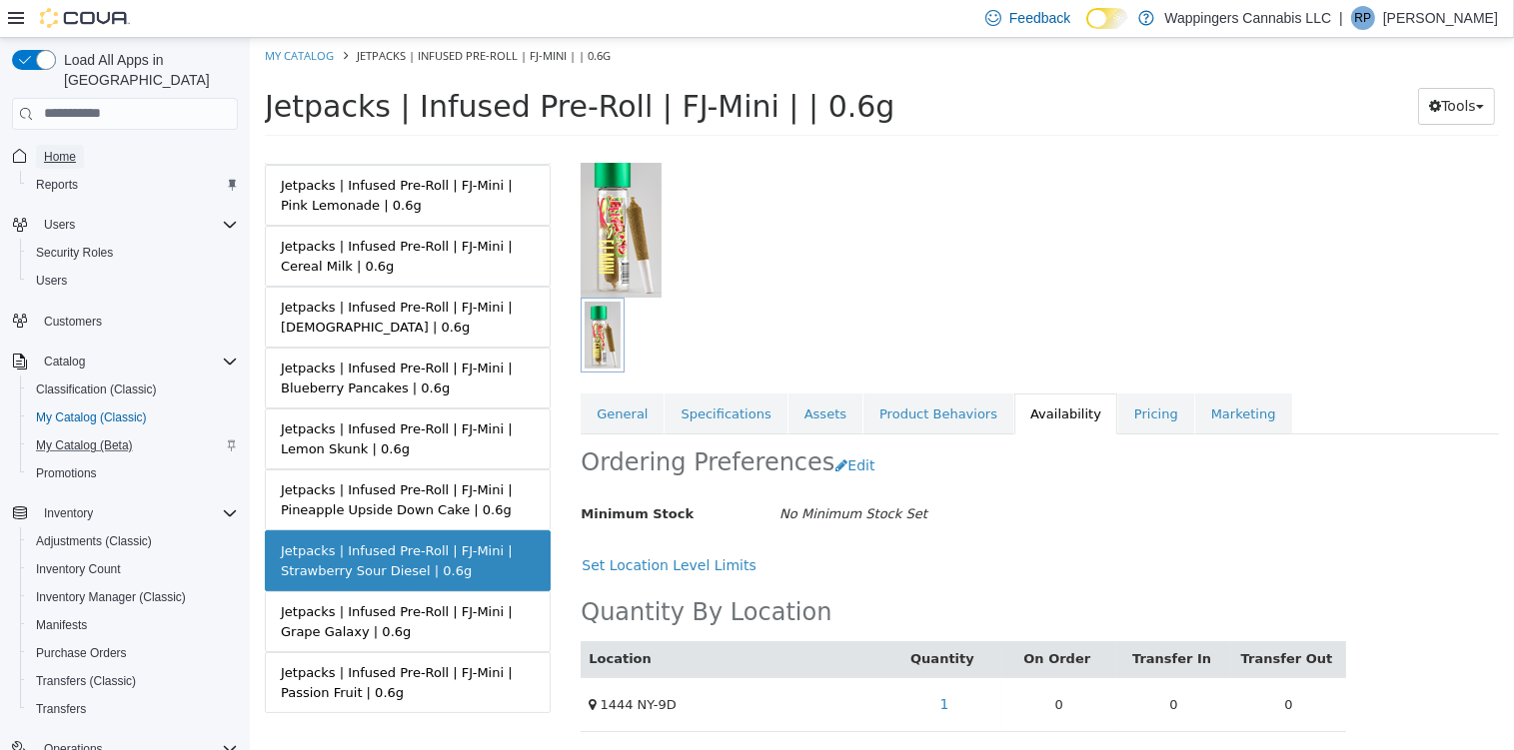
click at [65, 149] on span "Home" at bounding box center [60, 157] width 32 height 16
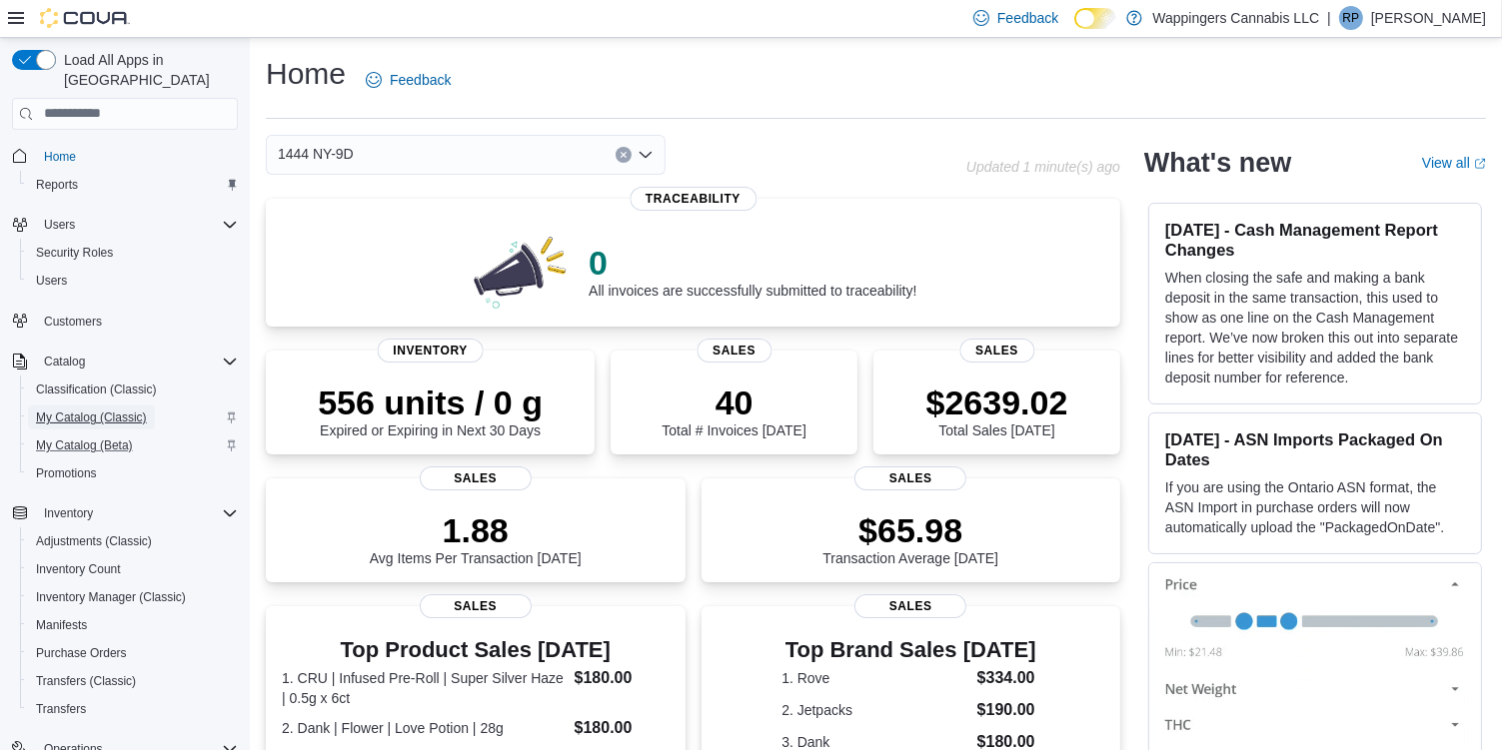
click at [83, 410] on span "My Catalog (Classic)" at bounding box center [91, 418] width 111 height 16
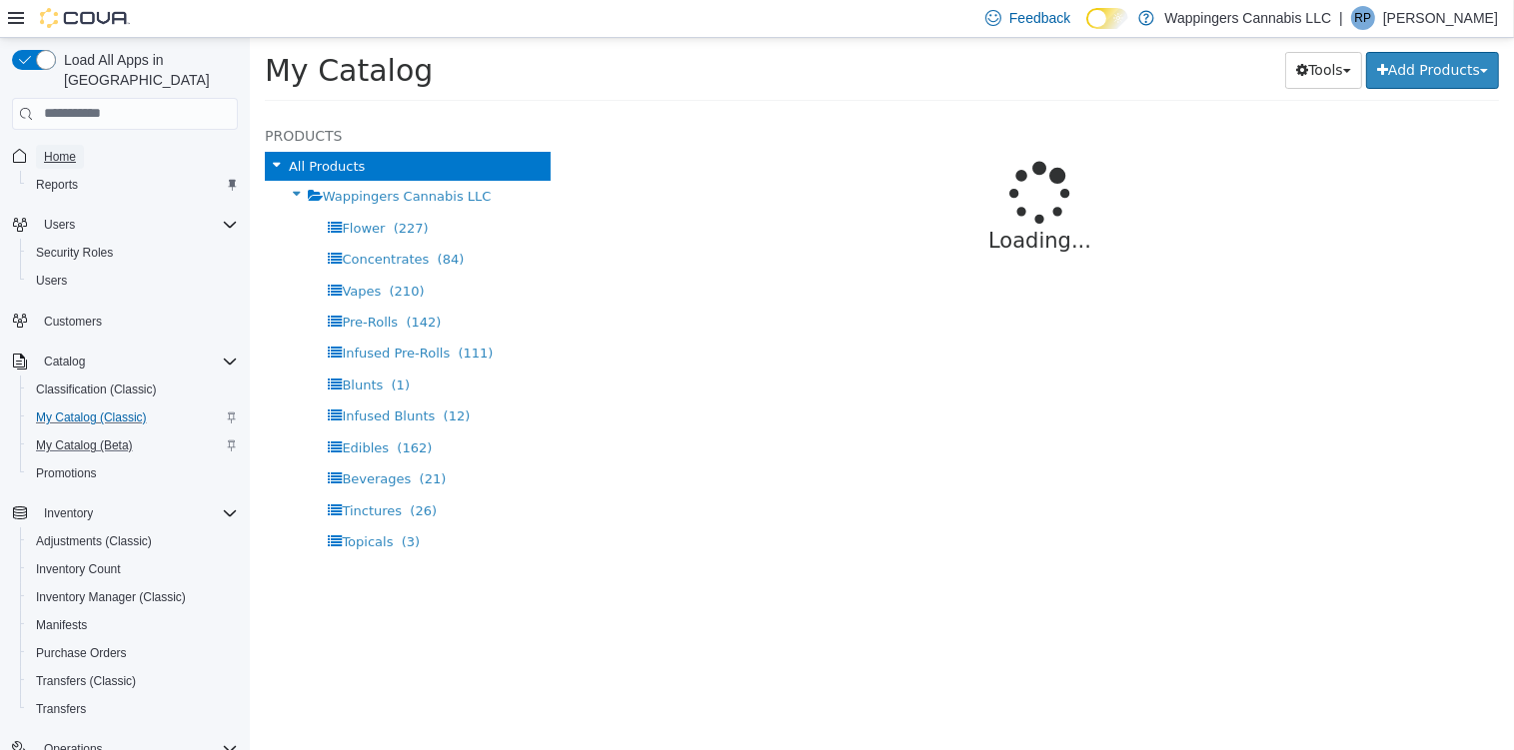
click at [52, 149] on span "Home" at bounding box center [60, 157] width 32 height 16
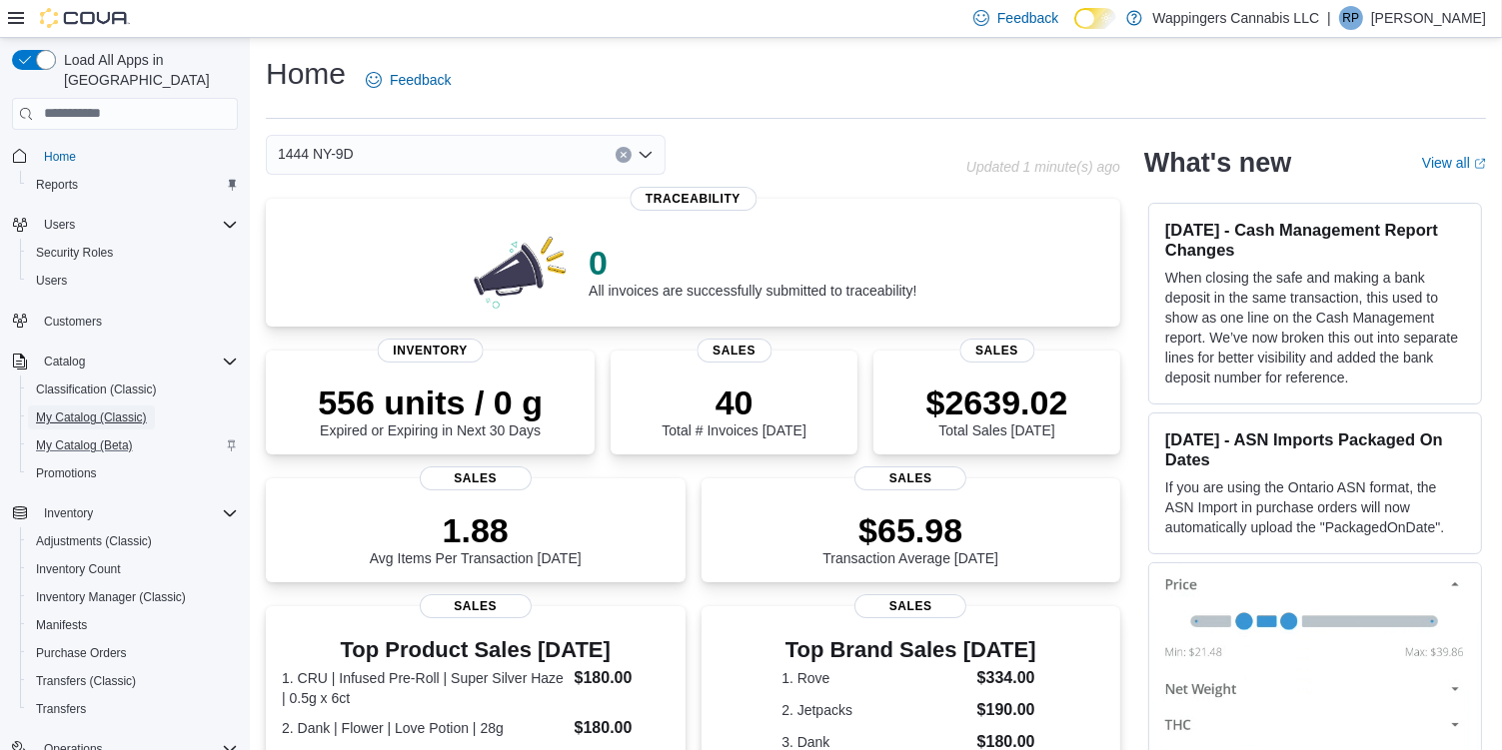
drag, startPoint x: 90, startPoint y: 396, endPoint x: 105, endPoint y: 383, distance: 19.8
click at [90, 410] on span "My Catalog (Classic)" at bounding box center [91, 418] width 111 height 16
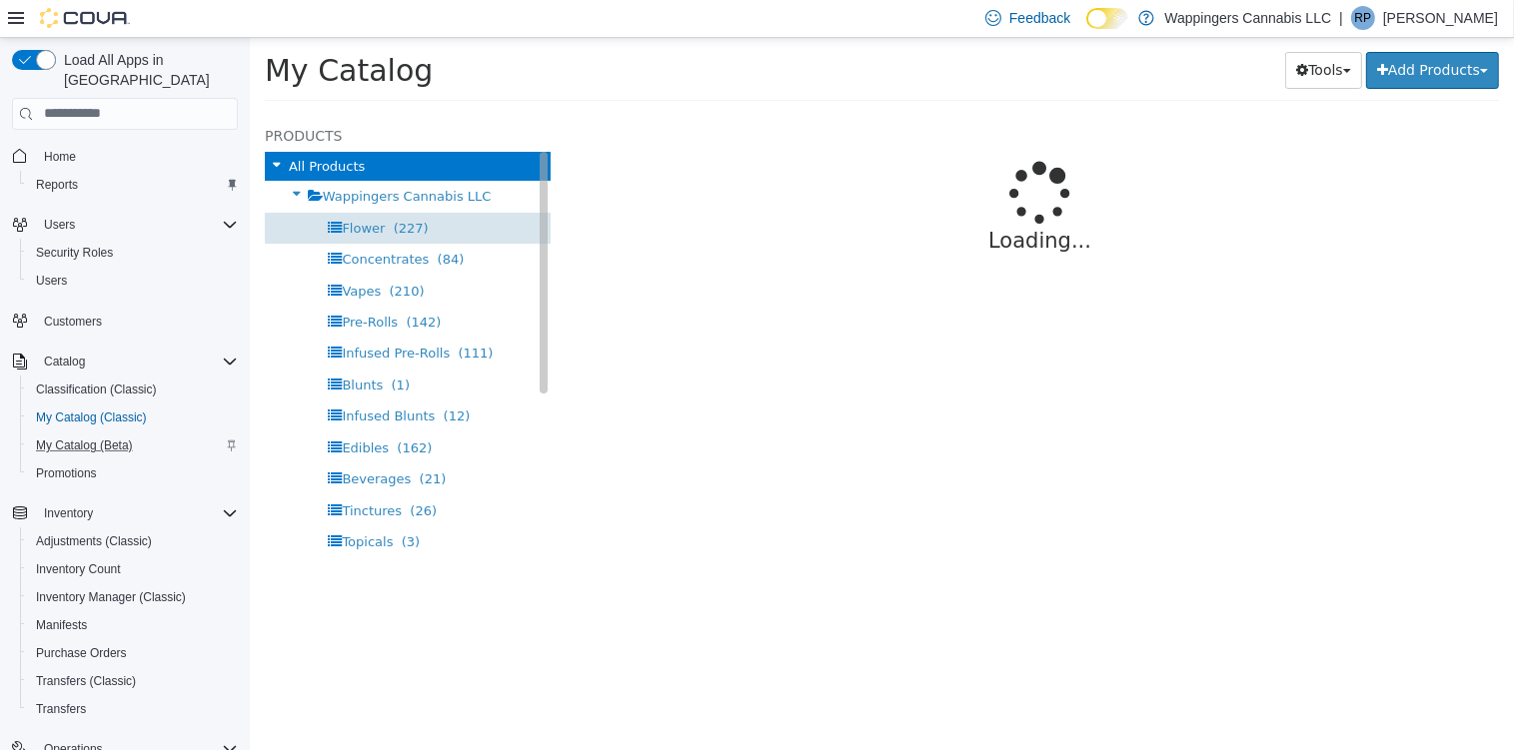
click at [380, 223] on span "Flower (227)" at bounding box center [384, 227] width 86 height 15
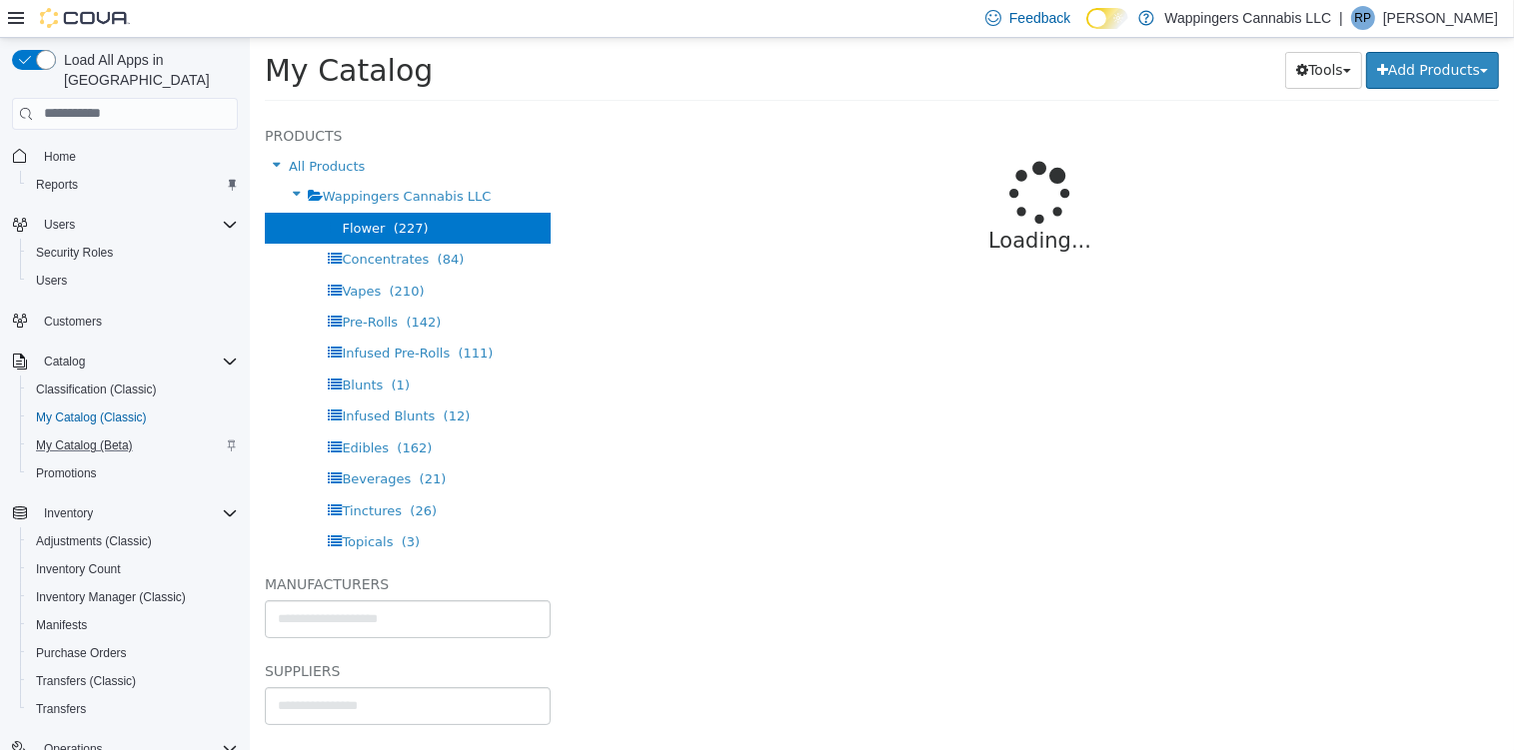
select select "**********"
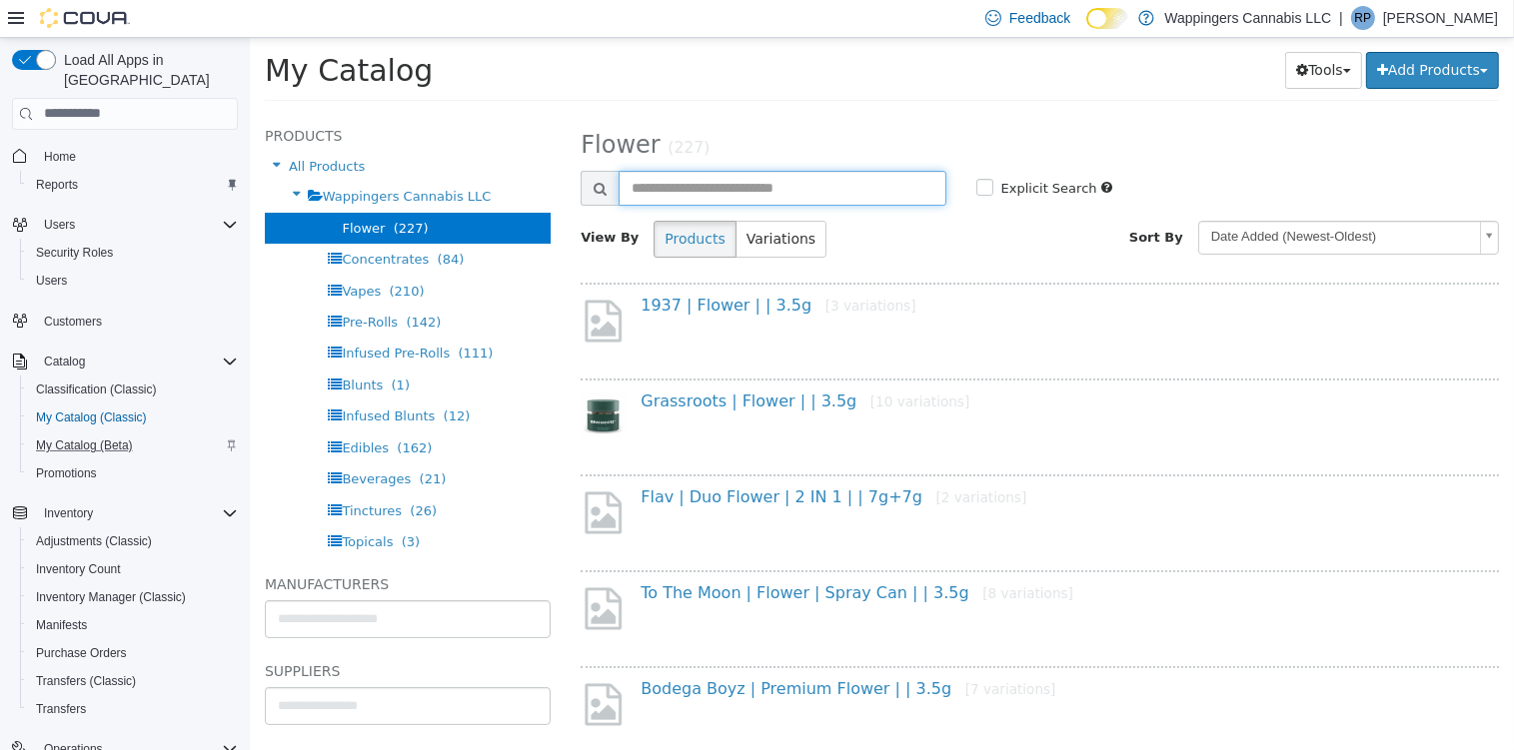
click at [689, 190] on input "text" at bounding box center [781, 187] width 327 height 35
type input "*********"
select select "**********"
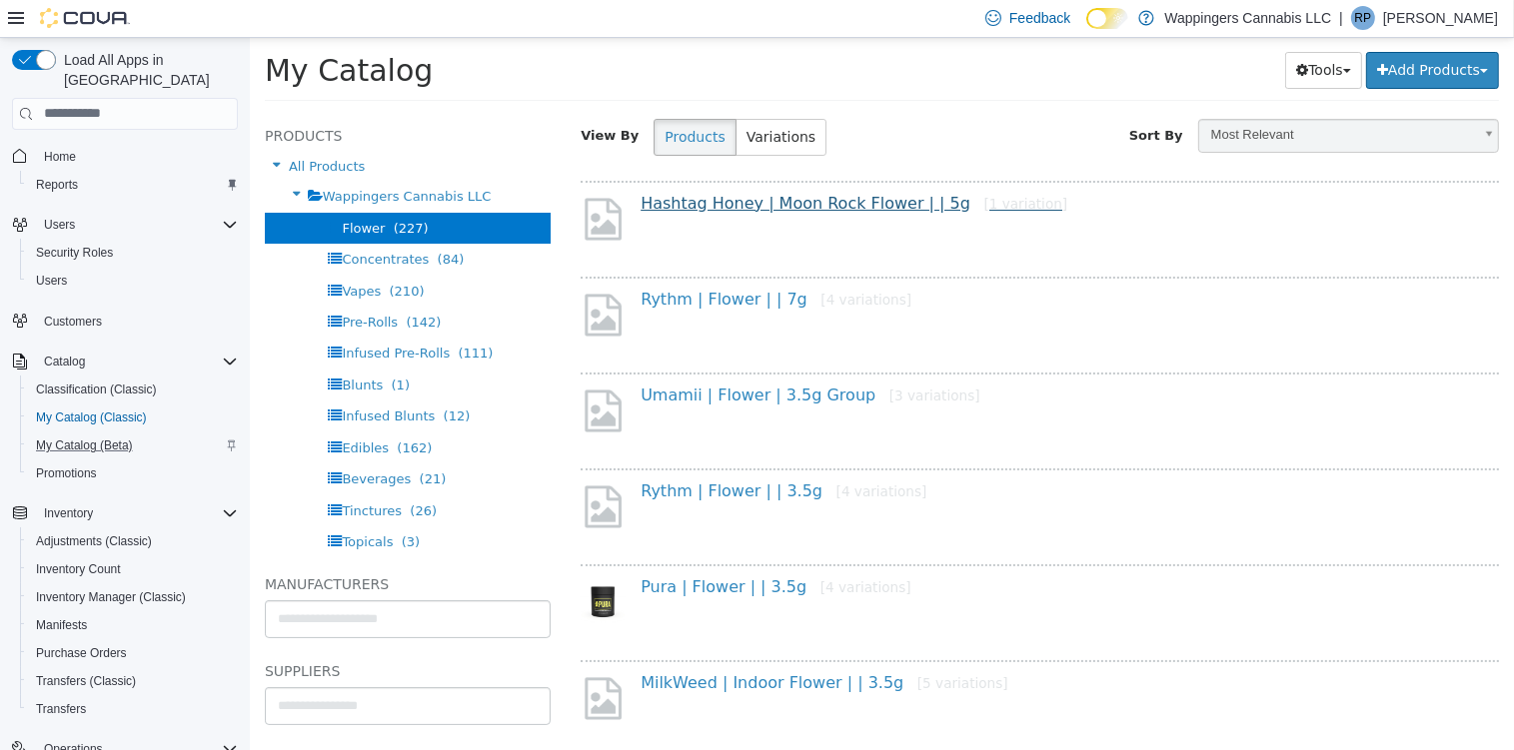
scroll to position [320, 0]
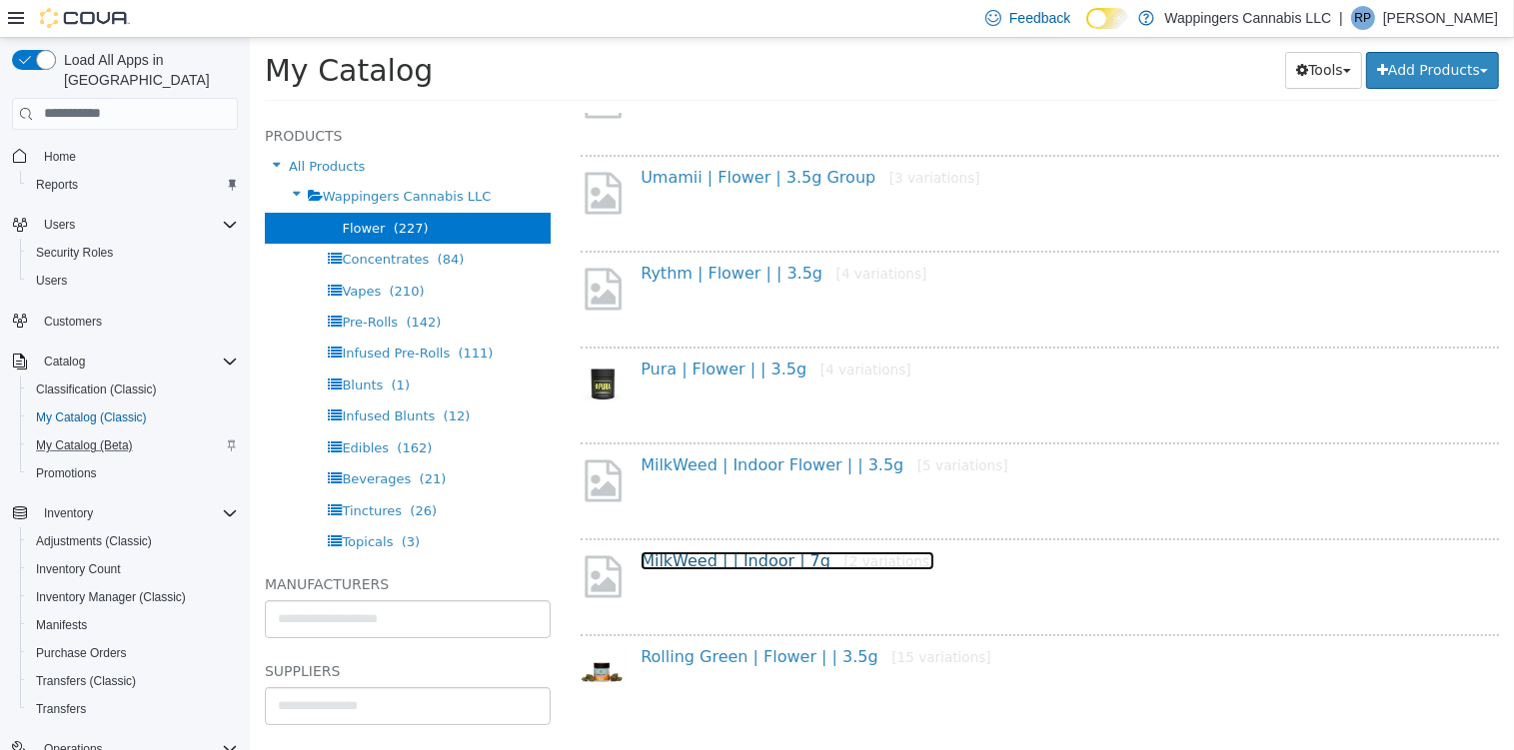
click at [718, 557] on link "MilkWeed | | Indoor | 7g [2 variations]" at bounding box center [787, 560] width 294 height 19
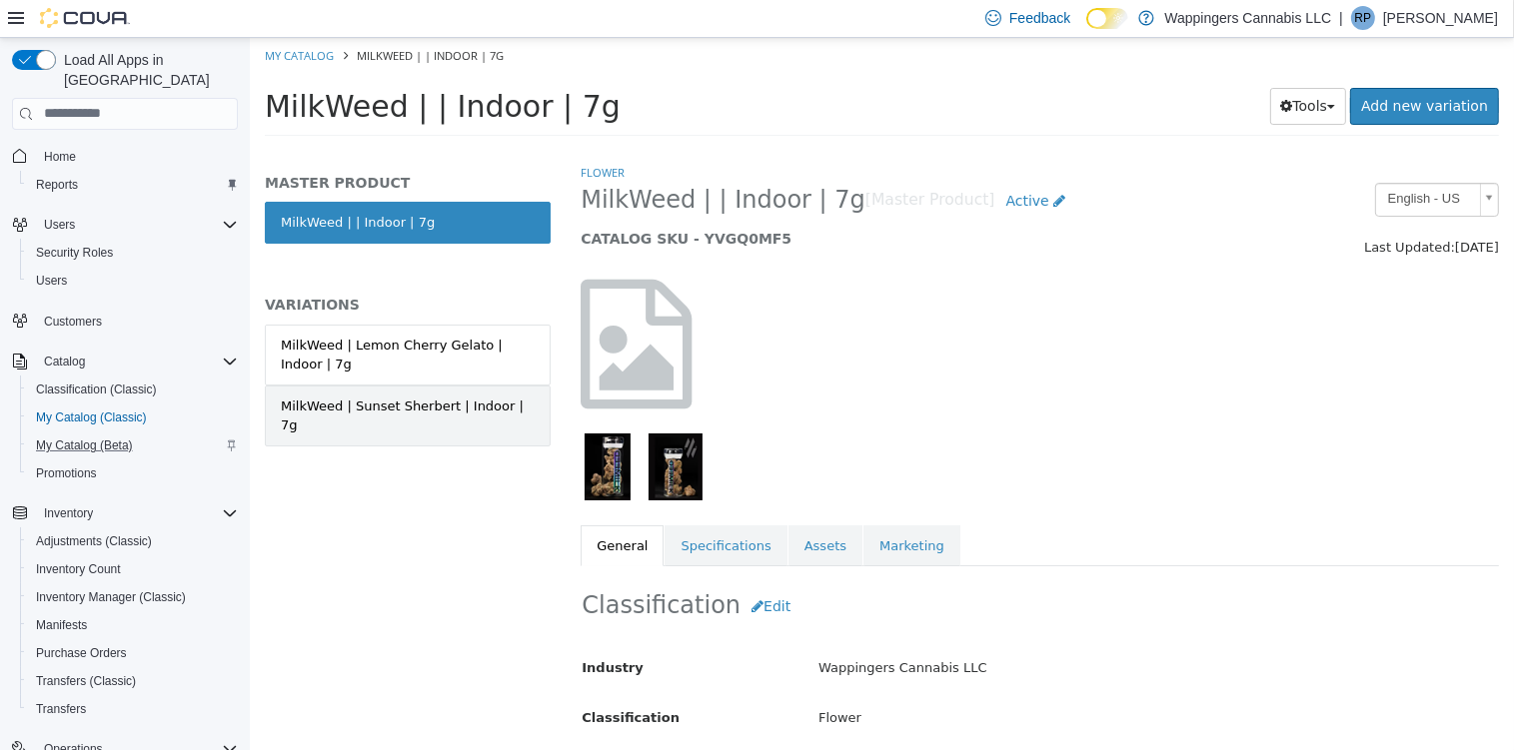
click at [456, 409] on div "MilkWeed | Sunset Sherbert | Indoor | 7g" at bounding box center [407, 415] width 254 height 39
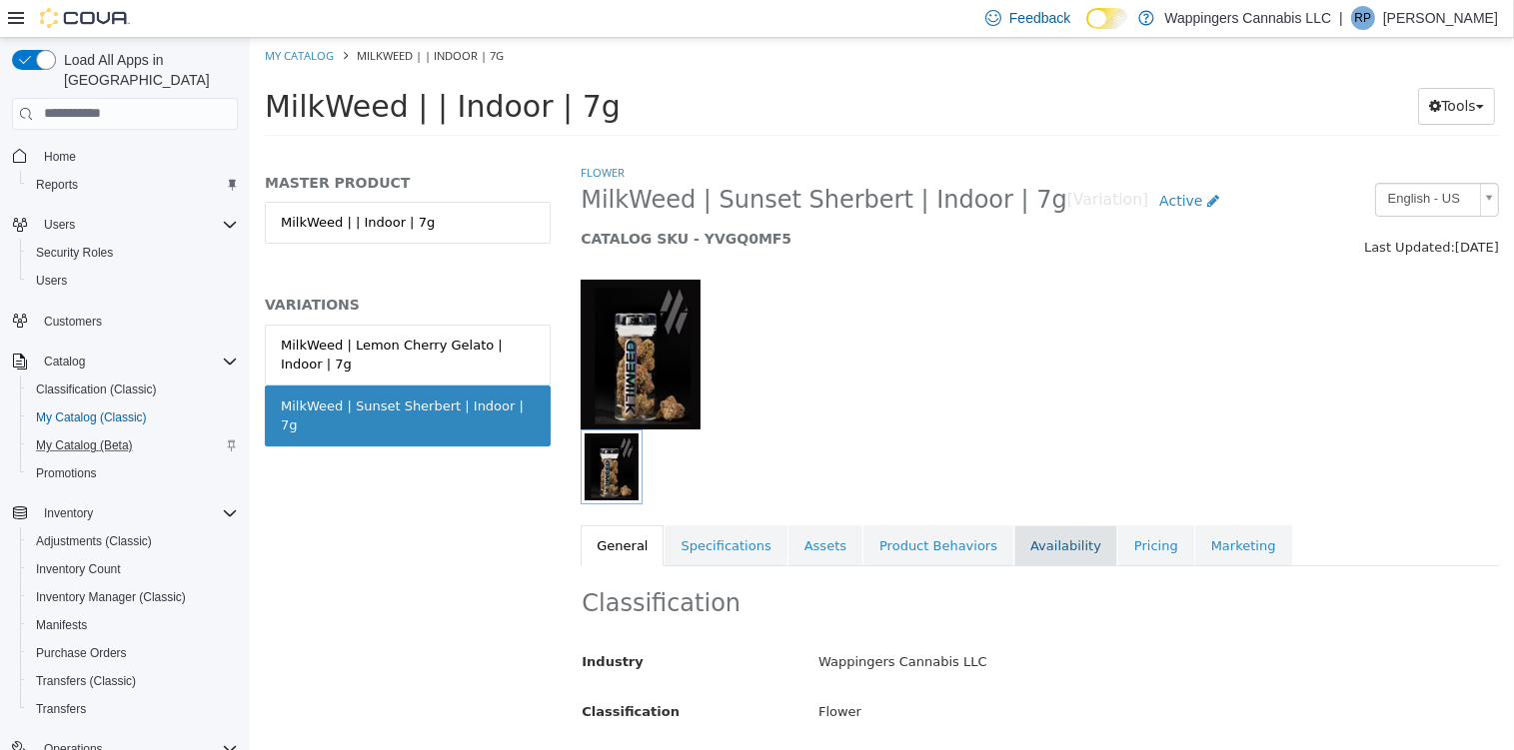
click at [1045, 548] on link "Availability" at bounding box center [1064, 546] width 103 height 42
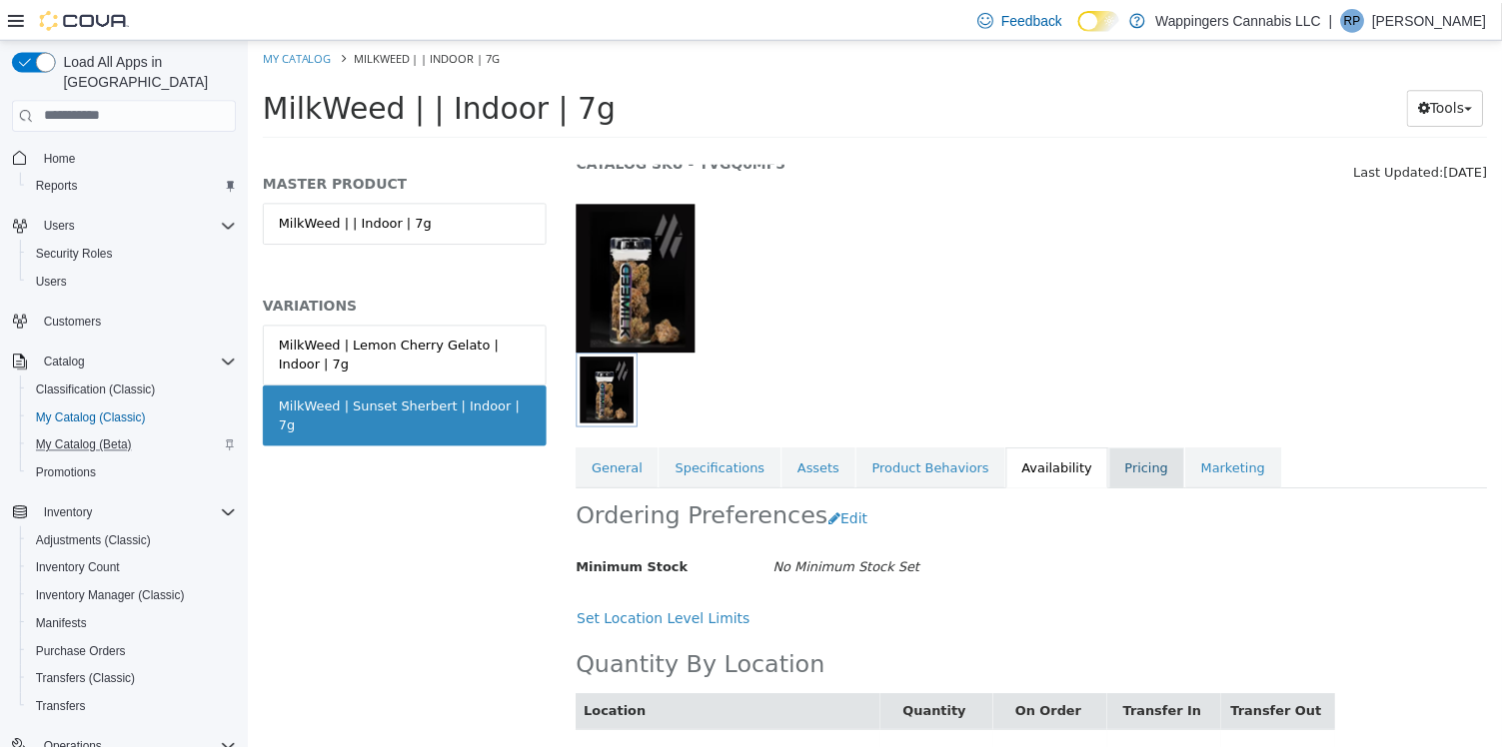
scroll to position [132, 0]
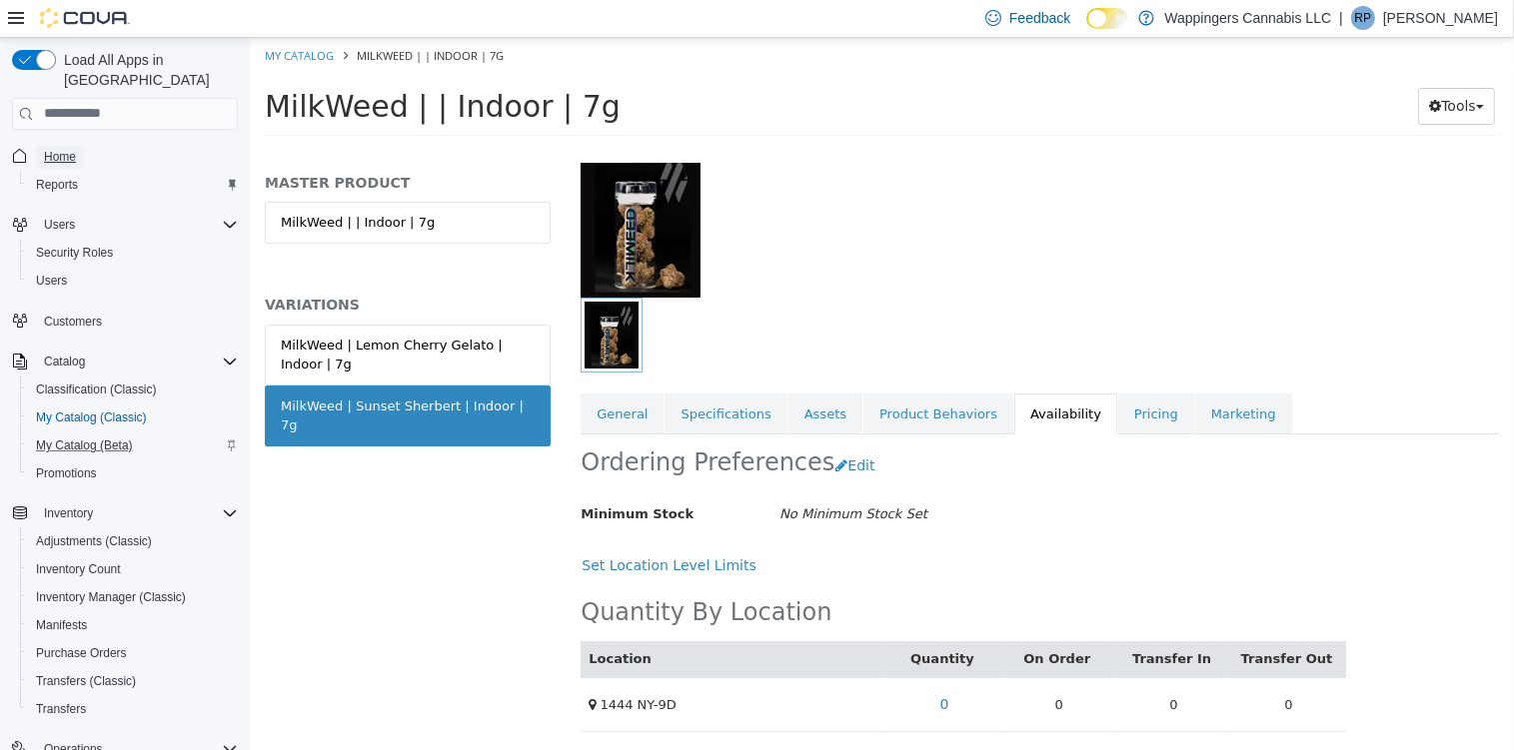
click at [51, 149] on span "Home" at bounding box center [60, 157] width 32 height 16
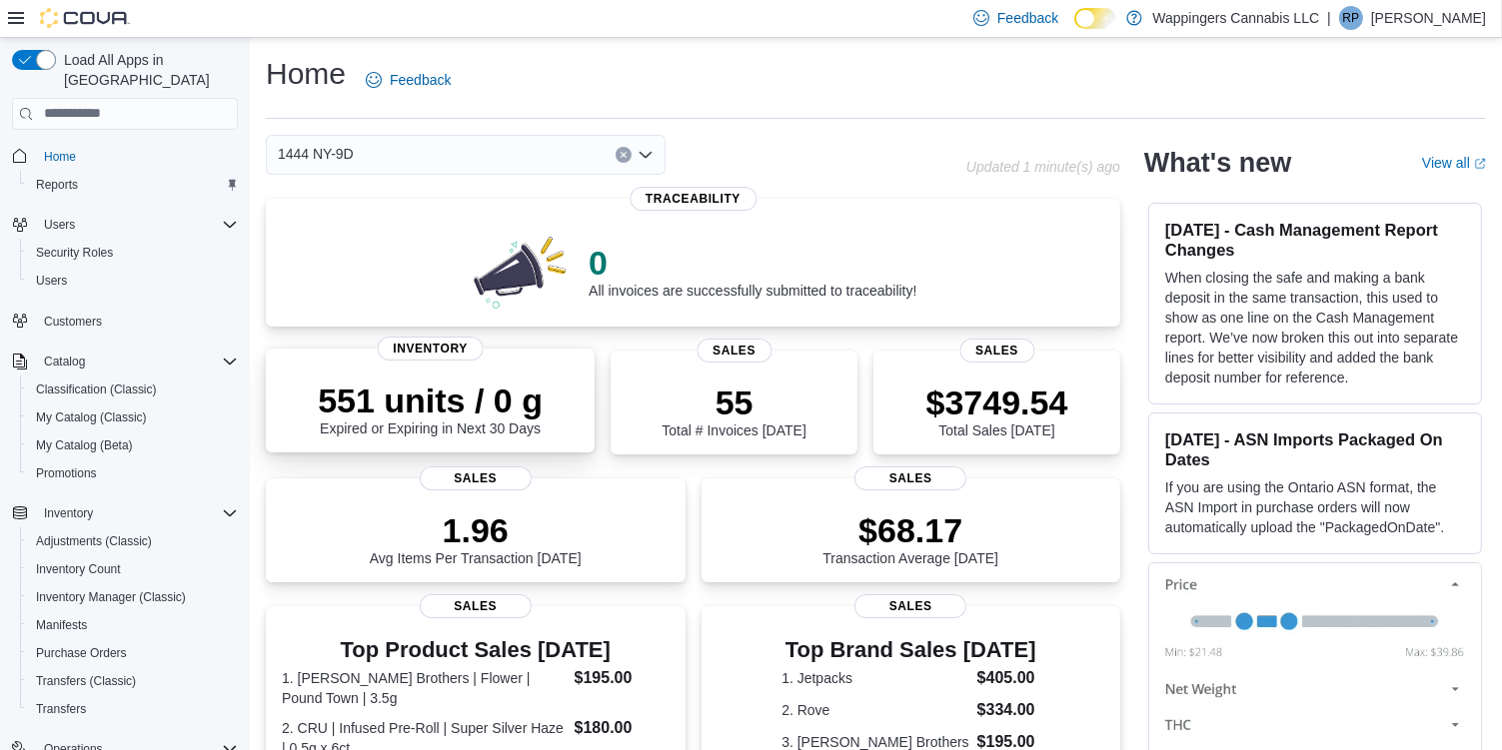
click at [495, 424] on div "551 units / 0 g Expired or Expiring in Next 30 Days" at bounding box center [430, 409] width 225 height 56
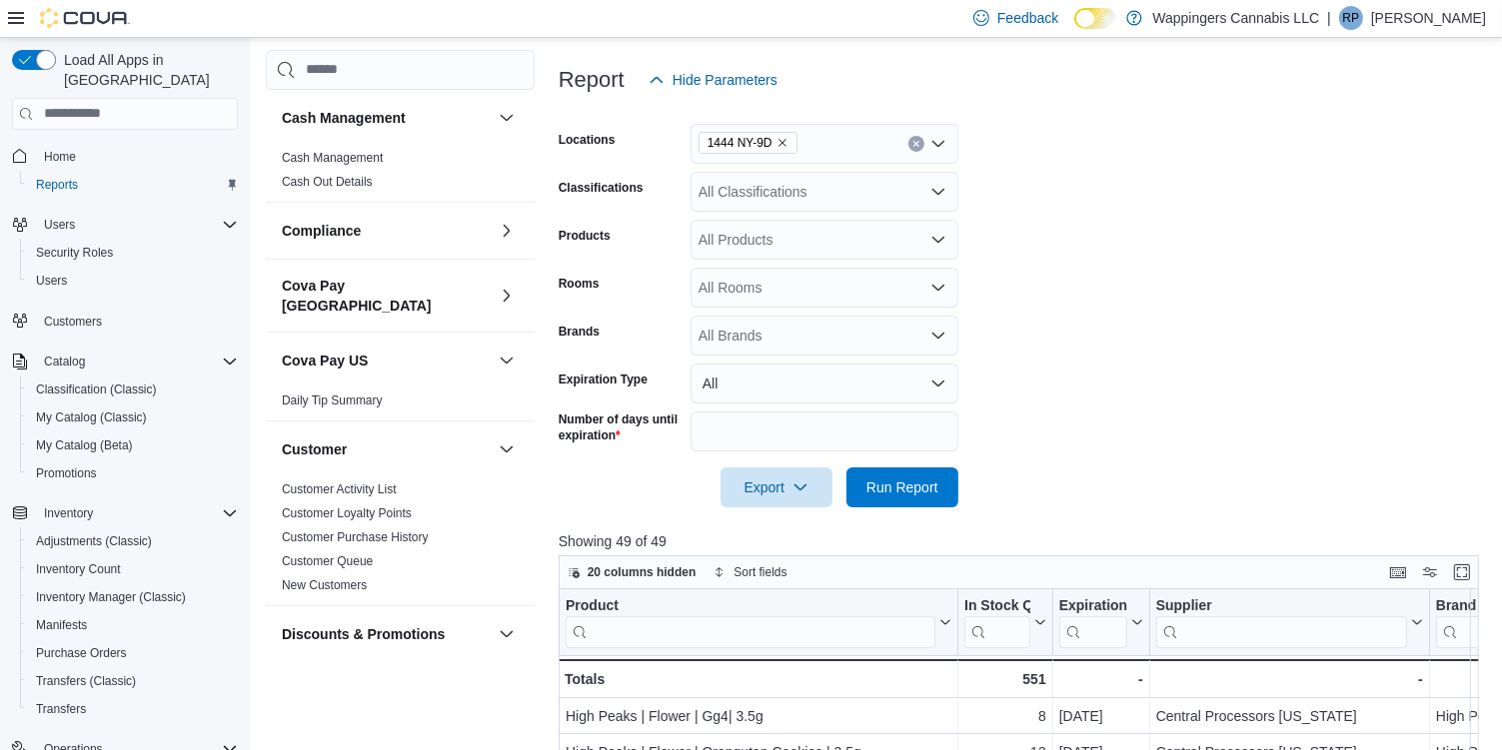
scroll to position [340, 0]
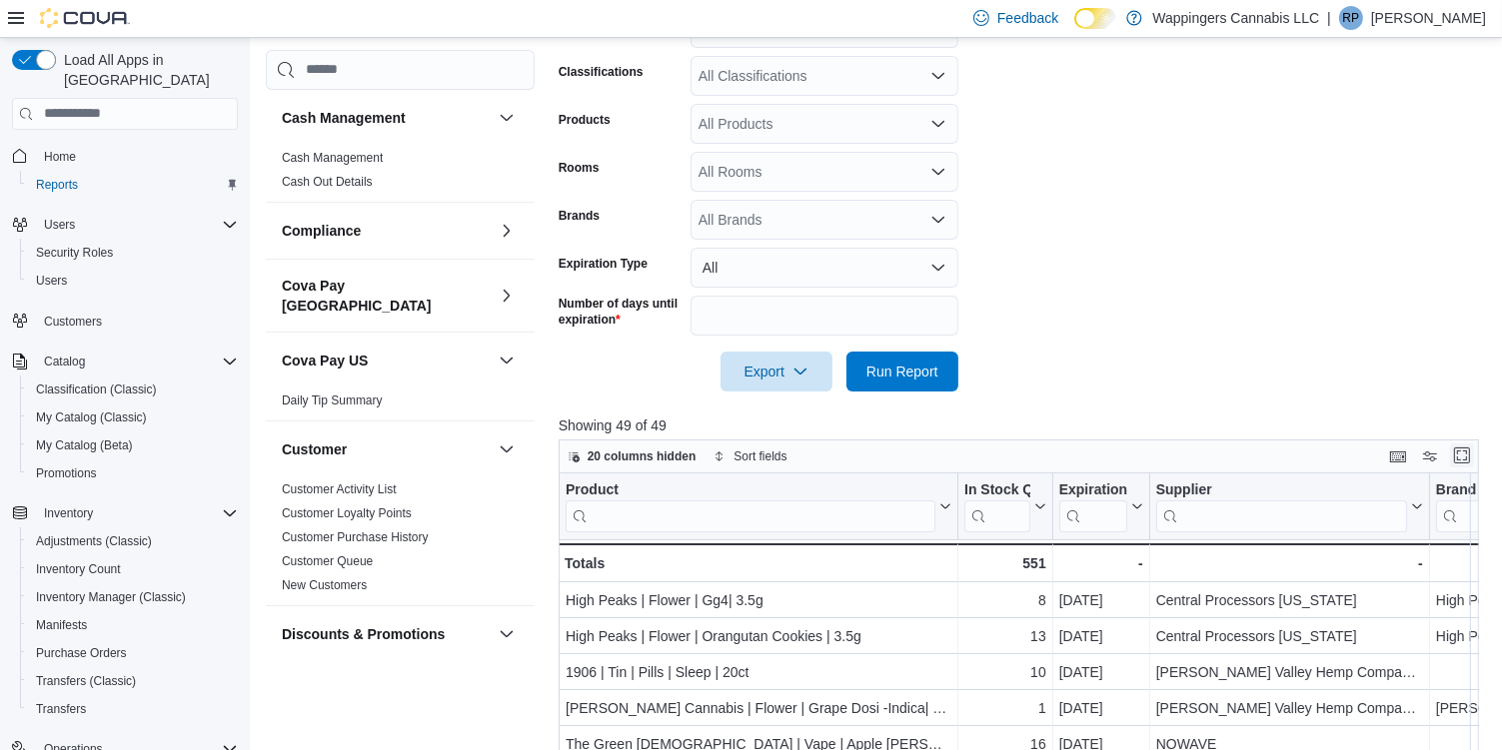
click at [1472, 461] on button "Enter fullscreen" at bounding box center [1462, 456] width 24 height 24
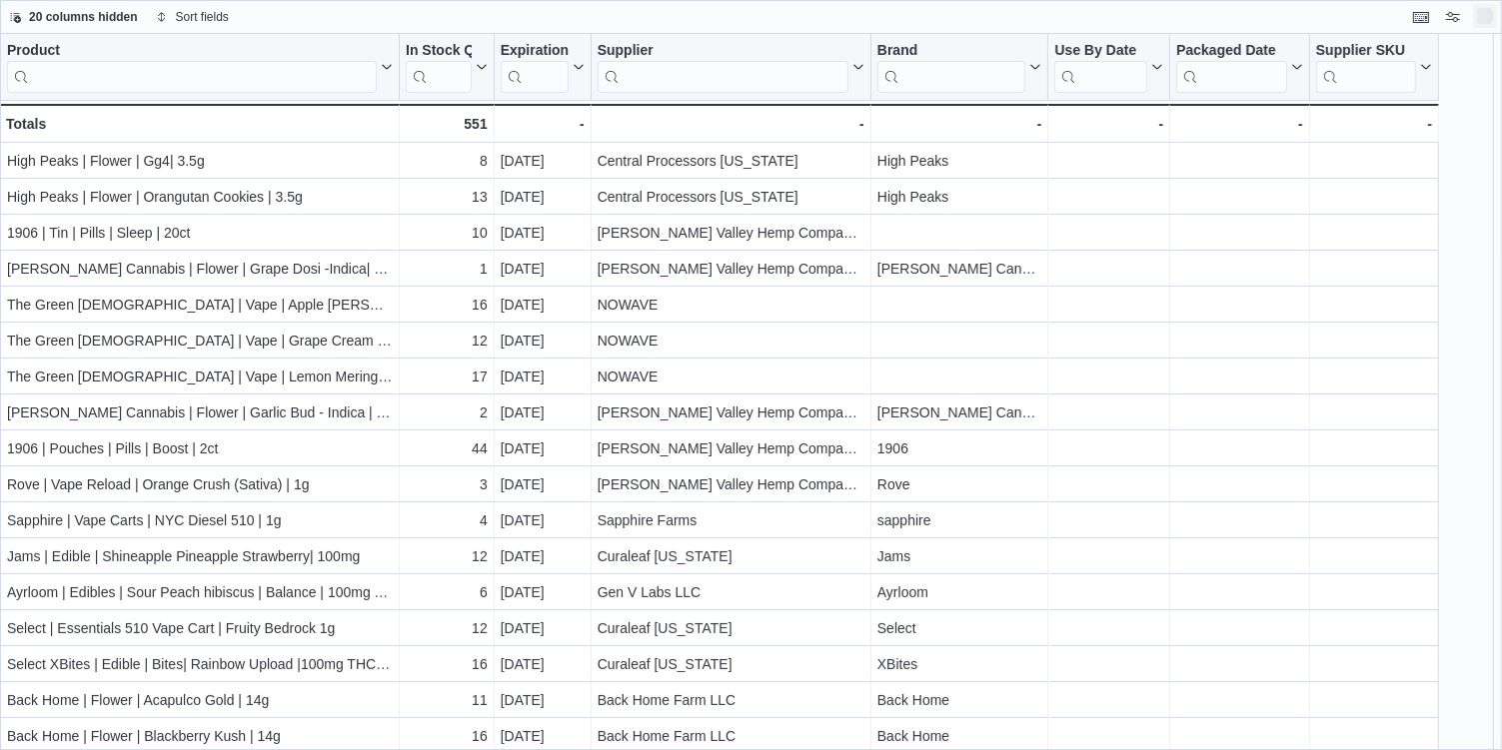
scroll to position [0, 0]
drag, startPoint x: 1499, startPoint y: 15, endPoint x: 1451, endPoint y: 71, distance: 73.7
click at [1499, 15] on button "Exit fullscreen" at bounding box center [1497, 17] width 24 height 24
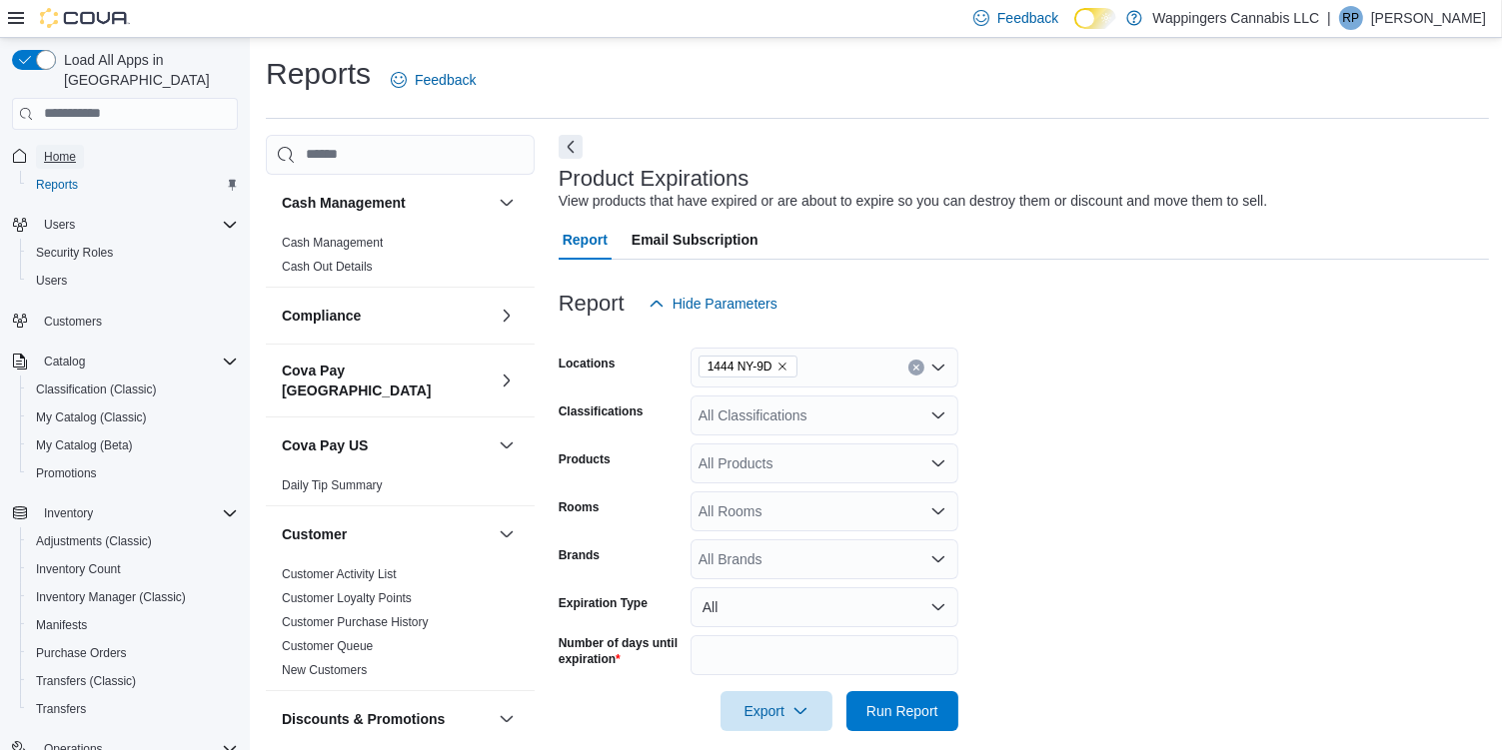
click at [69, 149] on span "Home" at bounding box center [60, 157] width 32 height 16
